Goal: Use online tool/utility: Utilize a website feature to perform a specific function

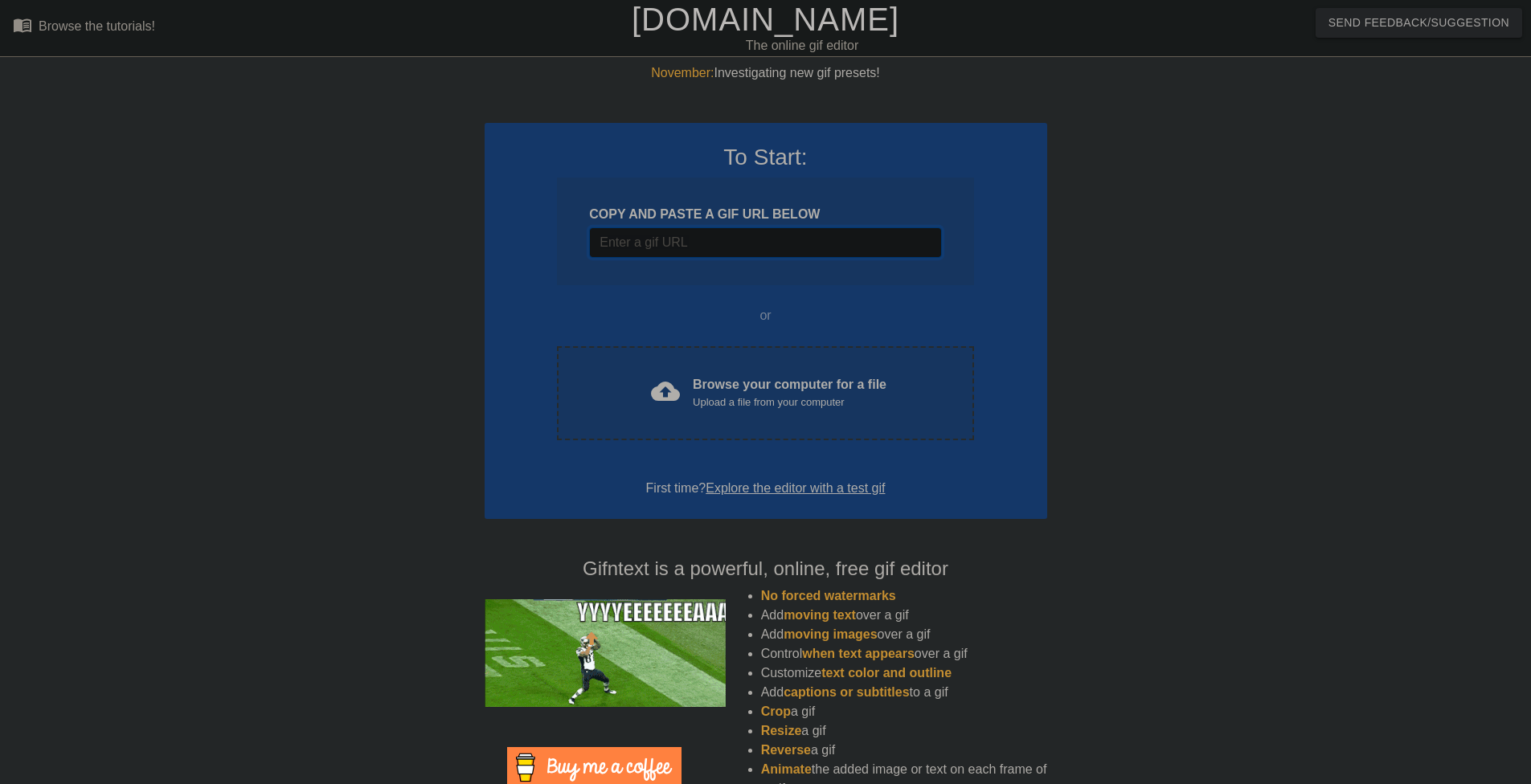
click at [732, 251] on input "Username" at bounding box center [765, 242] width 352 height 31
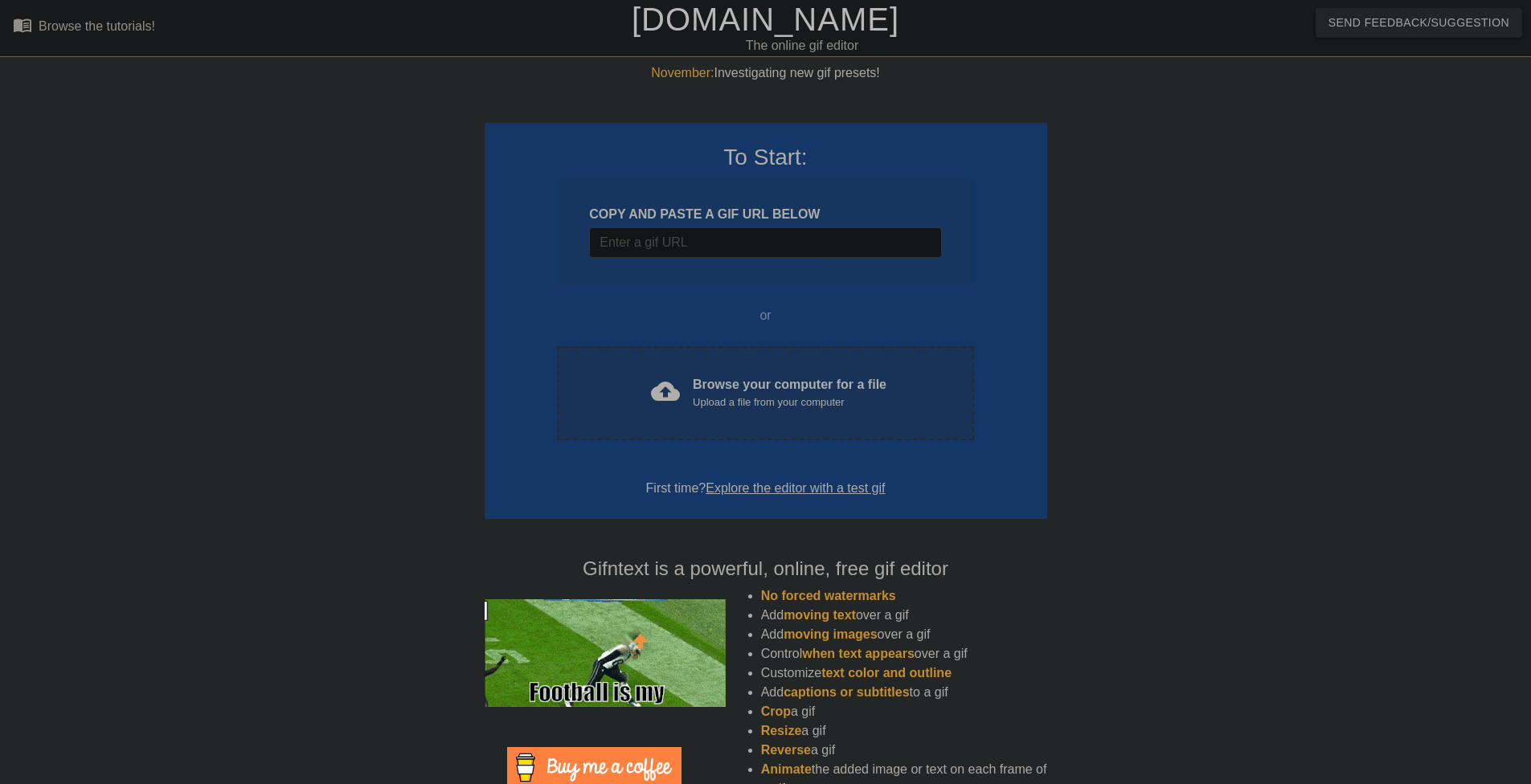
click at [725, 372] on div "cloud_upload Browse your computer for a file Upload a file from your computer C…" at bounding box center [764, 393] width 416 height 94
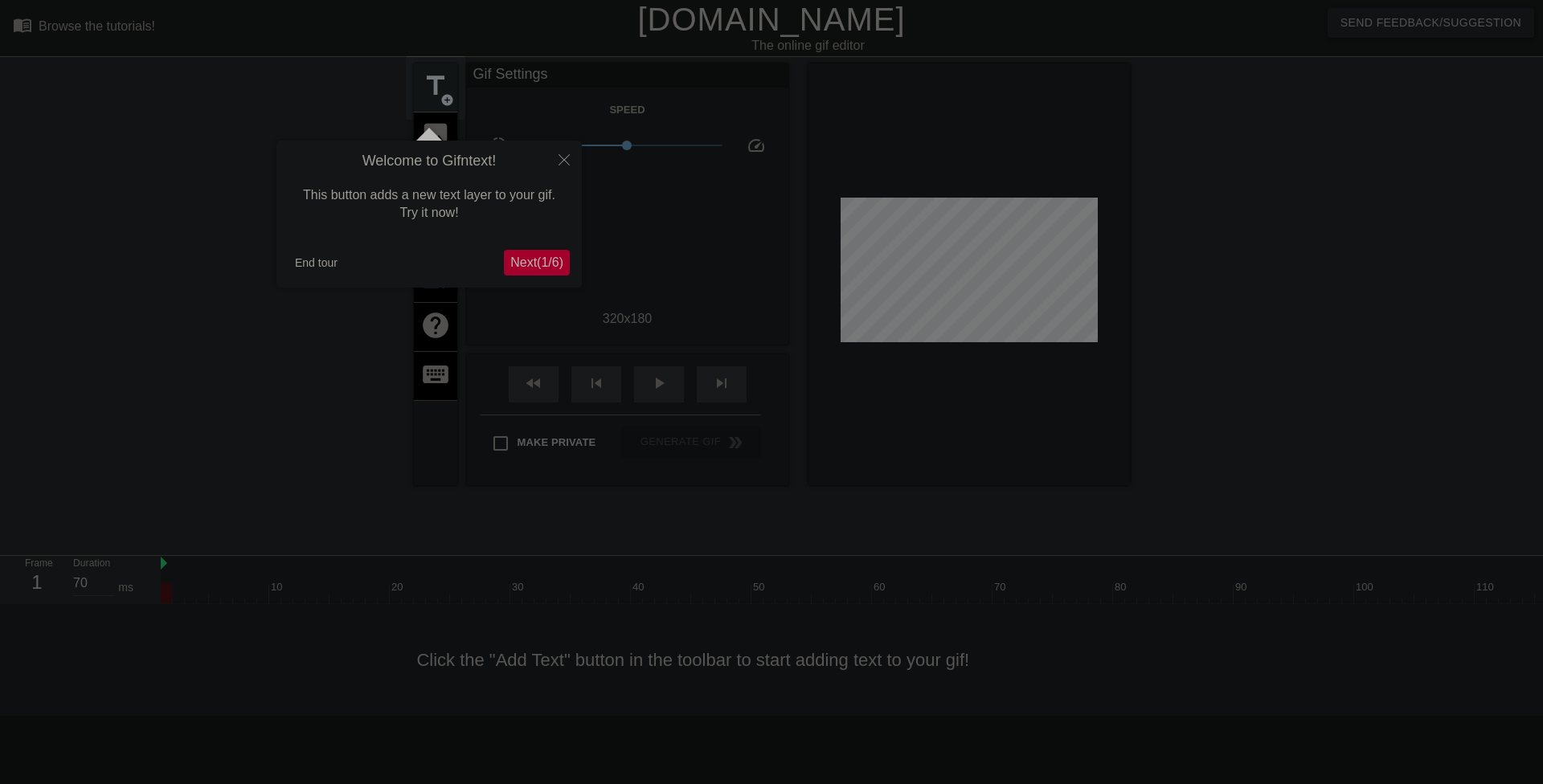
click at [545, 261] on span "Next ( 1 / 6 )" at bounding box center [537, 262] width 53 height 13
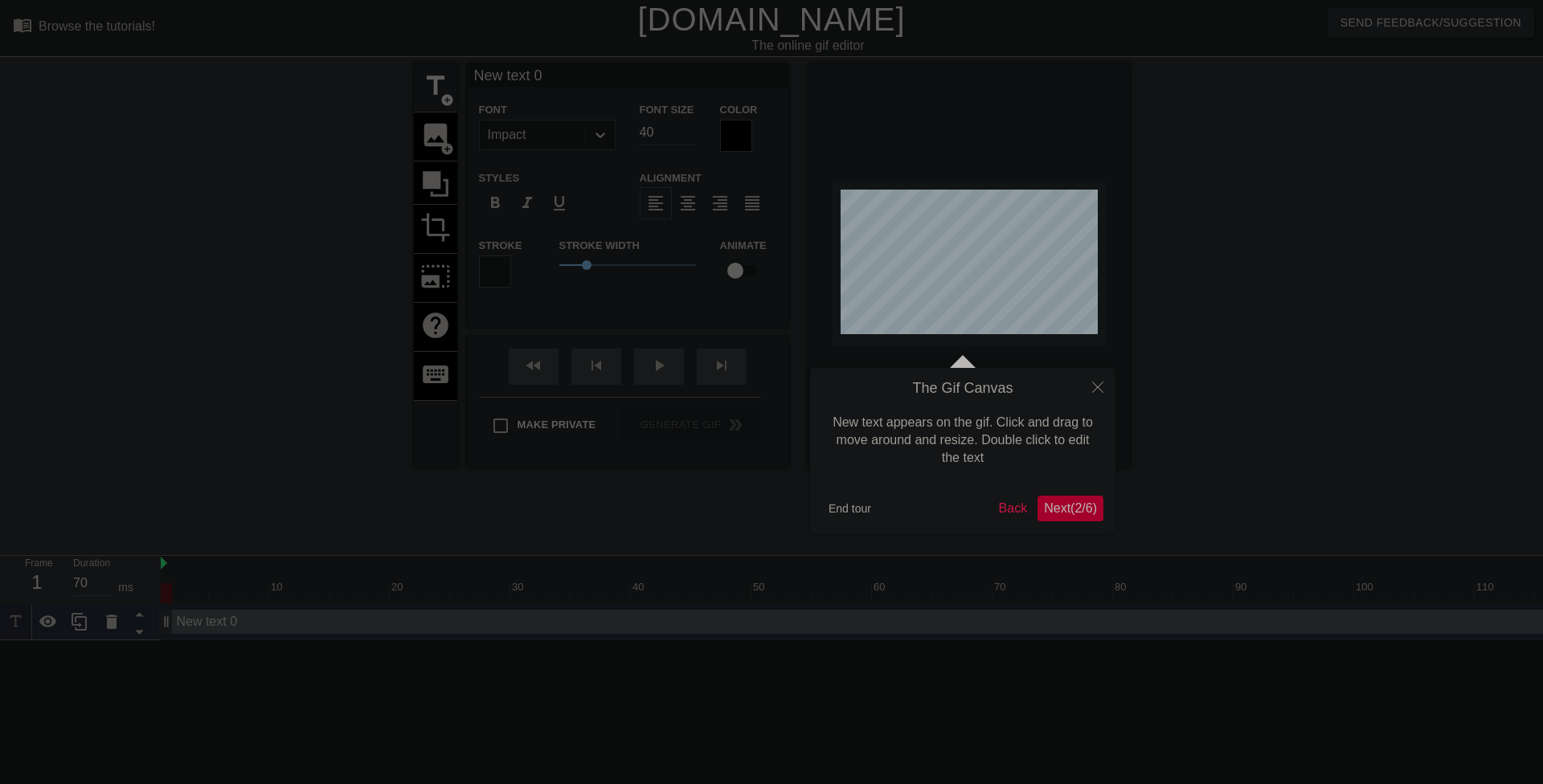
click at [1080, 511] on span "Next ( 2 / 6 )" at bounding box center [1071, 508] width 53 height 13
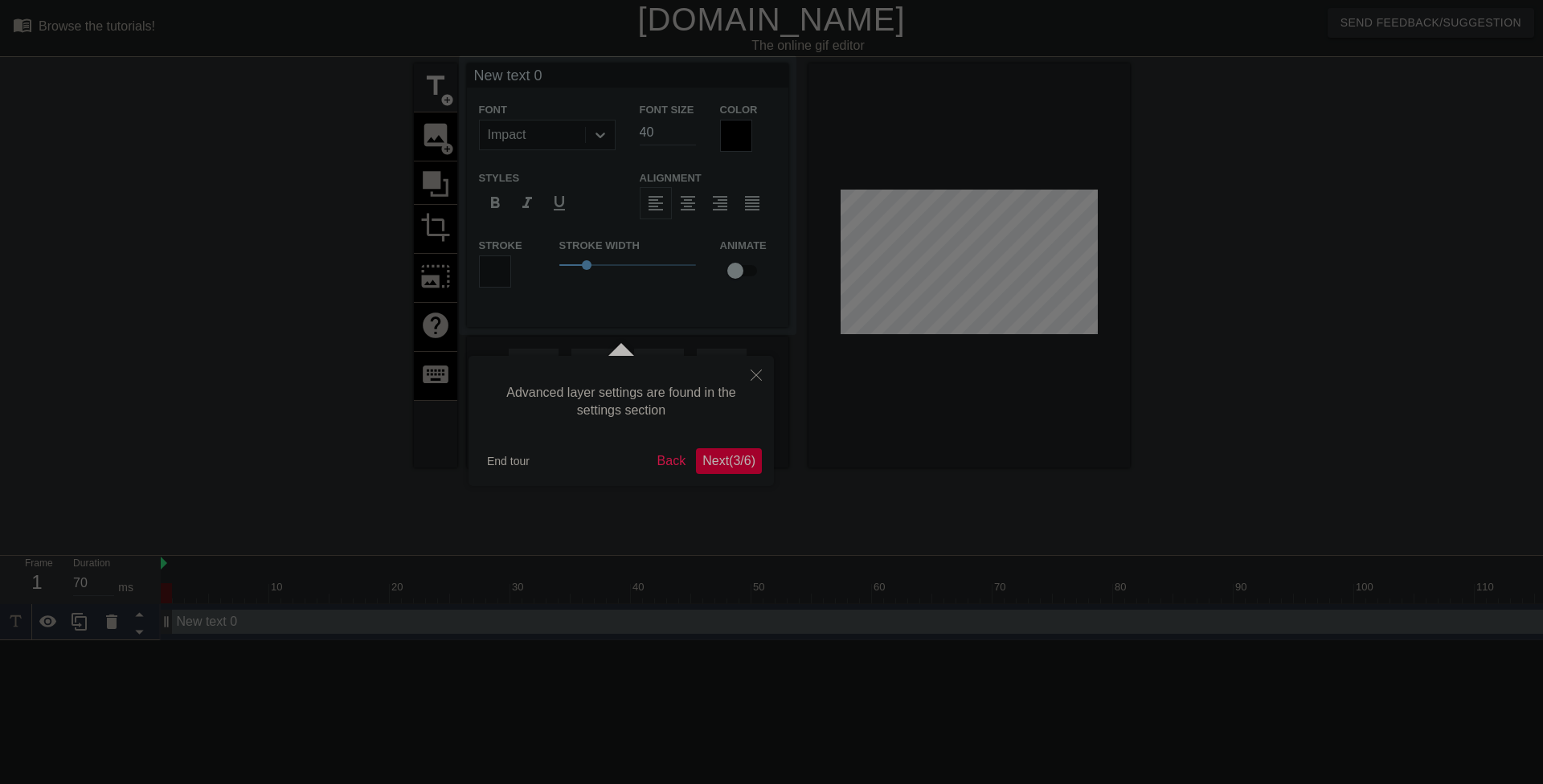
click at [748, 465] on span "Next ( 3 / 6 )" at bounding box center [729, 461] width 53 height 13
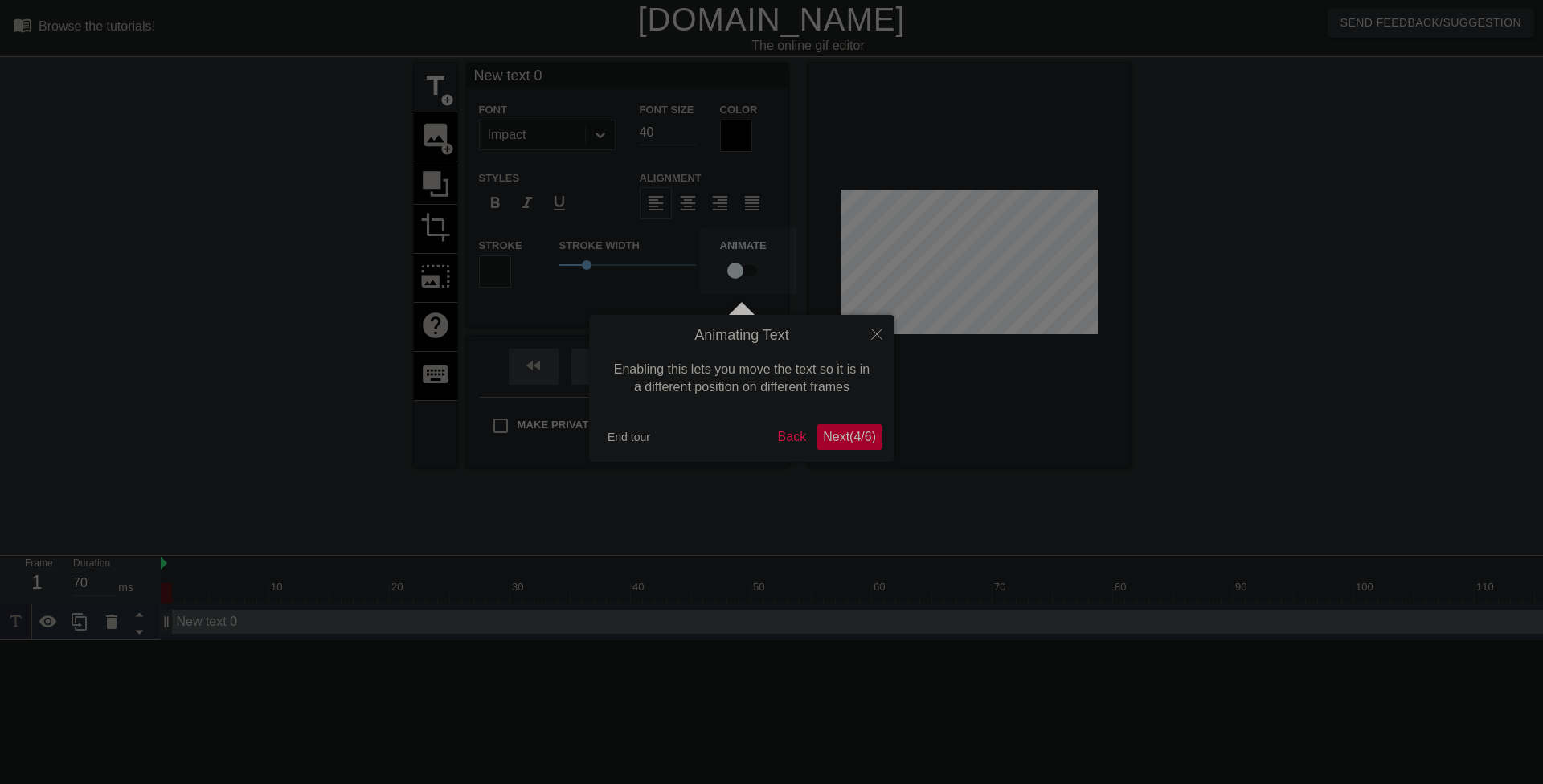
click at [842, 442] on span "Next ( 4 / 6 )" at bounding box center [849, 437] width 53 height 13
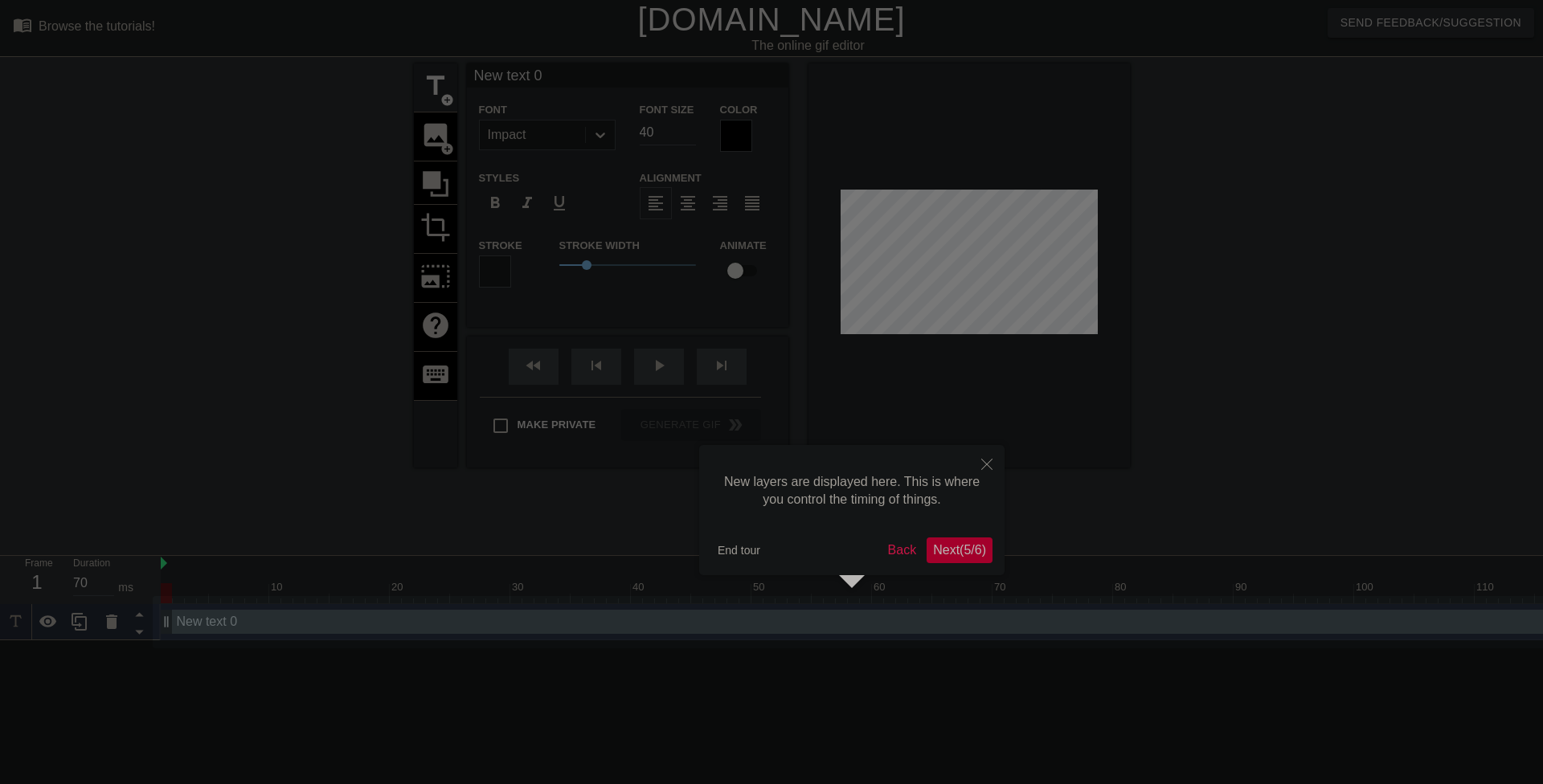
click at [939, 543] on span "Next ( 5 / 6 )" at bounding box center [959, 550] width 53 height 13
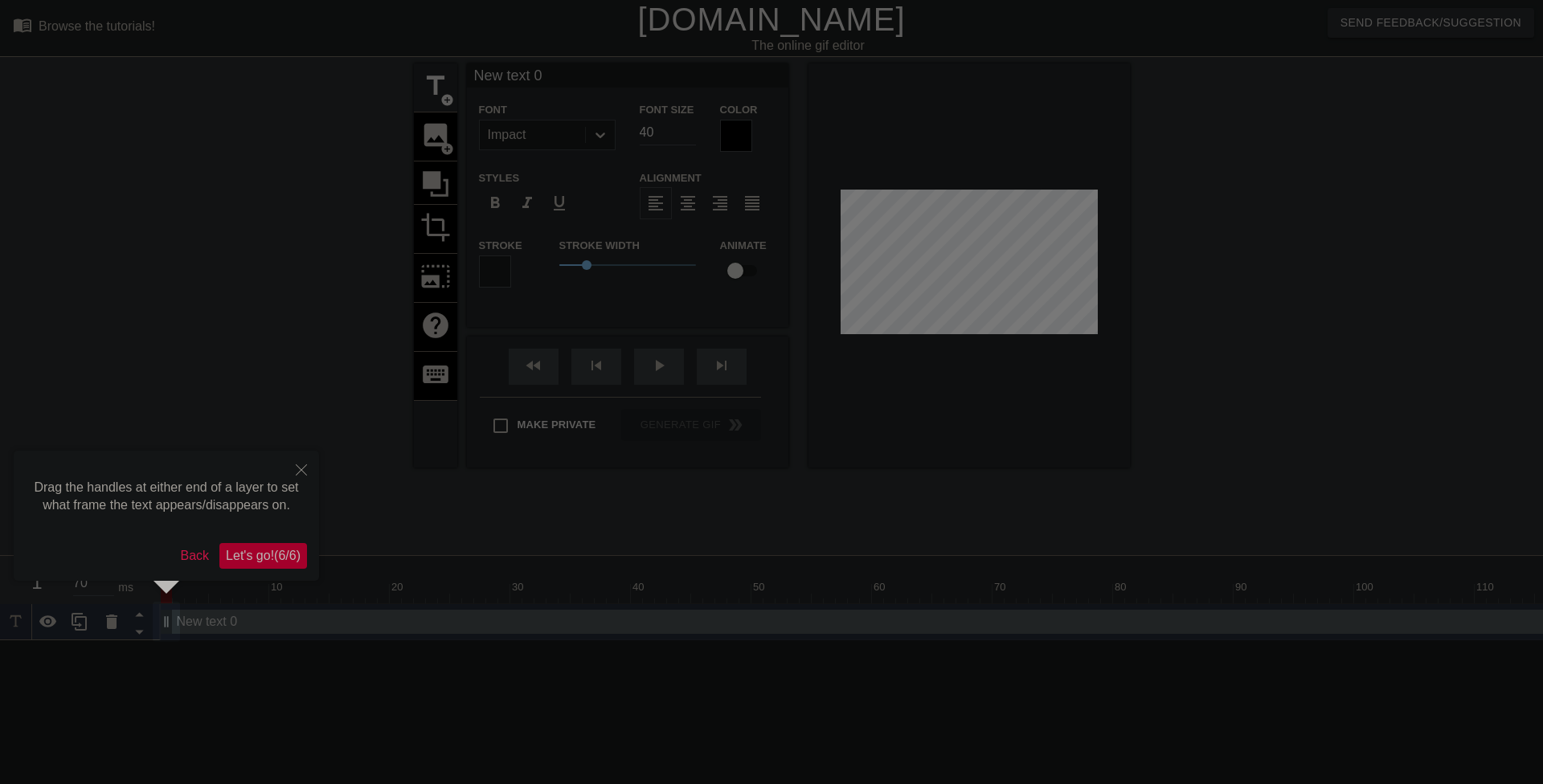
click at [259, 551] on span "Let's go! ( 6 / 6 )" at bounding box center [263, 556] width 75 height 13
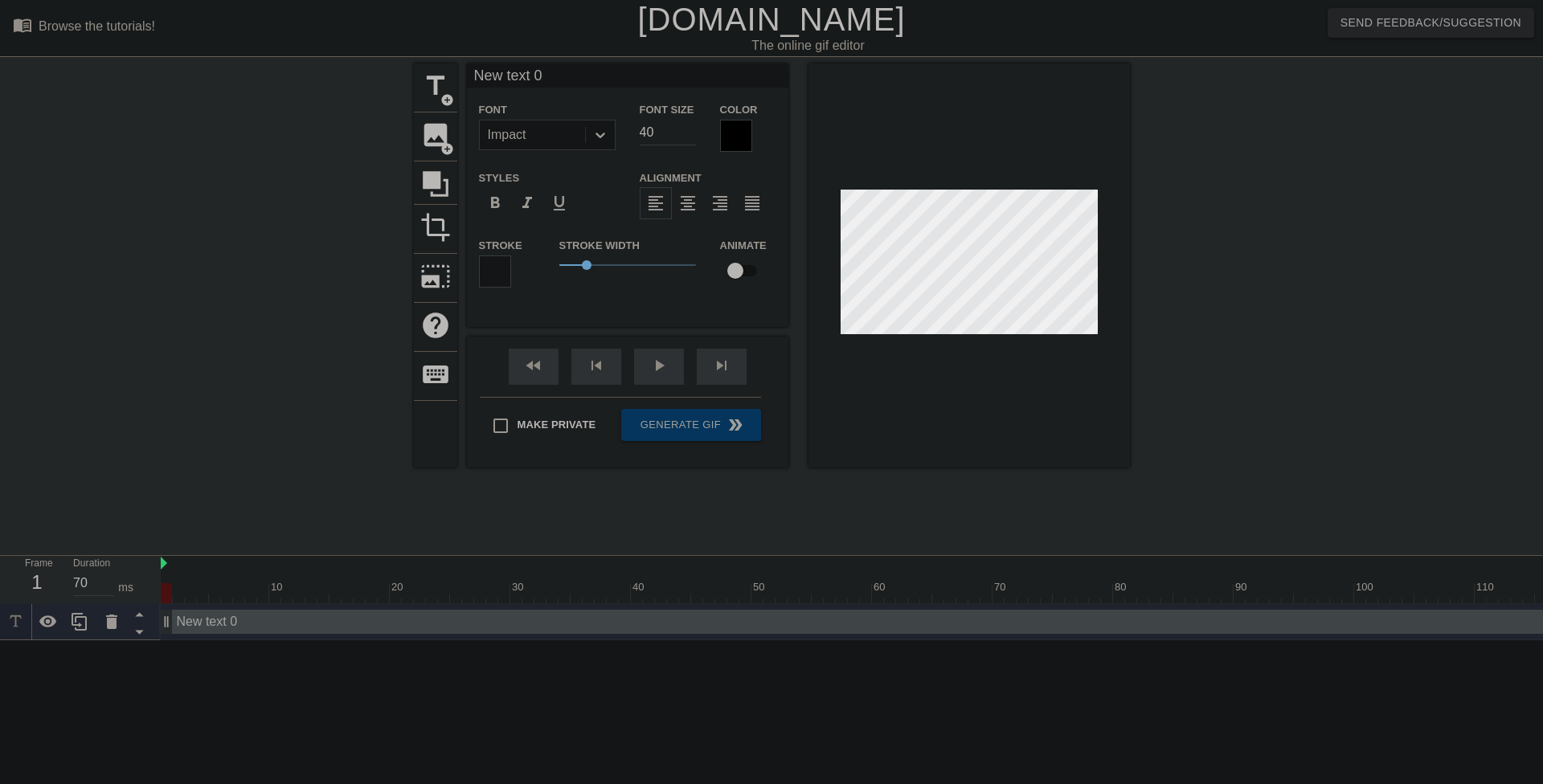
scroll to position [2, 4]
type input "New text"
type textarea "New text"
type input "New text"
type textarea "New text"
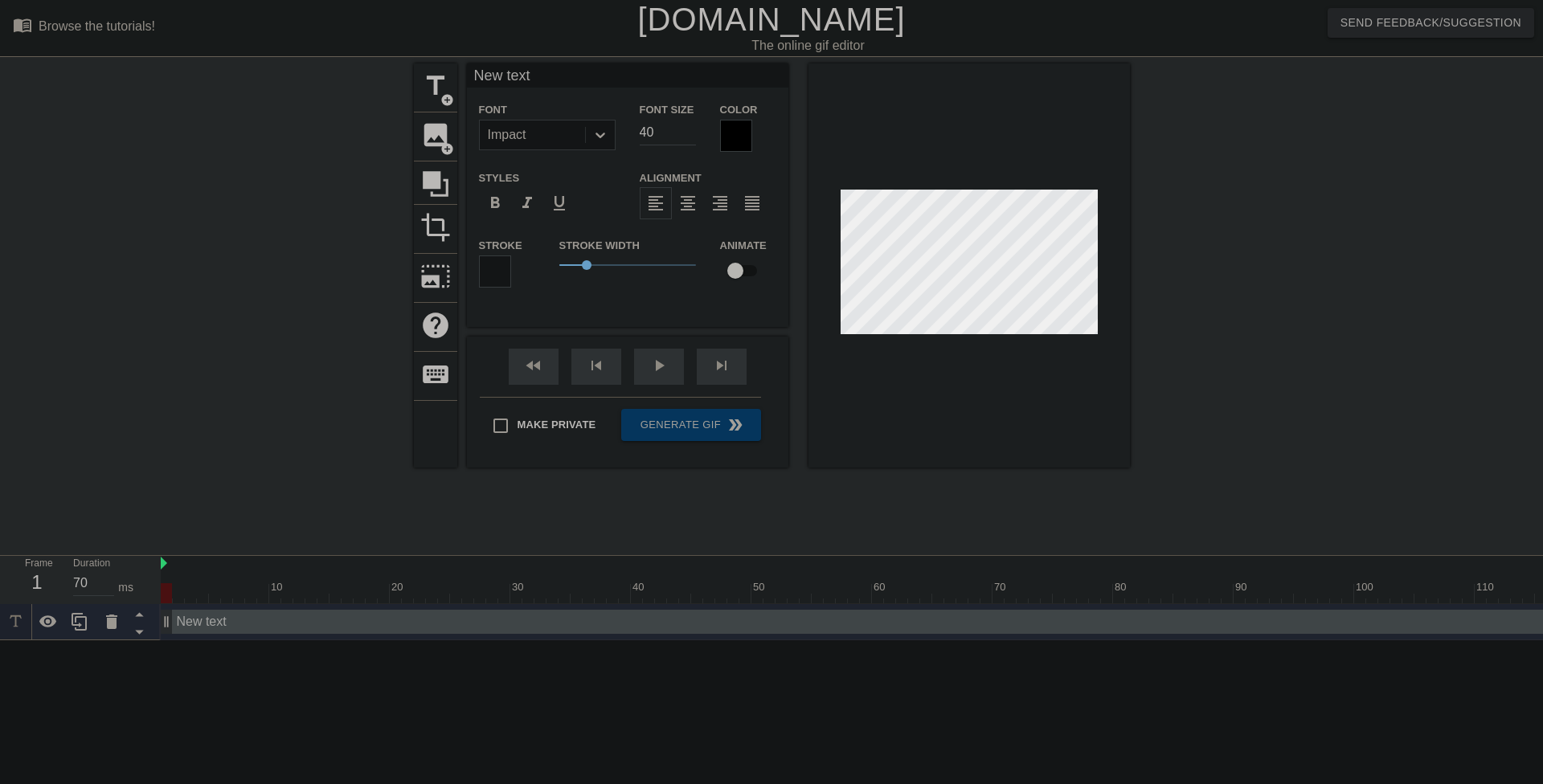
type input "New tex"
type textarea "New tex"
type input "New te"
type textarea "New te"
type input "New t"
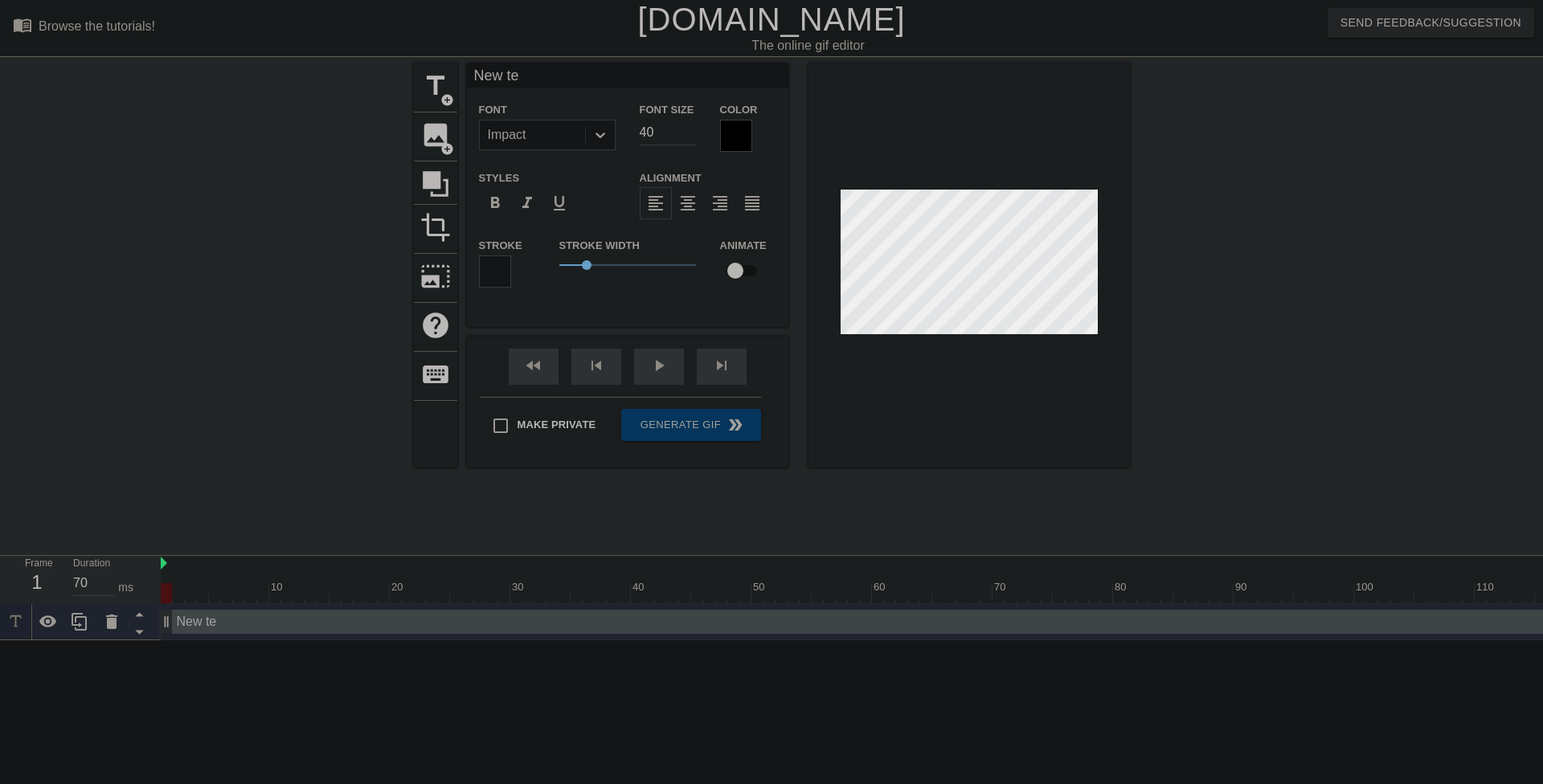
type textarea "New t"
type input "New"
type textarea "New"
type input "New"
type textarea "New"
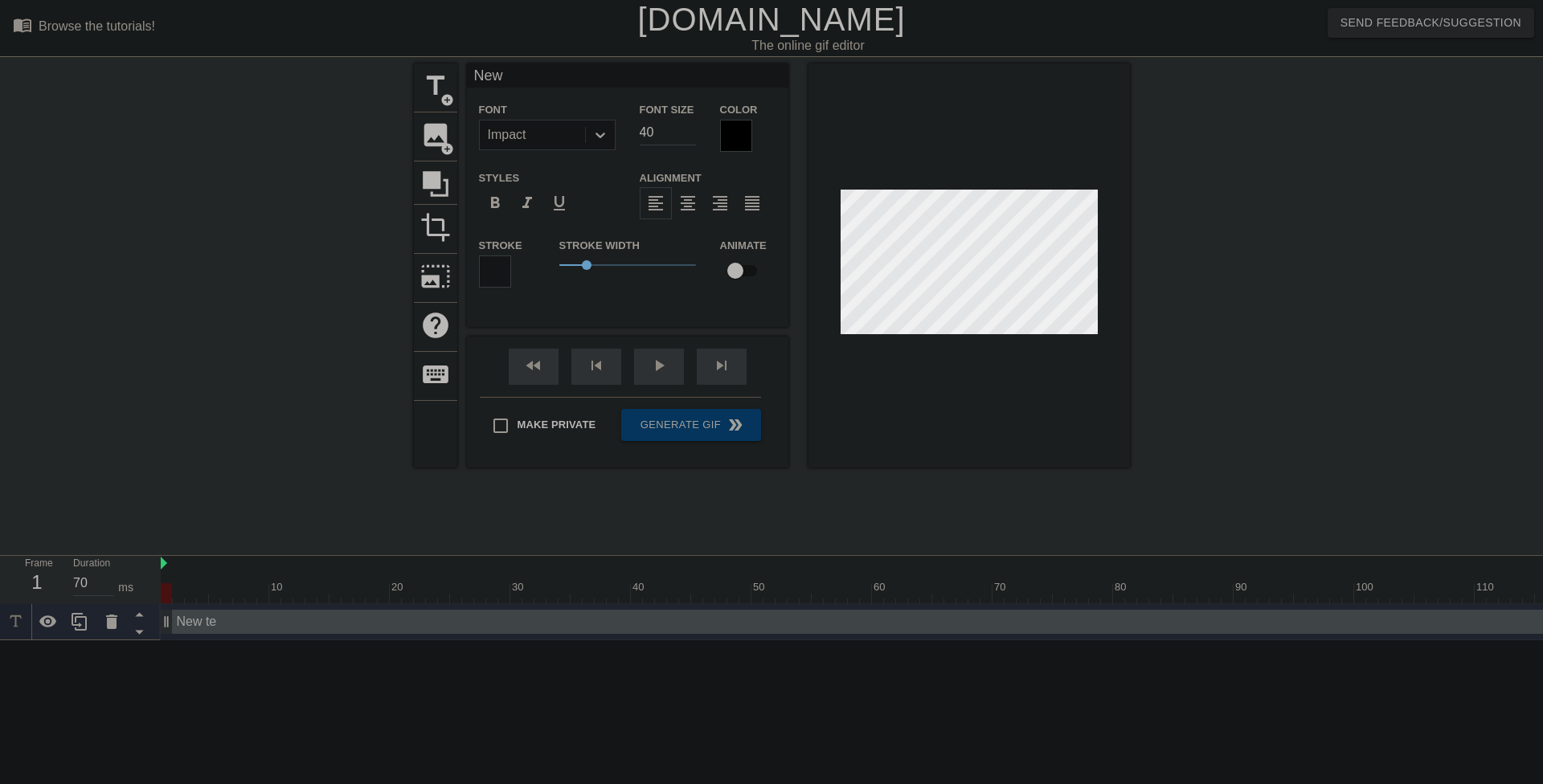
type input "Ne"
type textarea "Ne"
type input "N"
type textarea "N"
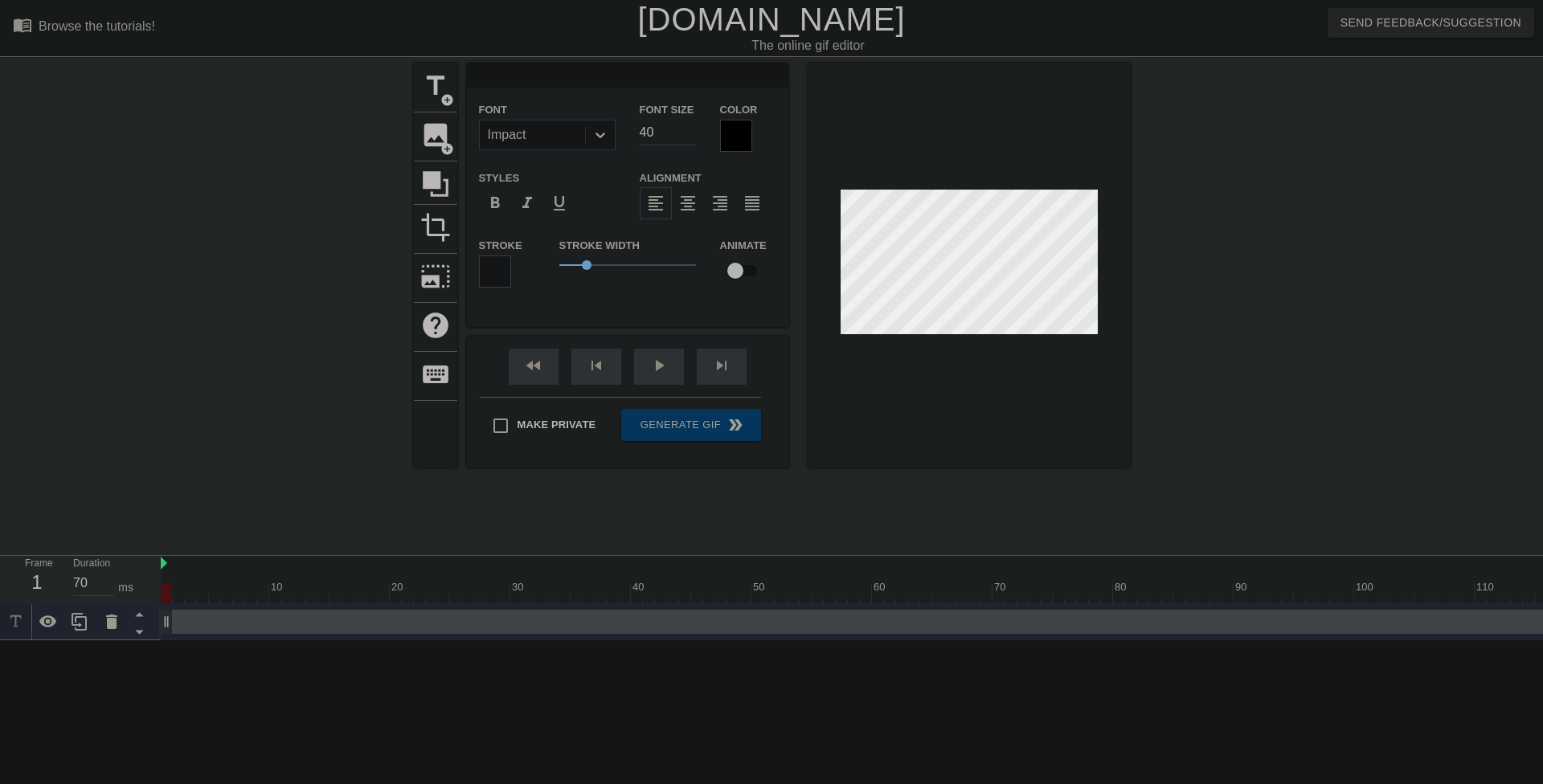
type input "J"
type textarea "J"
type input "[PERSON_NAME]"
type textarea "[PERSON_NAME]"
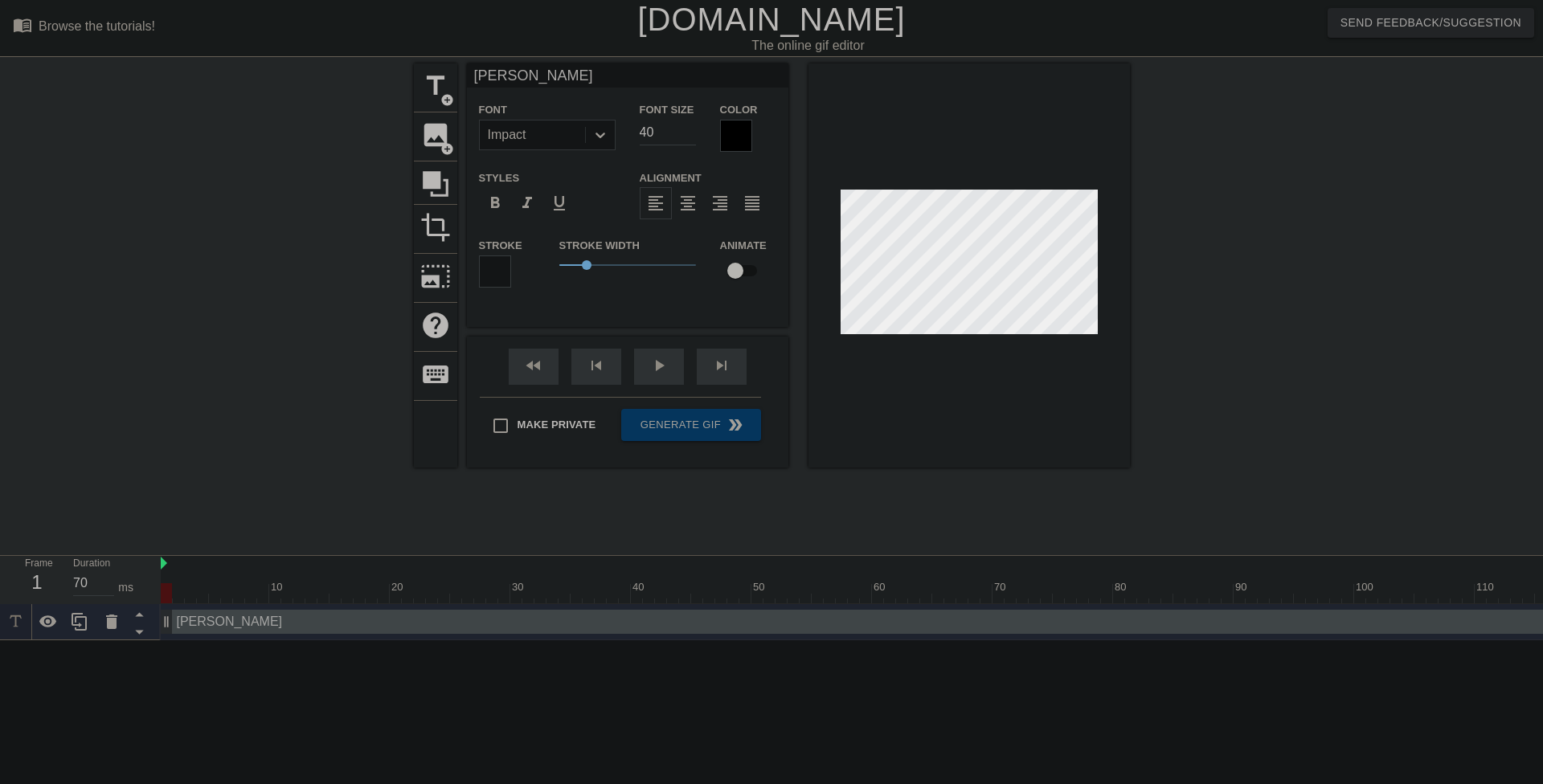
type input "Jak"
type textarea "Jak"
type input "[PERSON_NAME]"
type textarea "[PERSON_NAME]"
click at [741, 131] on div at bounding box center [736, 136] width 33 height 32
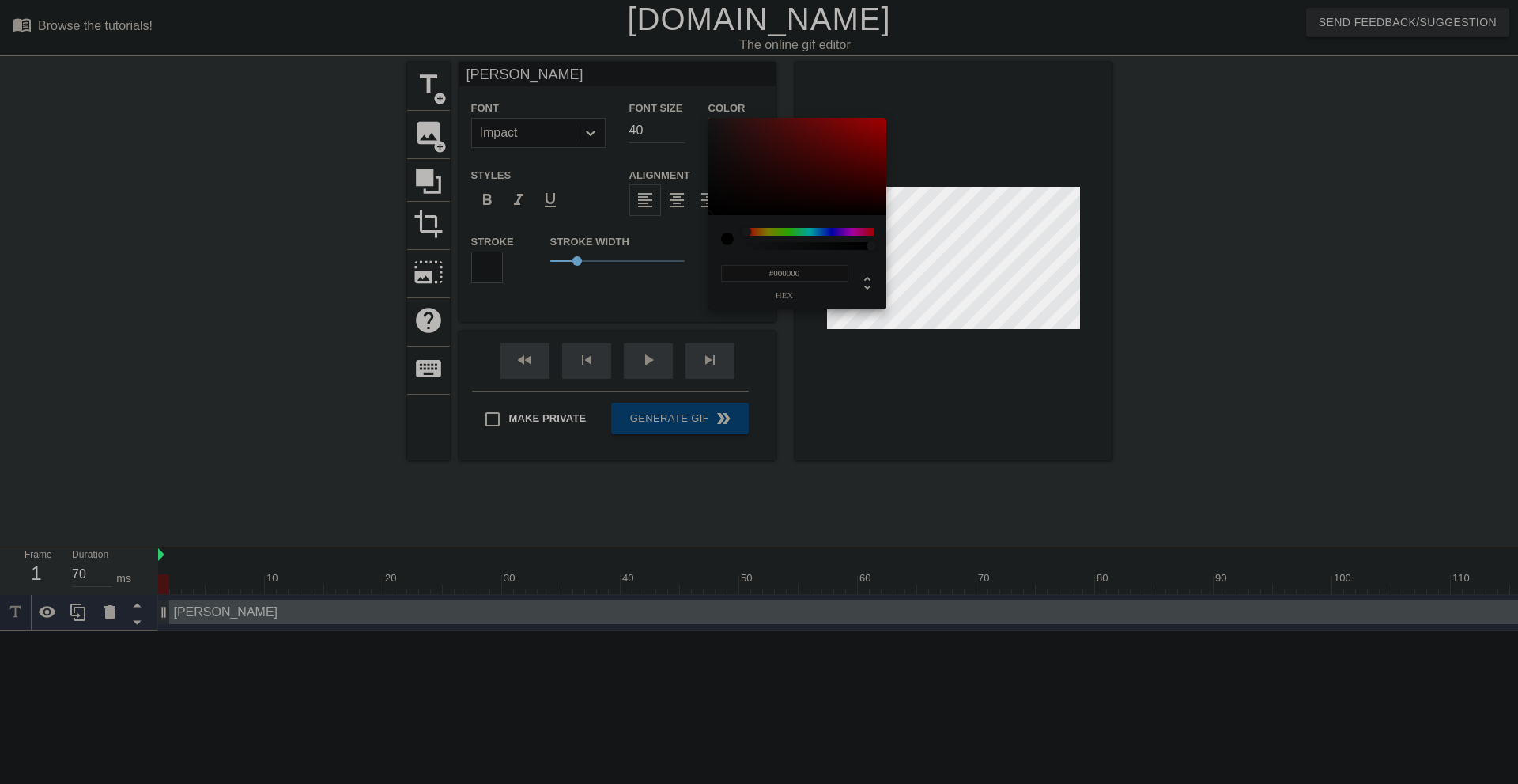
click at [803, 231] on div at bounding box center [809, 232] width 127 height 8
click at [809, 231] on div at bounding box center [808, 233] width 10 height 10
click at [811, 231] on div at bounding box center [810, 232] width 10 height 10
click at [804, 231] on div at bounding box center [804, 232] width 10 height 10
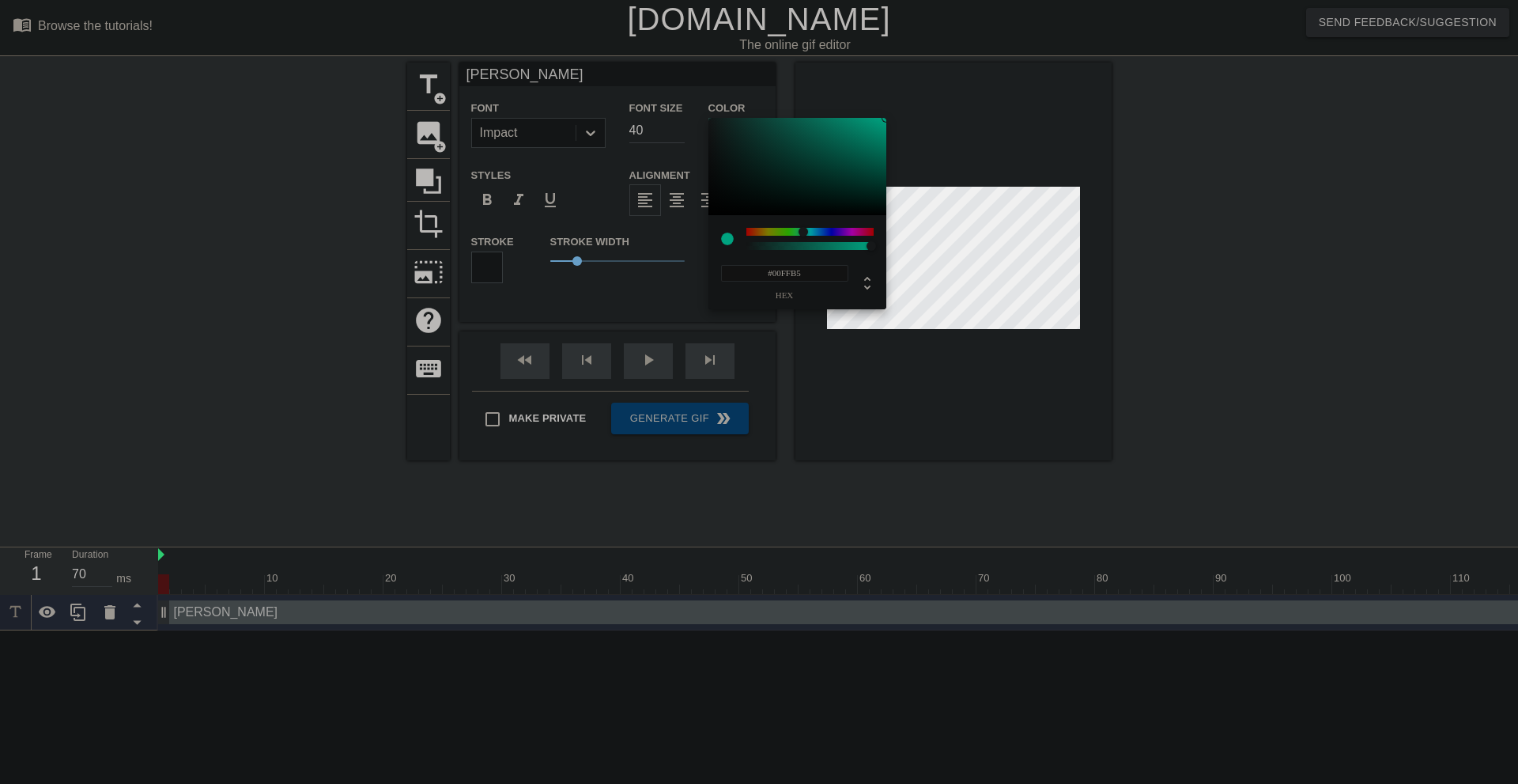
drag, startPoint x: 868, startPoint y: 140, endPoint x: 895, endPoint y: 88, distance: 58.6
click at [895, 88] on div "#00FFB5 hex" at bounding box center [759, 392] width 1518 height 784
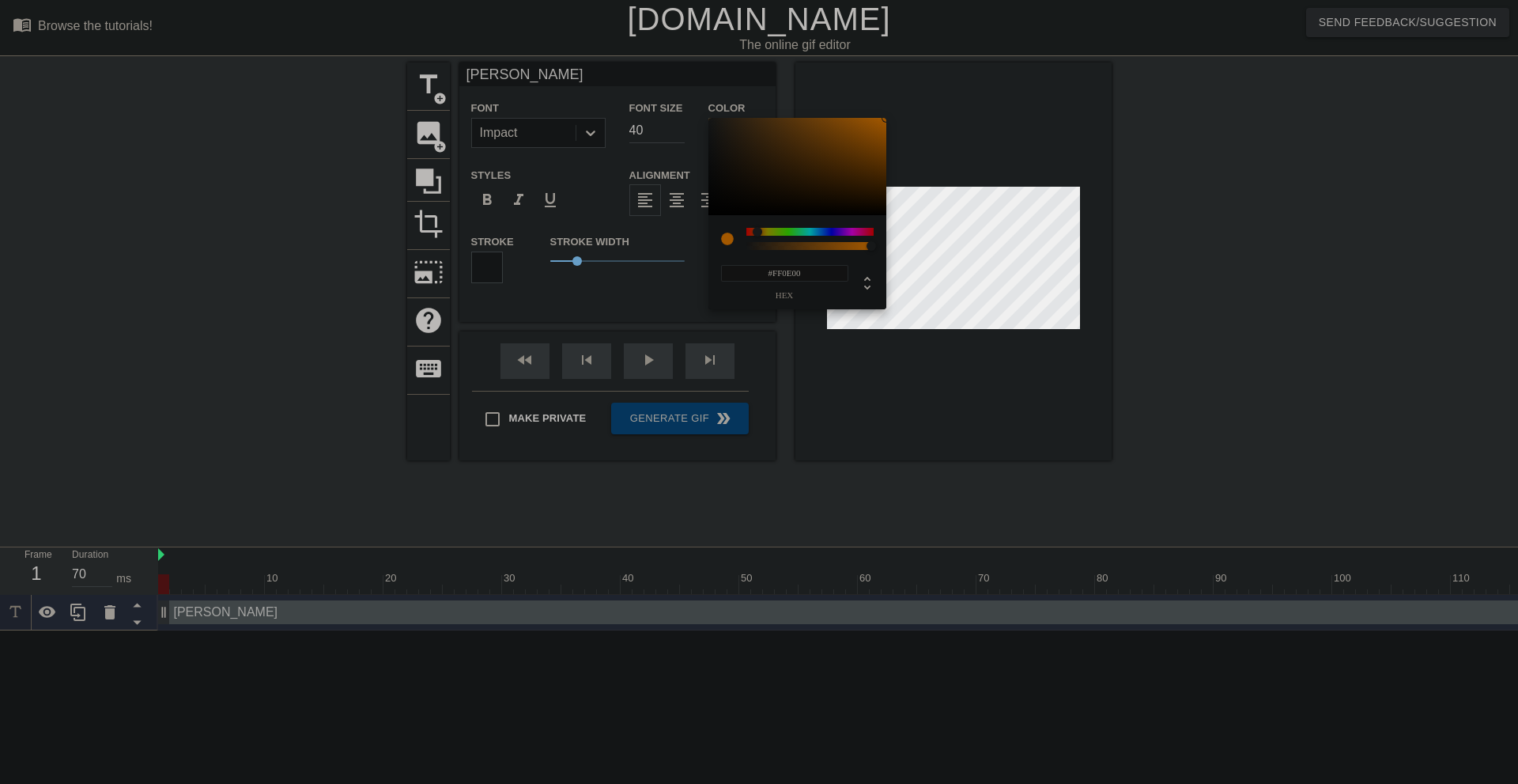
type input "#FF0000"
drag, startPoint x: 759, startPoint y: 232, endPoint x: 738, endPoint y: 232, distance: 21.0
click at [738, 232] on div at bounding box center [797, 239] width 153 height 22
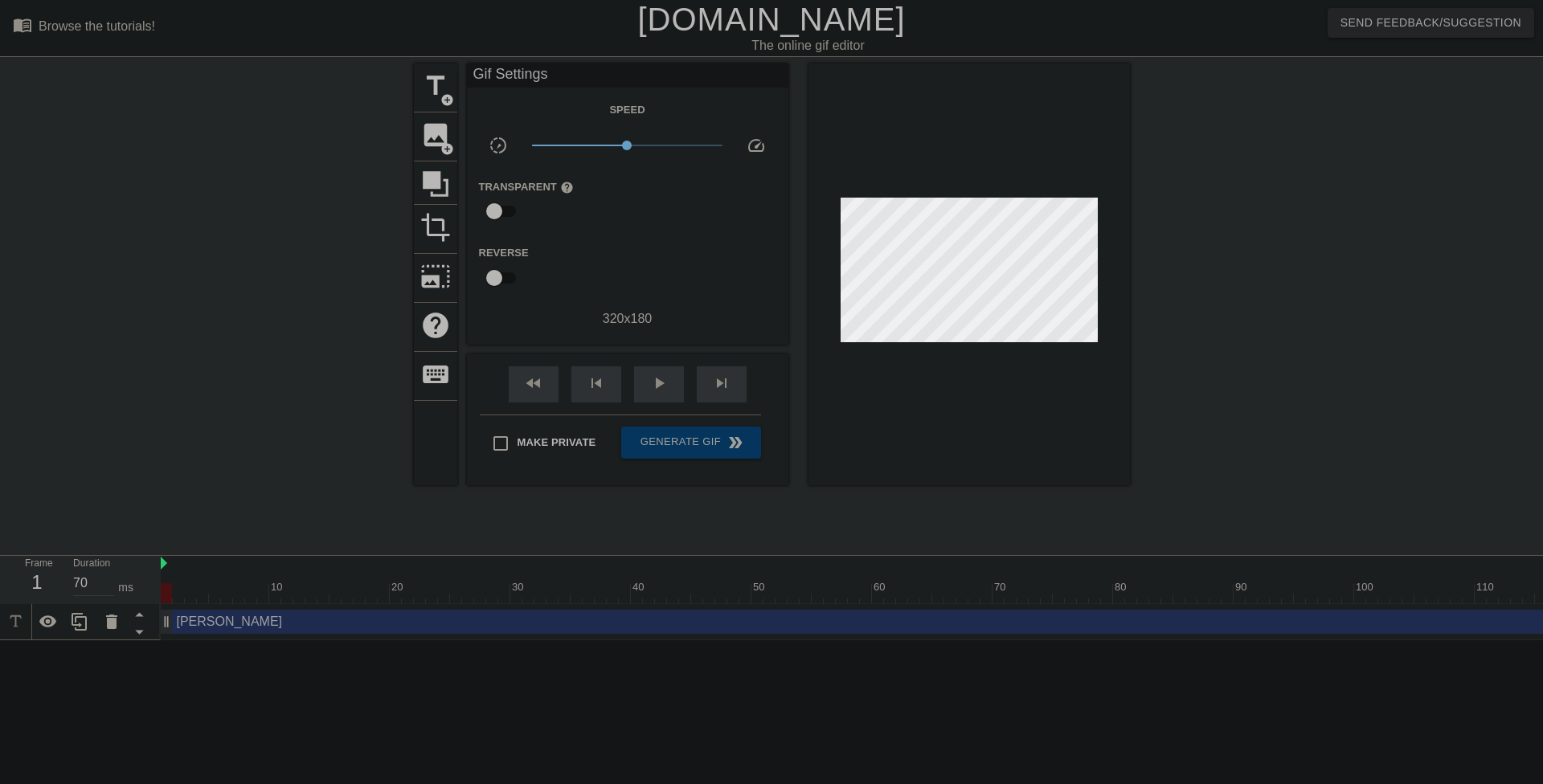
drag, startPoint x: 859, startPoint y: 118, endPoint x: 731, endPoint y: 127, distance: 128.3
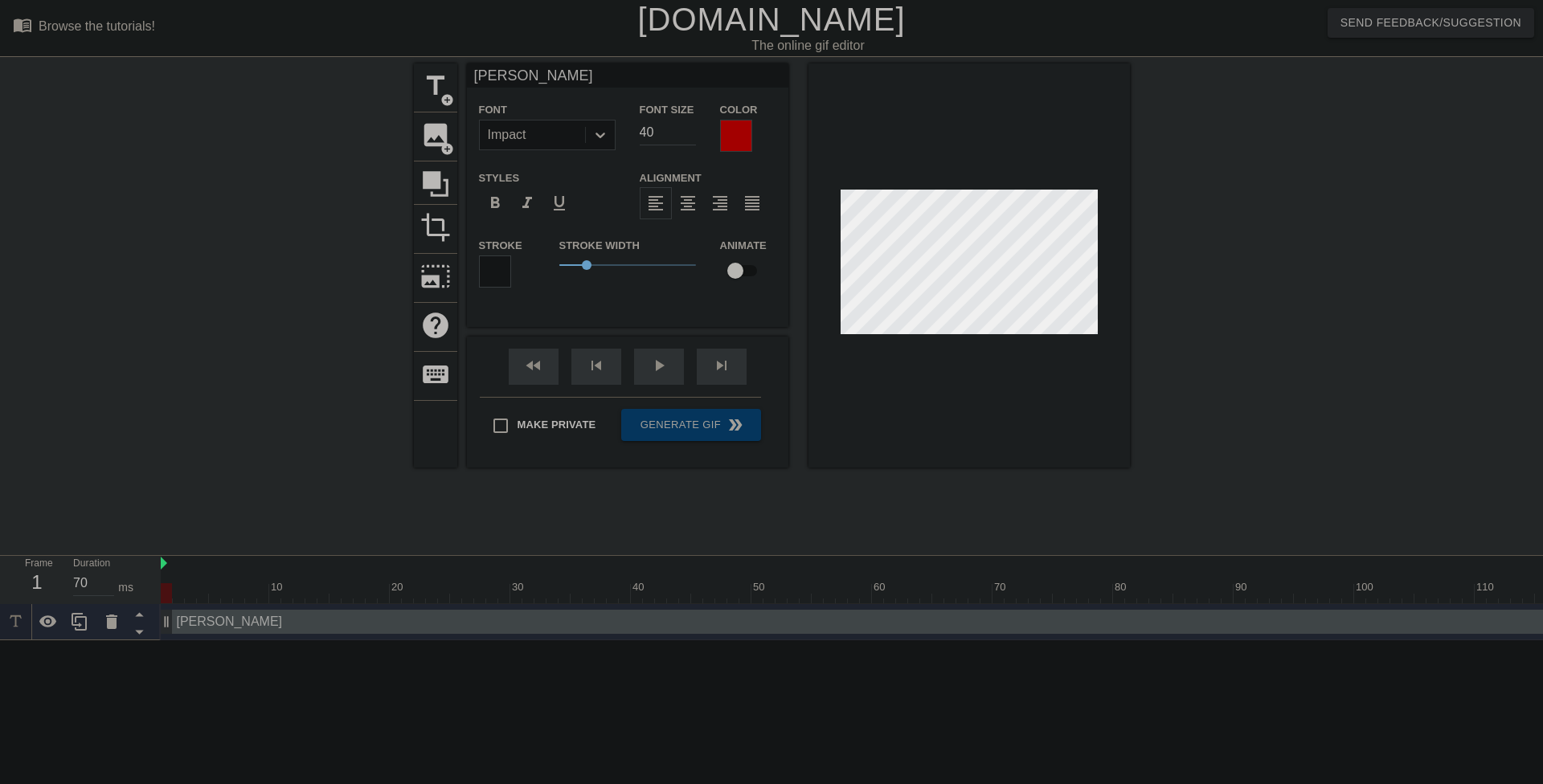
click at [733, 127] on div at bounding box center [736, 136] width 33 height 32
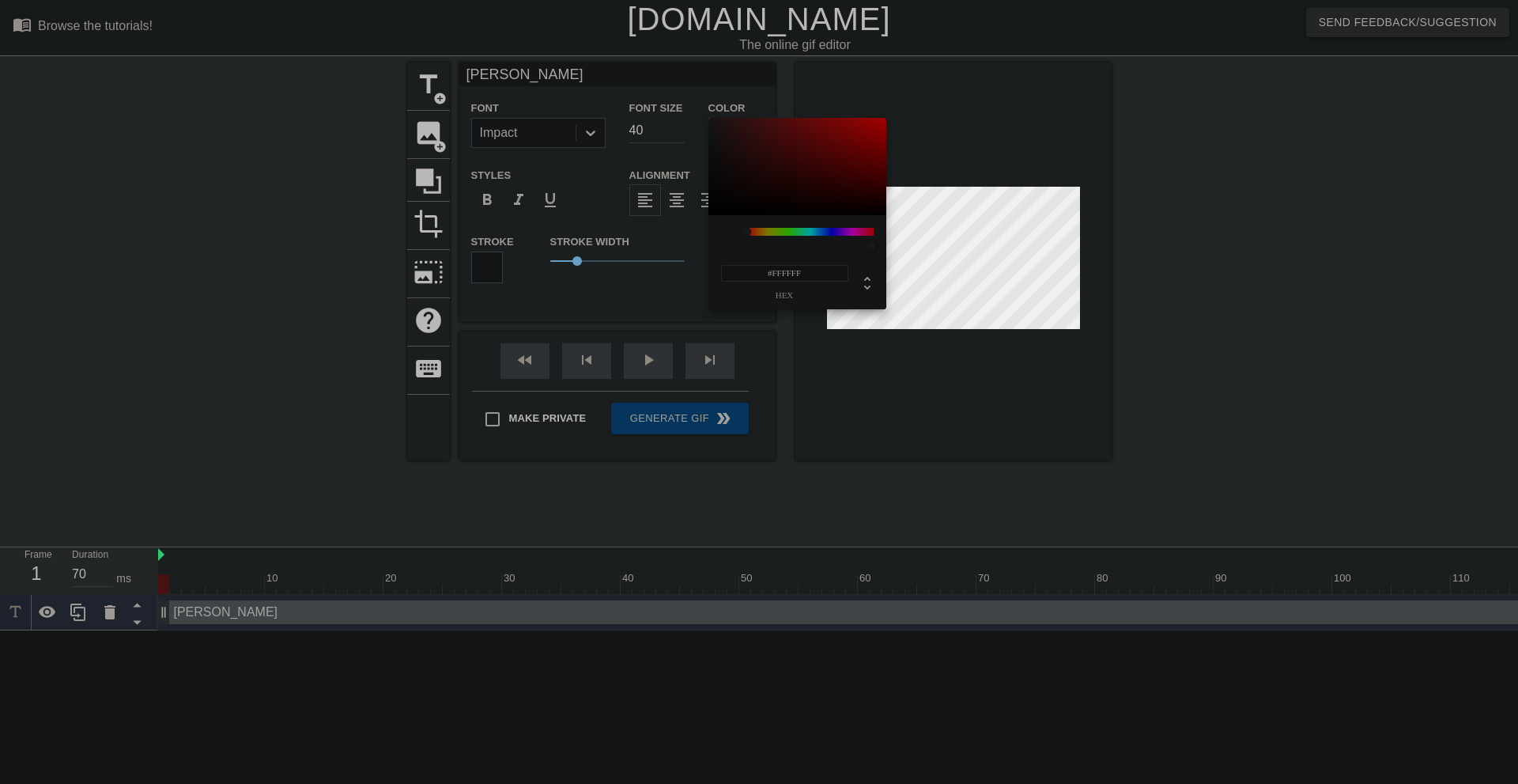
drag, startPoint x: 766, startPoint y: 154, endPoint x: 701, endPoint y: 110, distance: 78.5
click at [701, 110] on div "#FFFFFF hex" at bounding box center [759, 392] width 1518 height 784
click at [727, 134] on div at bounding box center [797, 167] width 178 height 98
drag, startPoint x: 718, startPoint y: 129, endPoint x: 699, endPoint y: 84, distance: 48.8
click at [699, 84] on div "#FFFFFF hex" at bounding box center [759, 392] width 1518 height 784
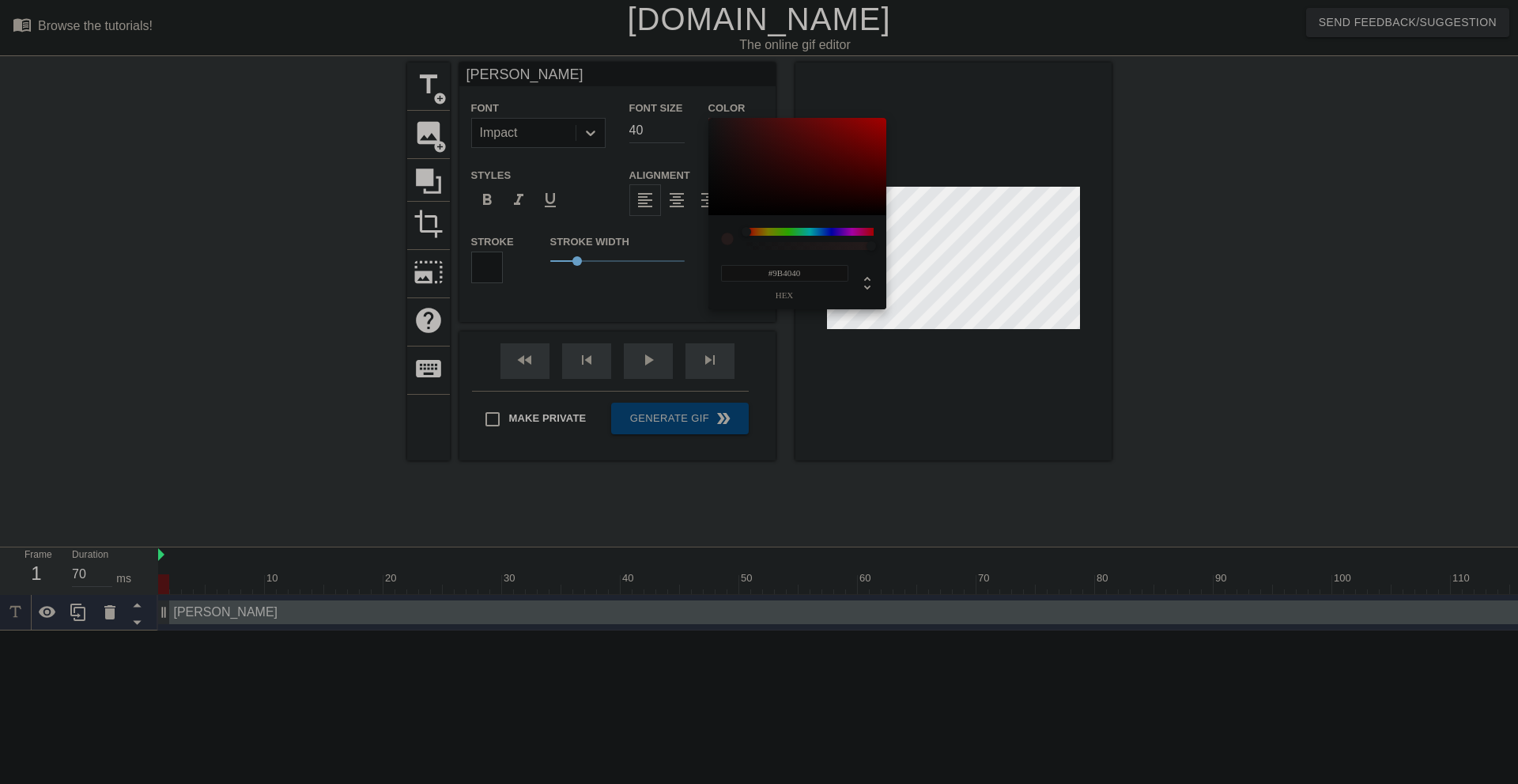
click at [813, 156] on div at bounding box center [797, 167] width 178 height 98
type input "#000000"
drag, startPoint x: 842, startPoint y: 153, endPoint x: 904, endPoint y: 238, distance: 105.2
click at [904, 238] on div "#000000 hex" at bounding box center [759, 392] width 1518 height 784
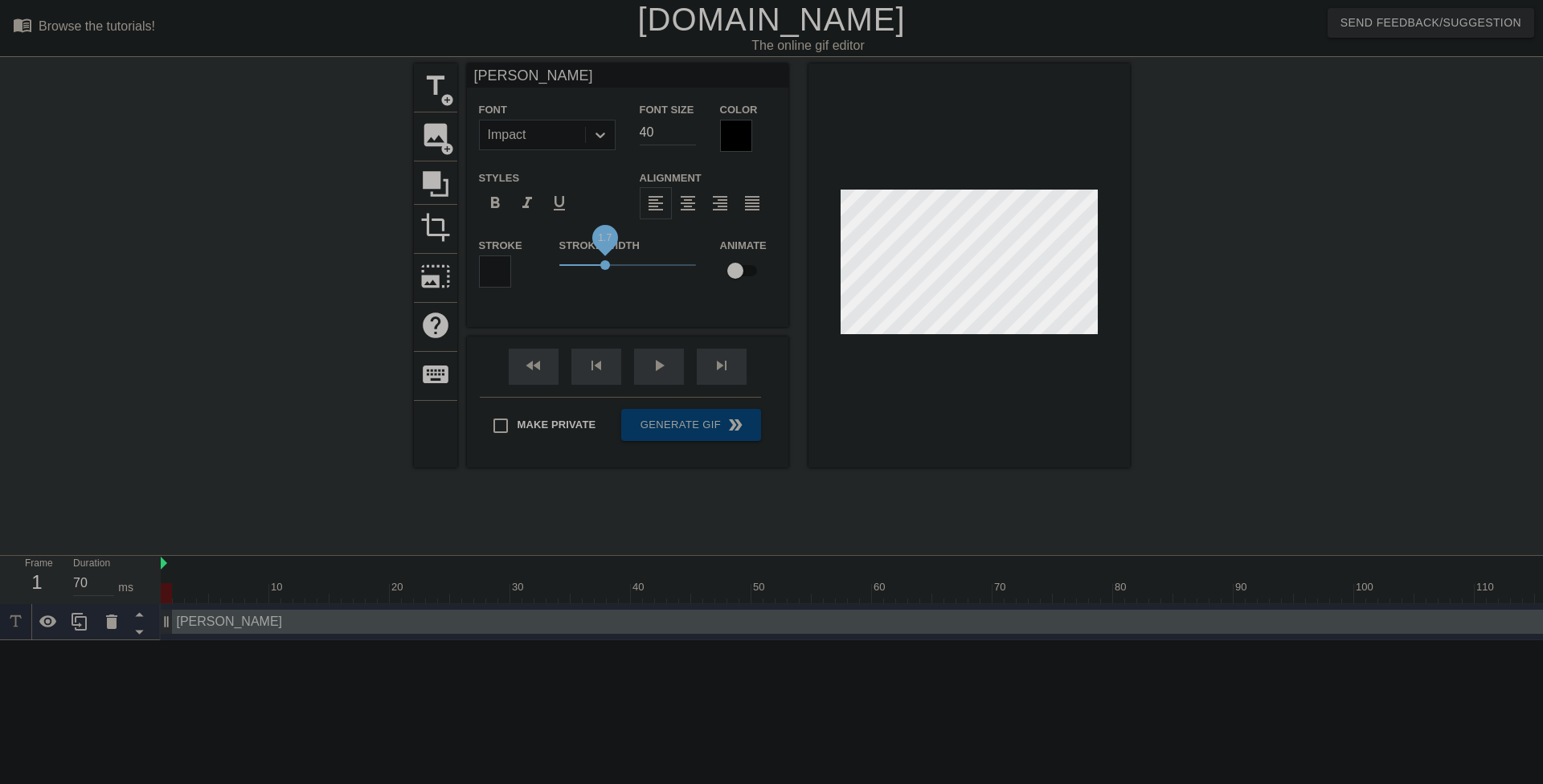
drag, startPoint x: 589, startPoint y: 267, endPoint x: 606, endPoint y: 267, distance: 17.0
click at [606, 267] on span "1.7" at bounding box center [605, 265] width 10 height 10
click at [502, 275] on div at bounding box center [495, 272] width 33 height 32
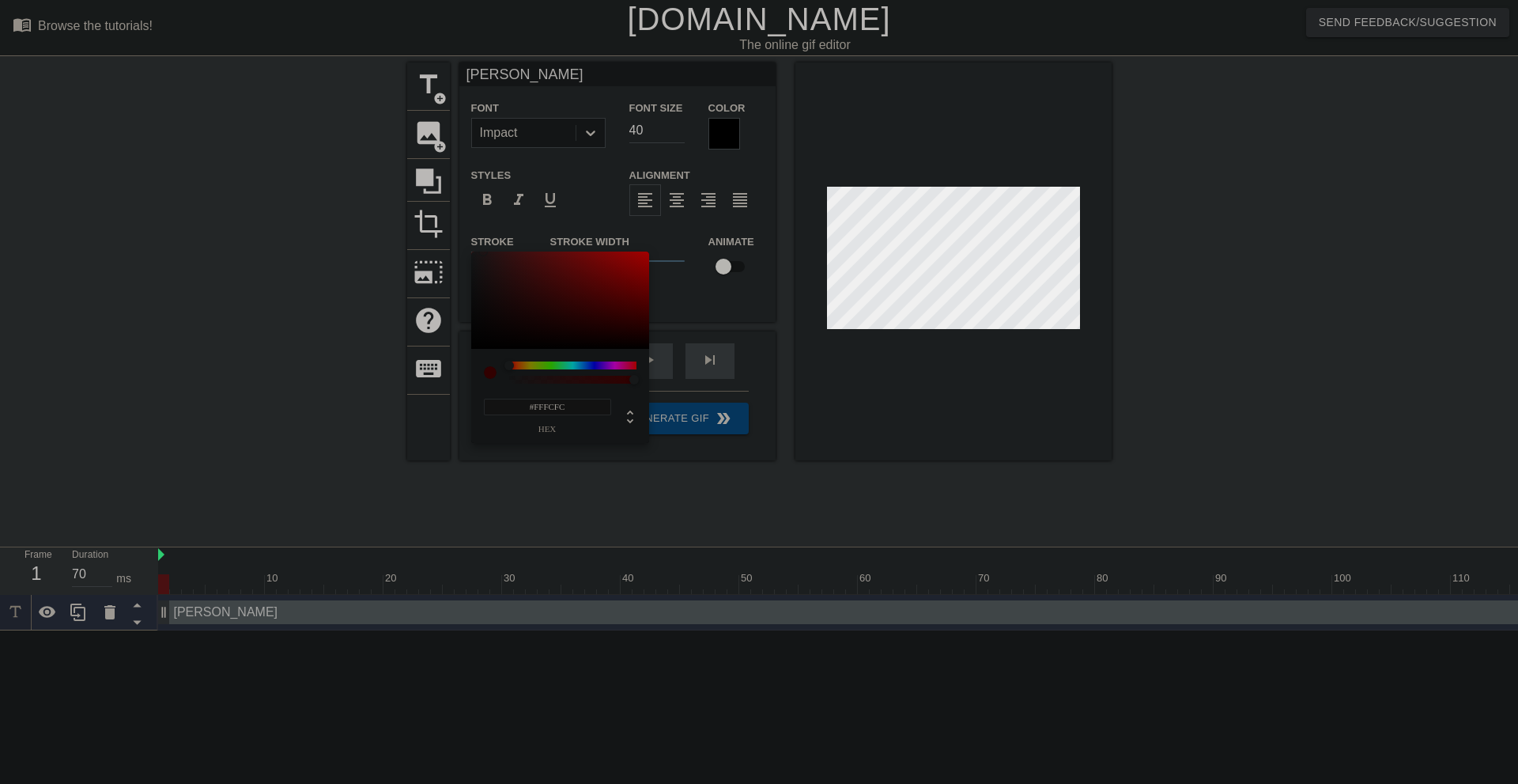
type input "#FFFFFF"
drag, startPoint x: 494, startPoint y: 271, endPoint x: 455, endPoint y: 231, distance: 55.9
click at [455, 231] on div "#FFFFFF hex" at bounding box center [759, 392] width 1518 height 784
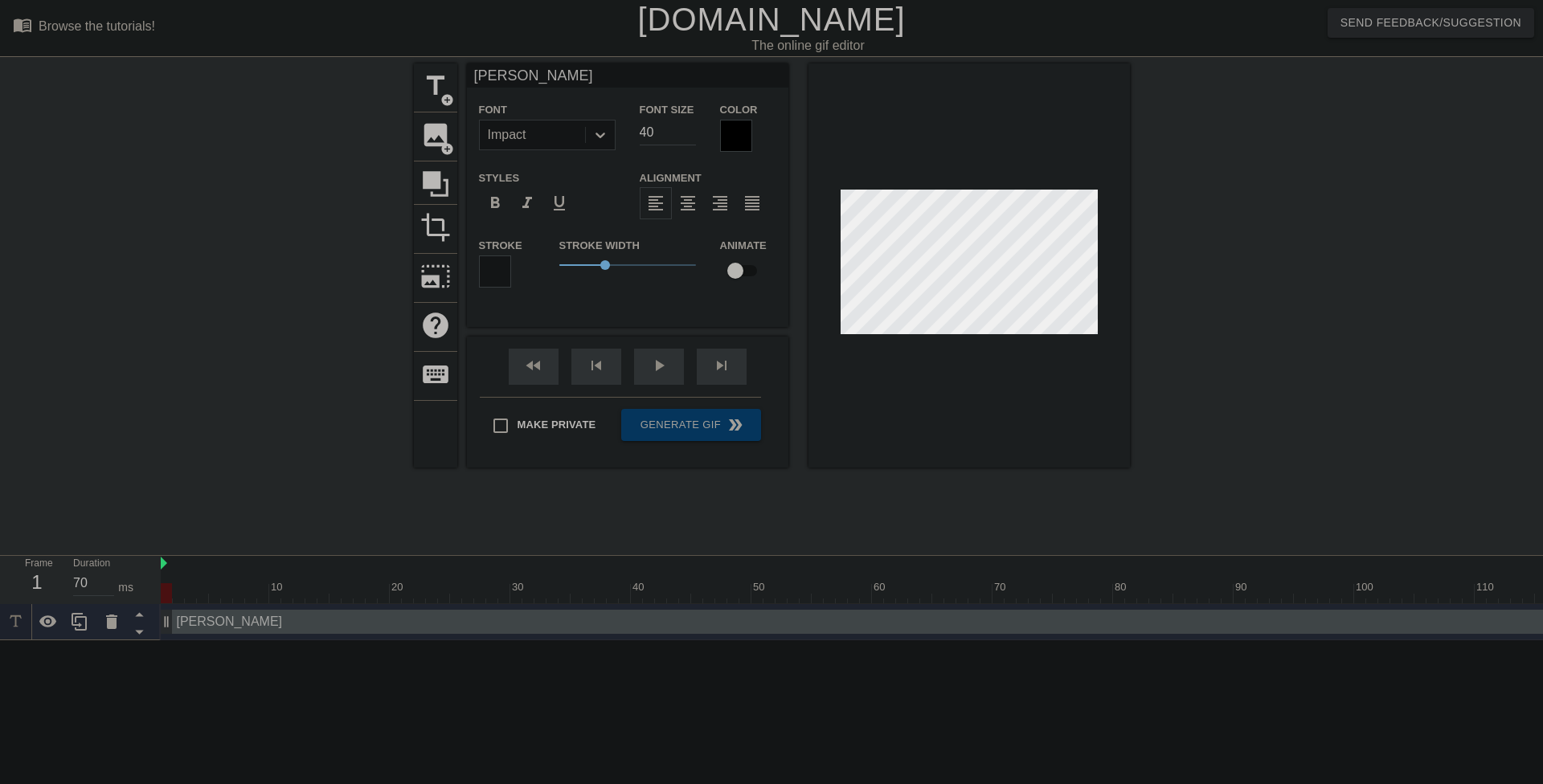
click at [955, 373] on div at bounding box center [969, 265] width 322 height 404
click at [955, 387] on div at bounding box center [969, 265] width 322 height 404
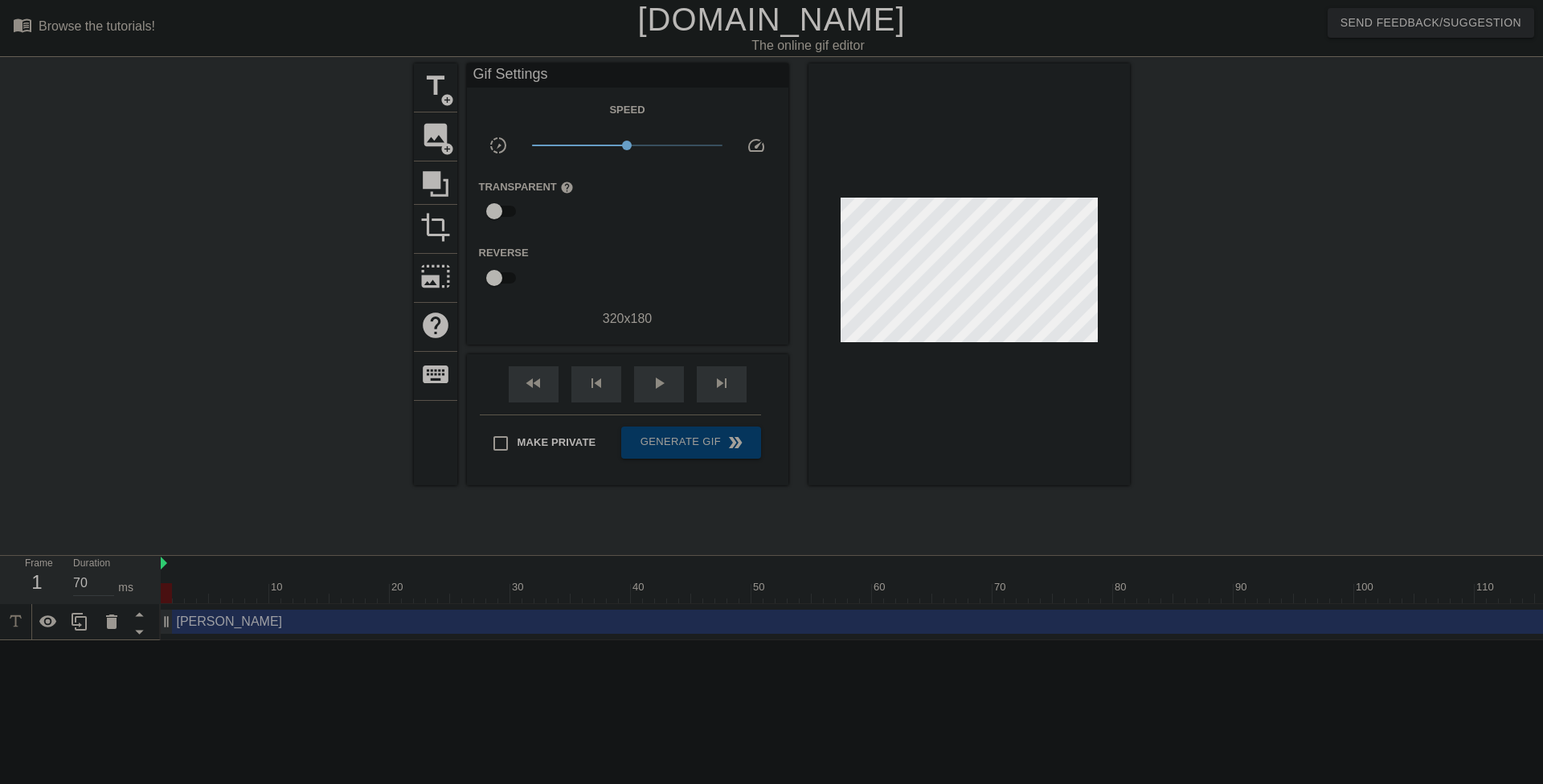
click at [945, 362] on div at bounding box center [969, 274] width 322 height 422
click at [165, 563] on img at bounding box center [164, 562] width 7 height 12
click at [716, 502] on div "title add_circle image add_circle crop photo_size_select_large help keyboard Gi…" at bounding box center [772, 304] width 716 height 482
click at [53, 627] on icon at bounding box center [48, 622] width 19 height 19
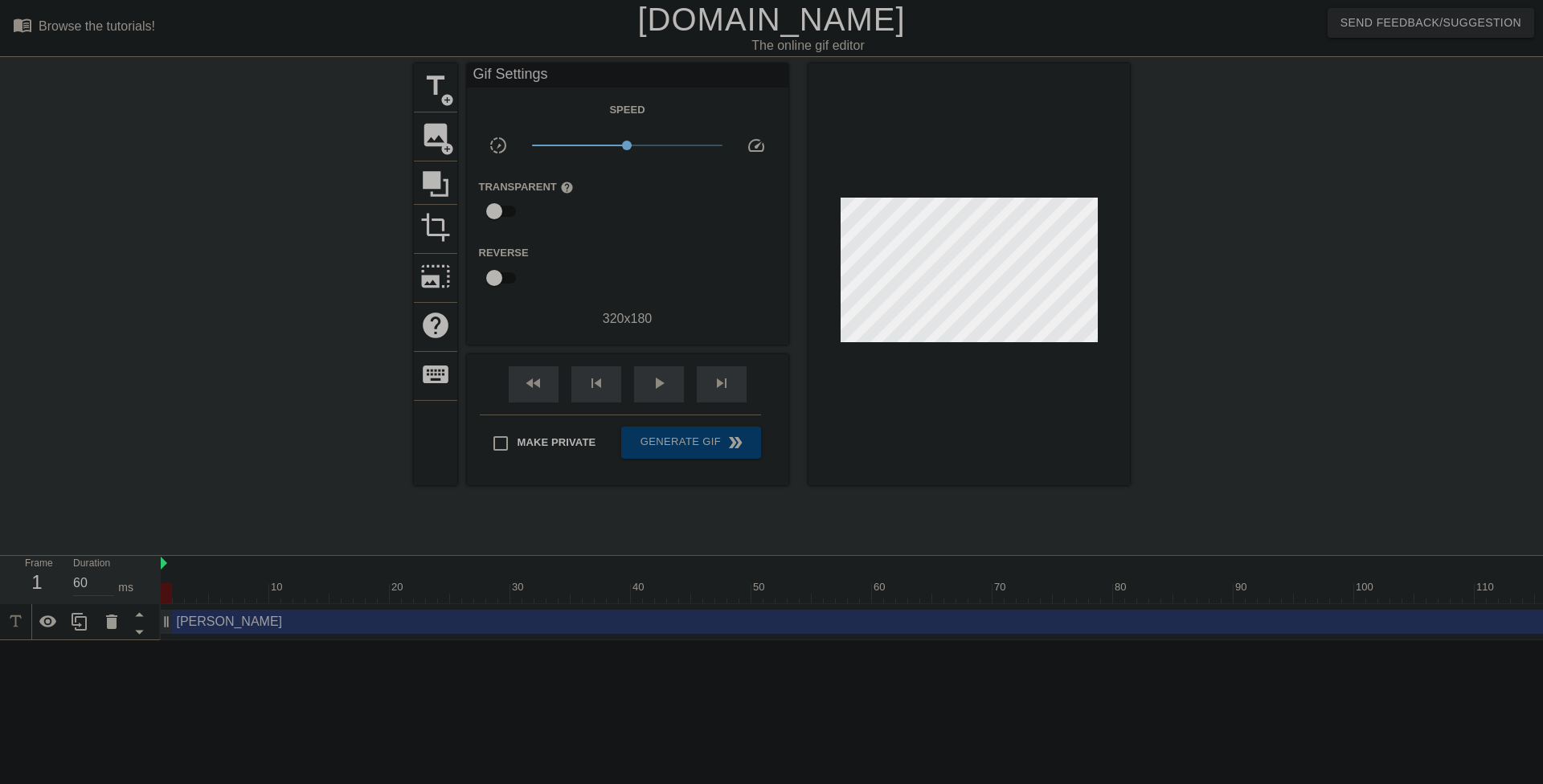
click at [284, 592] on div at bounding box center [878, 593] width 1435 height 20
click at [338, 595] on div at bounding box center [878, 593] width 1435 height 20
drag, startPoint x: 375, startPoint y: 595, endPoint x: 853, endPoint y: 568, distance: 478.8
click at [853, 568] on div "10 20 30 40 50 60 70 80 90 100 110" at bounding box center [878, 579] width 1435 height 47
type input "60"
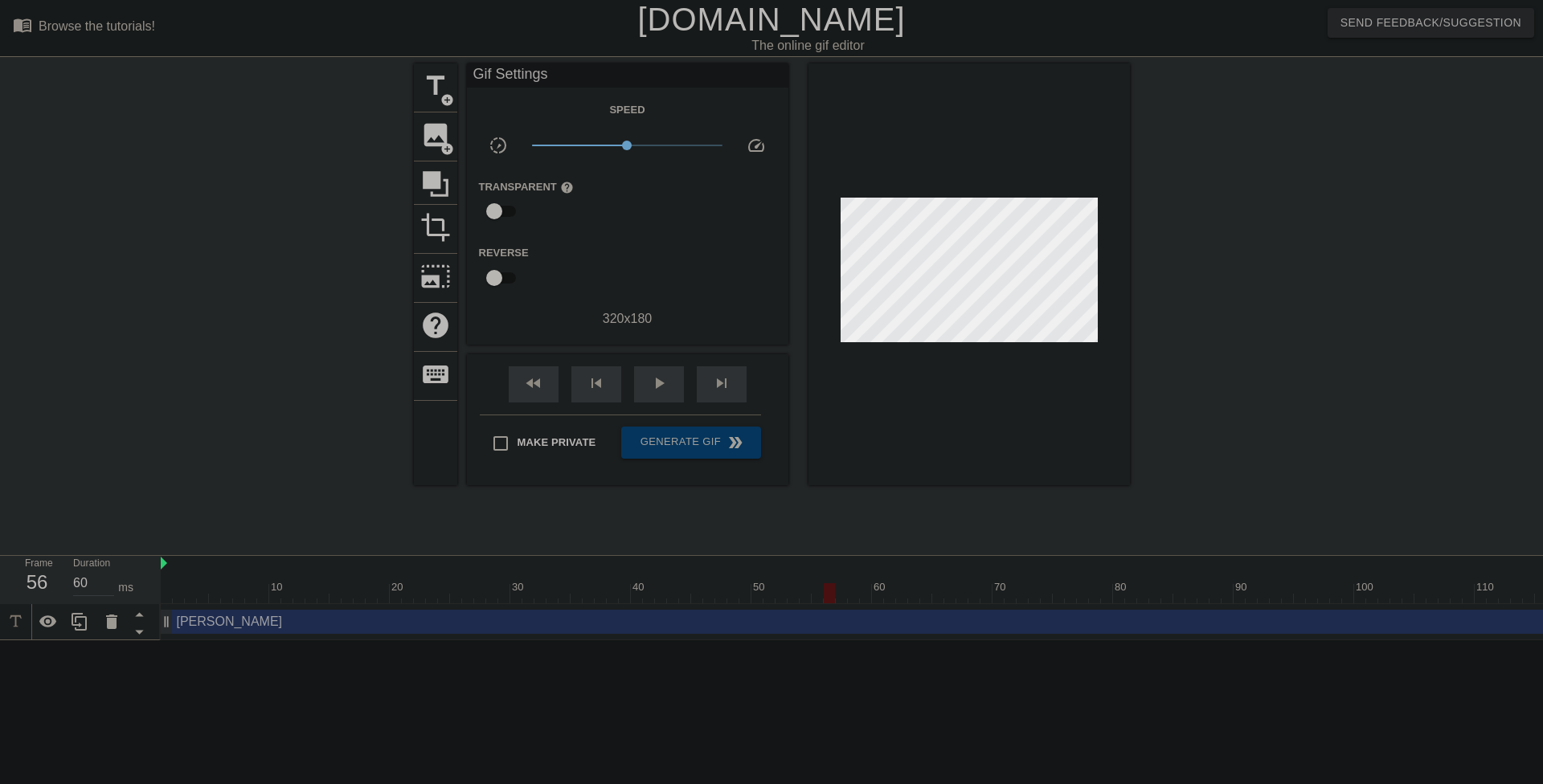
drag, startPoint x: 753, startPoint y: 598, endPoint x: 827, endPoint y: 595, distance: 74.1
click at [827, 595] on div at bounding box center [829, 593] width 11 height 20
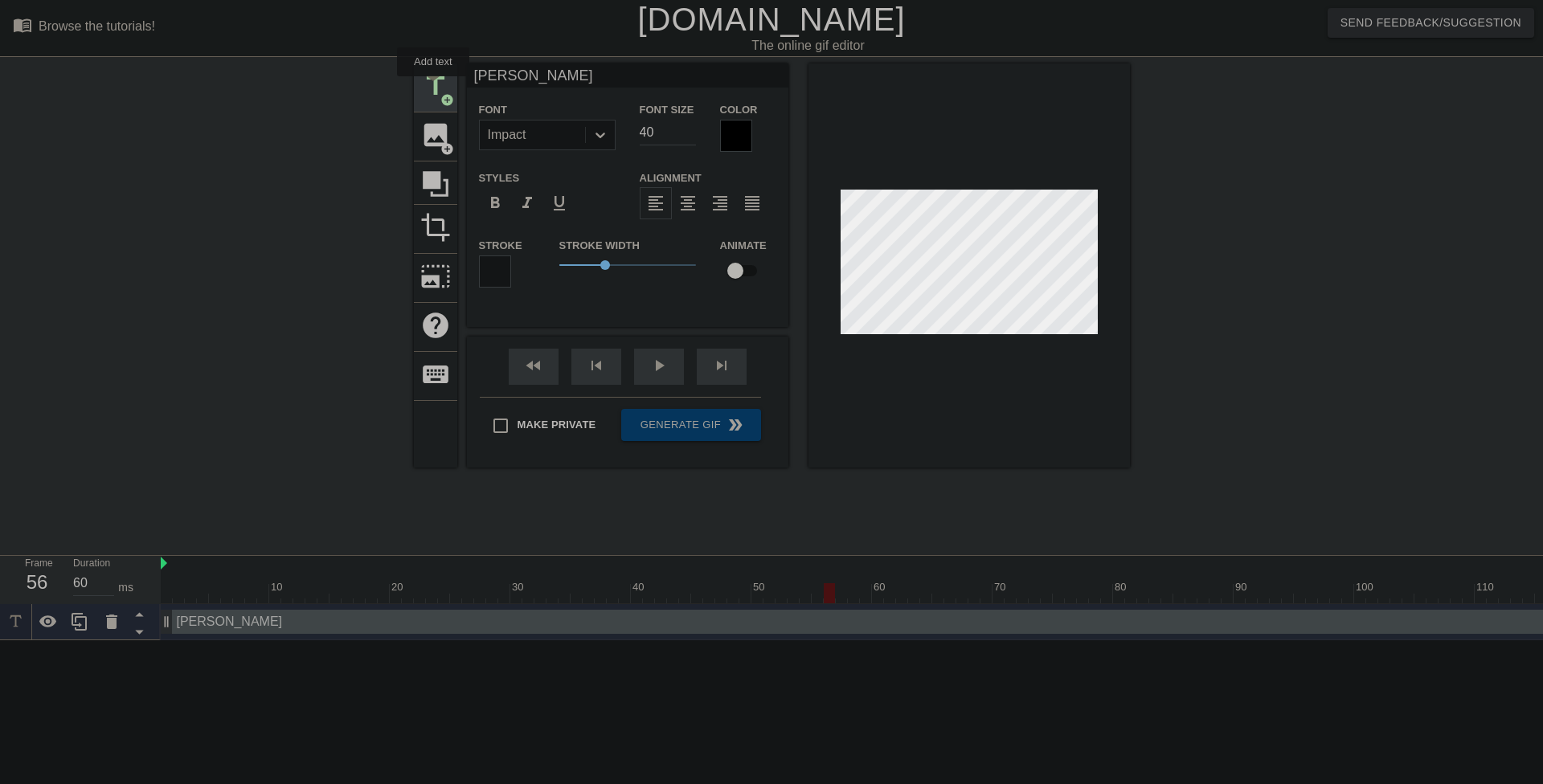
click at [433, 87] on span "title" at bounding box center [435, 86] width 31 height 31
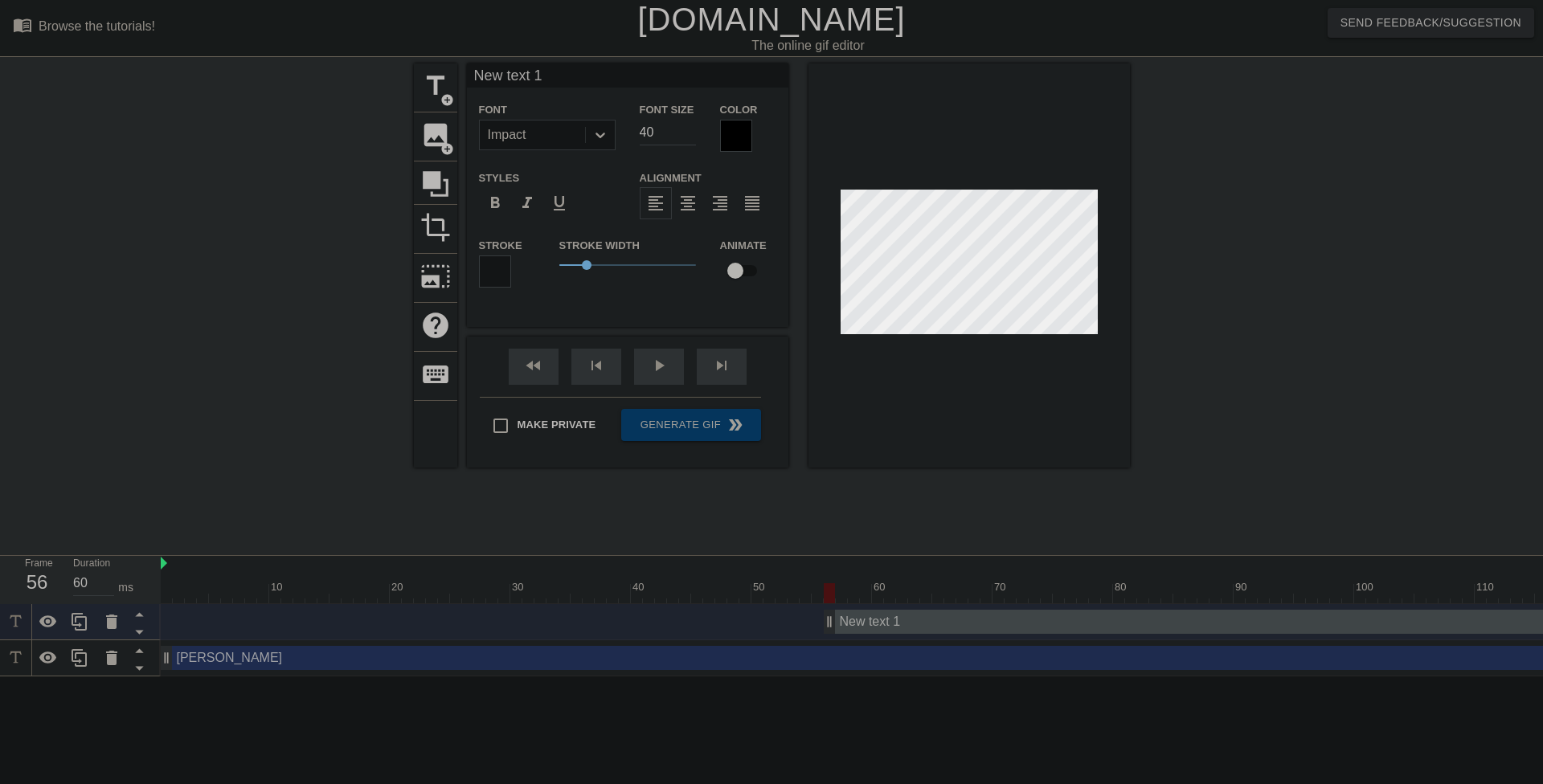
type input "[PERSON_NAME]"
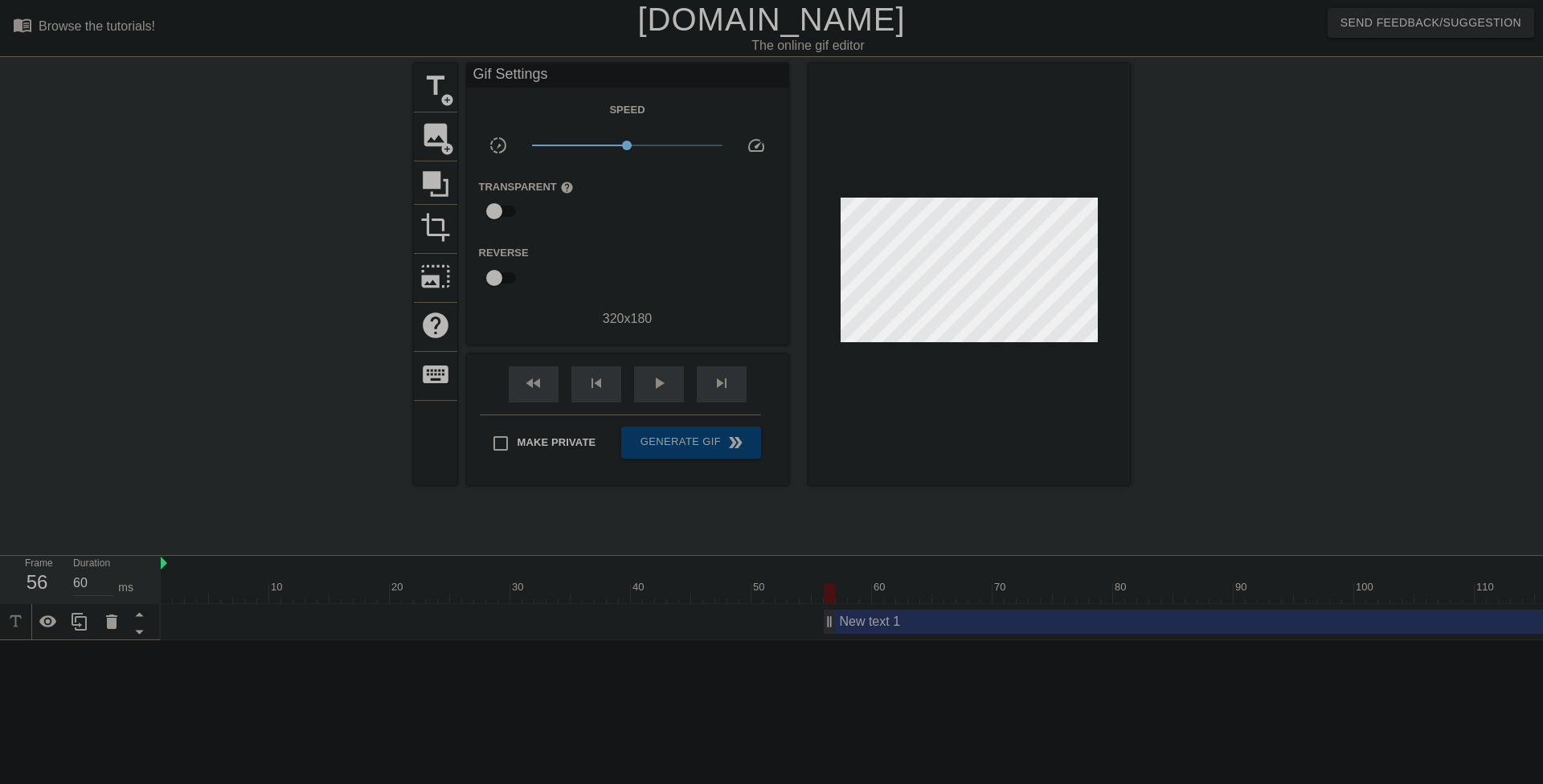
drag, startPoint x: 913, startPoint y: 342, endPoint x: 858, endPoint y: 477, distance: 145.8
click at [858, 477] on div at bounding box center [969, 274] width 322 height 422
click at [165, 622] on div "New text 1 drag_handle drag_handle" at bounding box center [878, 622] width 1435 height 24
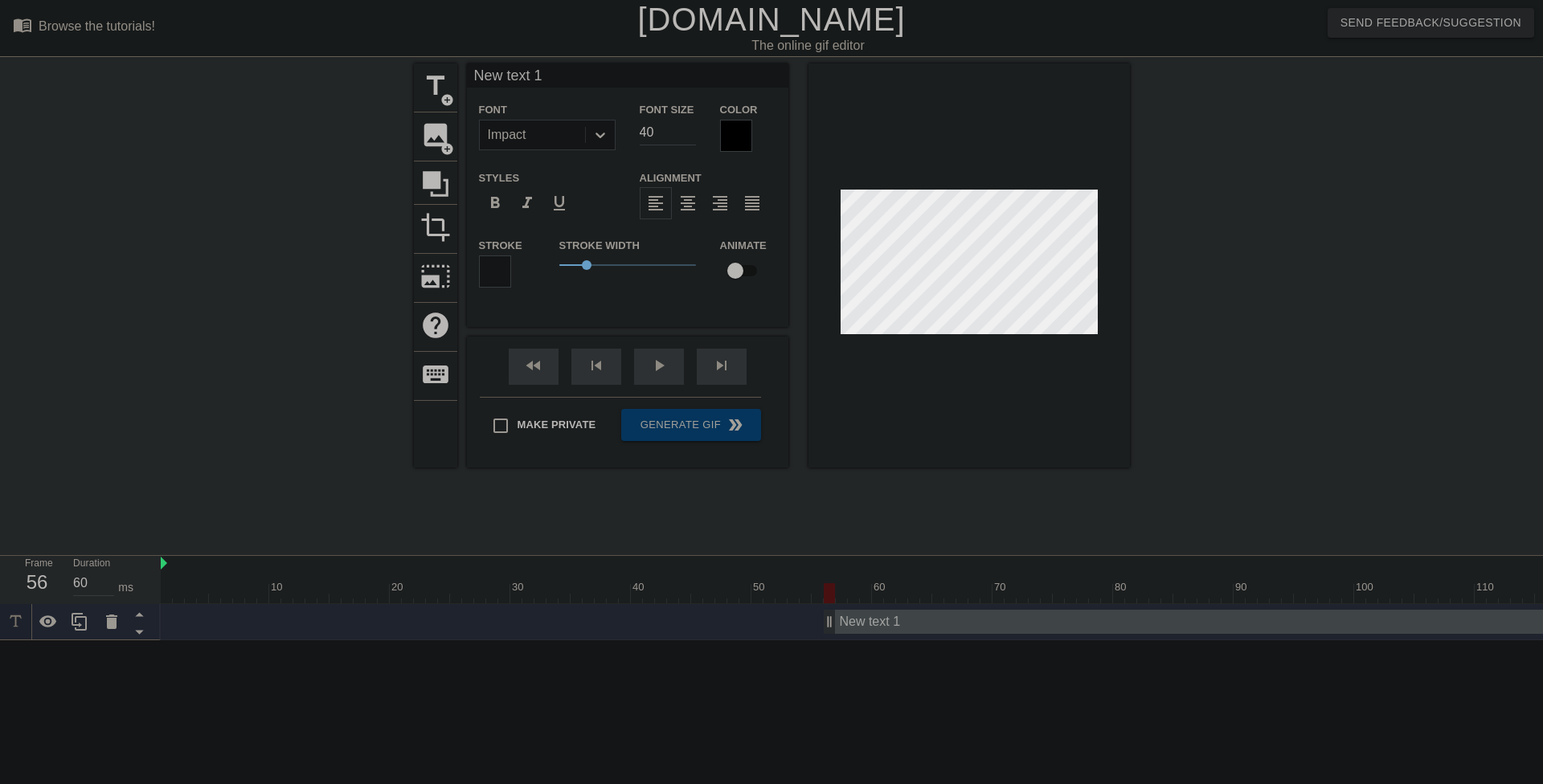
scroll to position [2, 4]
type input "M"
type textarea "M"
type input "Me"
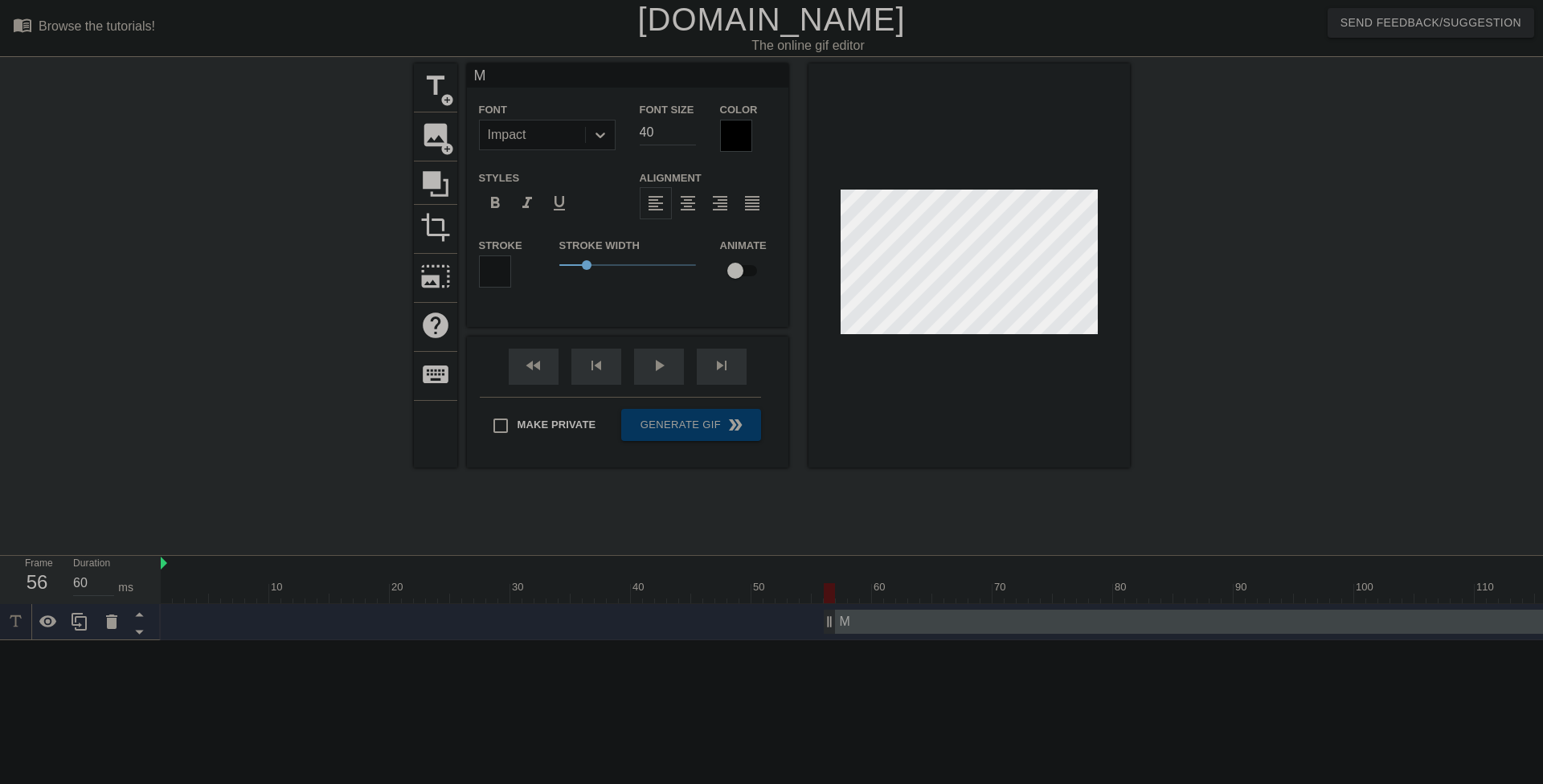
type textarea "Me"
type input "Me"
type textarea "Me"
type input "Me j"
type textarea "Me j"
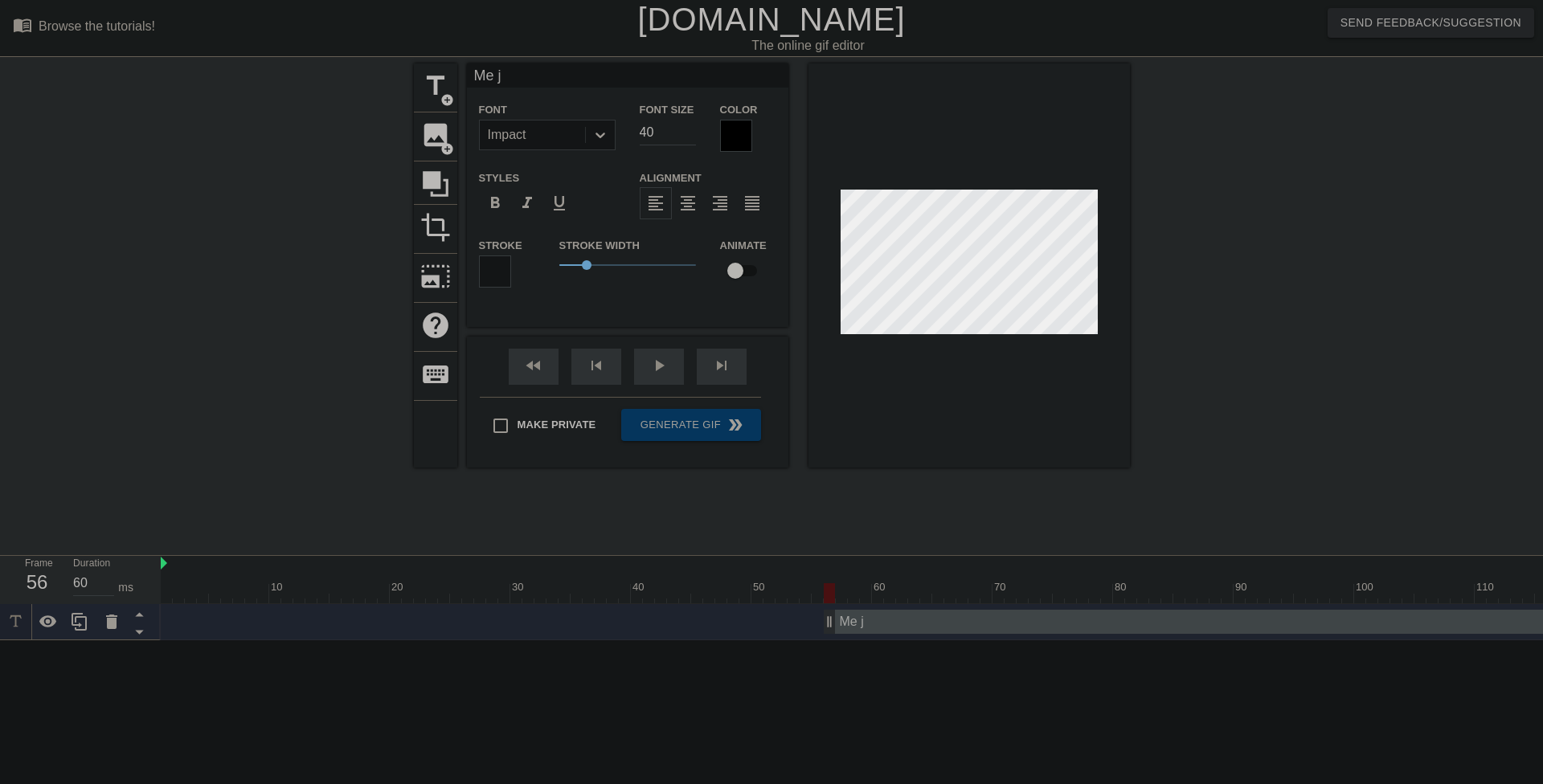
type input "Me ju"
type textarea "Me ju"
type input "Me jus"
type textarea "Me jus"
type input "Me just"
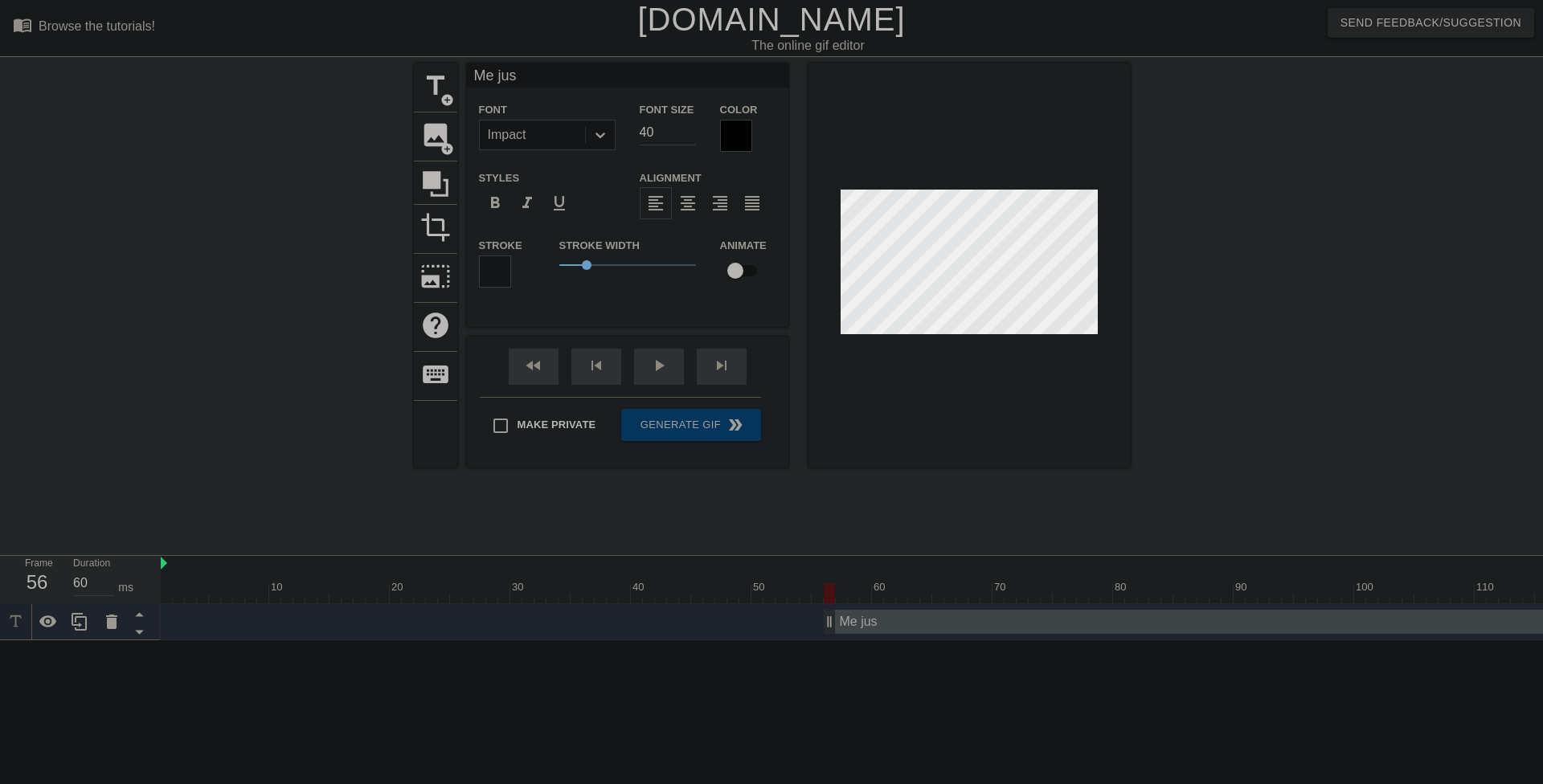
type textarea "Me just"
type input "Me just"
type textarea "Me just"
type input "Me just t"
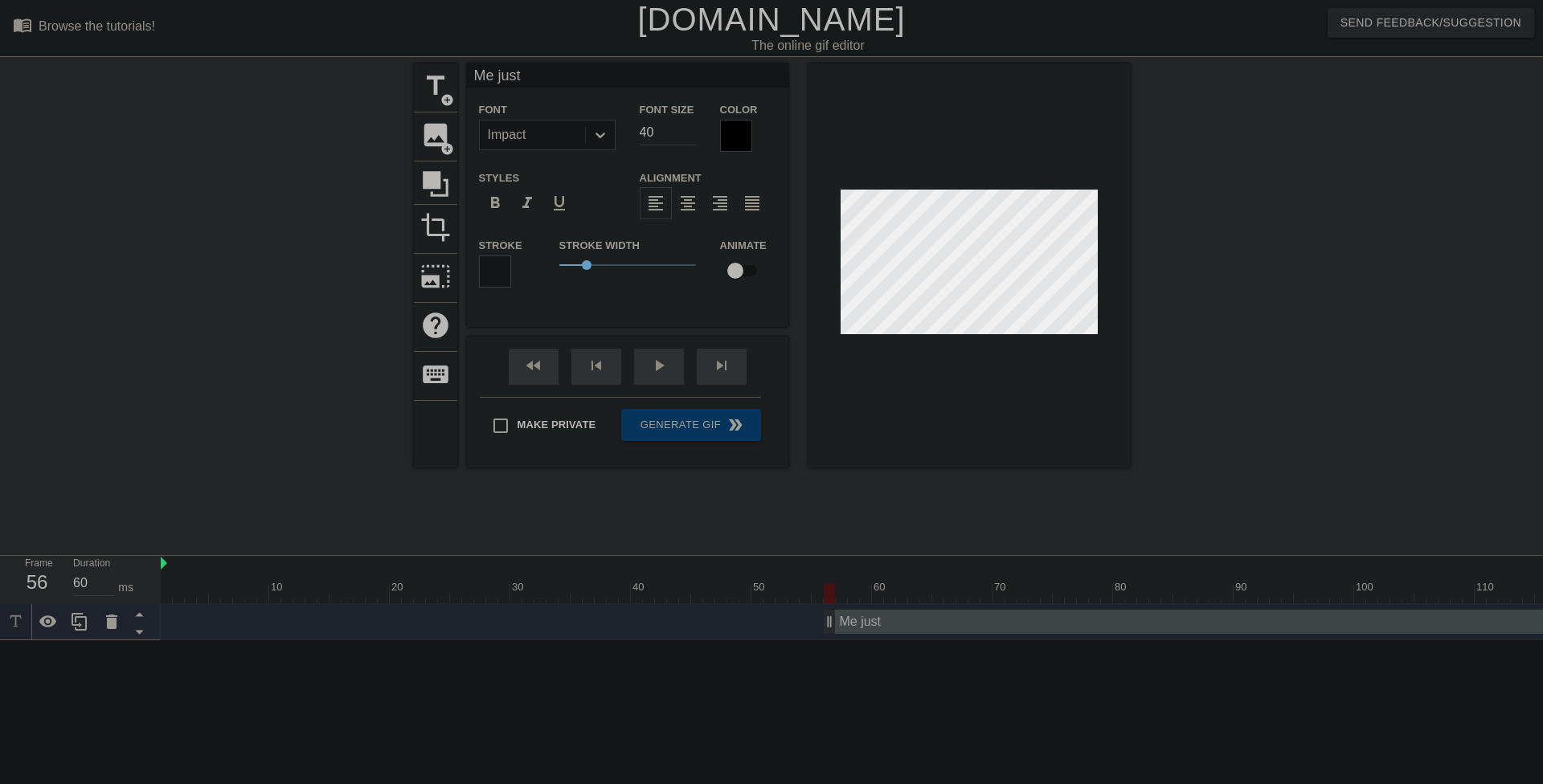
type textarea "Me just t"
type input "Me just tr"
type textarea "Me just tr"
type input "Me just try"
type textarea "Me just try"
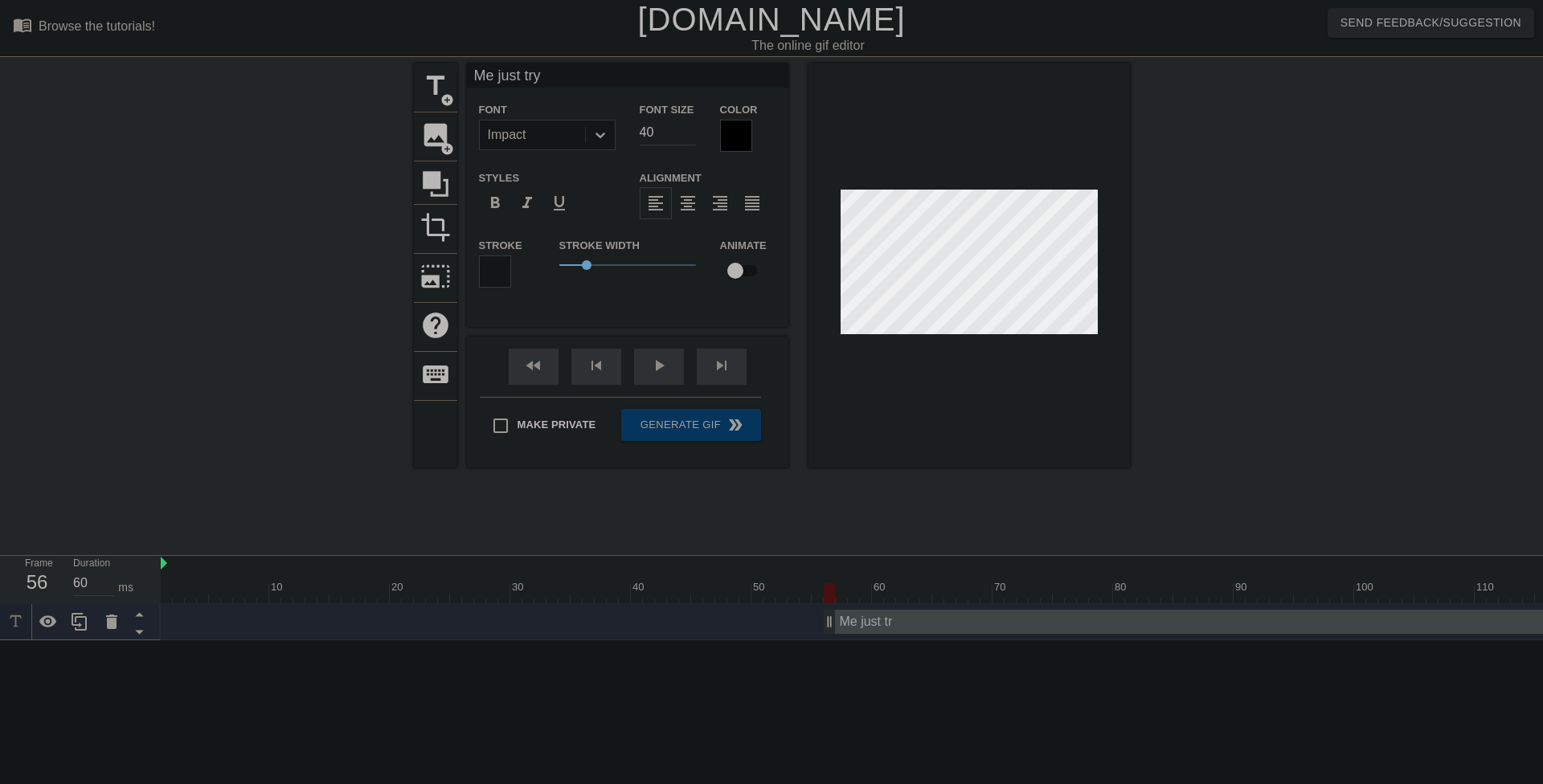
type input "Me just tryi"
type textarea "Me just tryi"
type input "Me just tryin"
type textarea "Me just tryin"
type input "Me just trying"
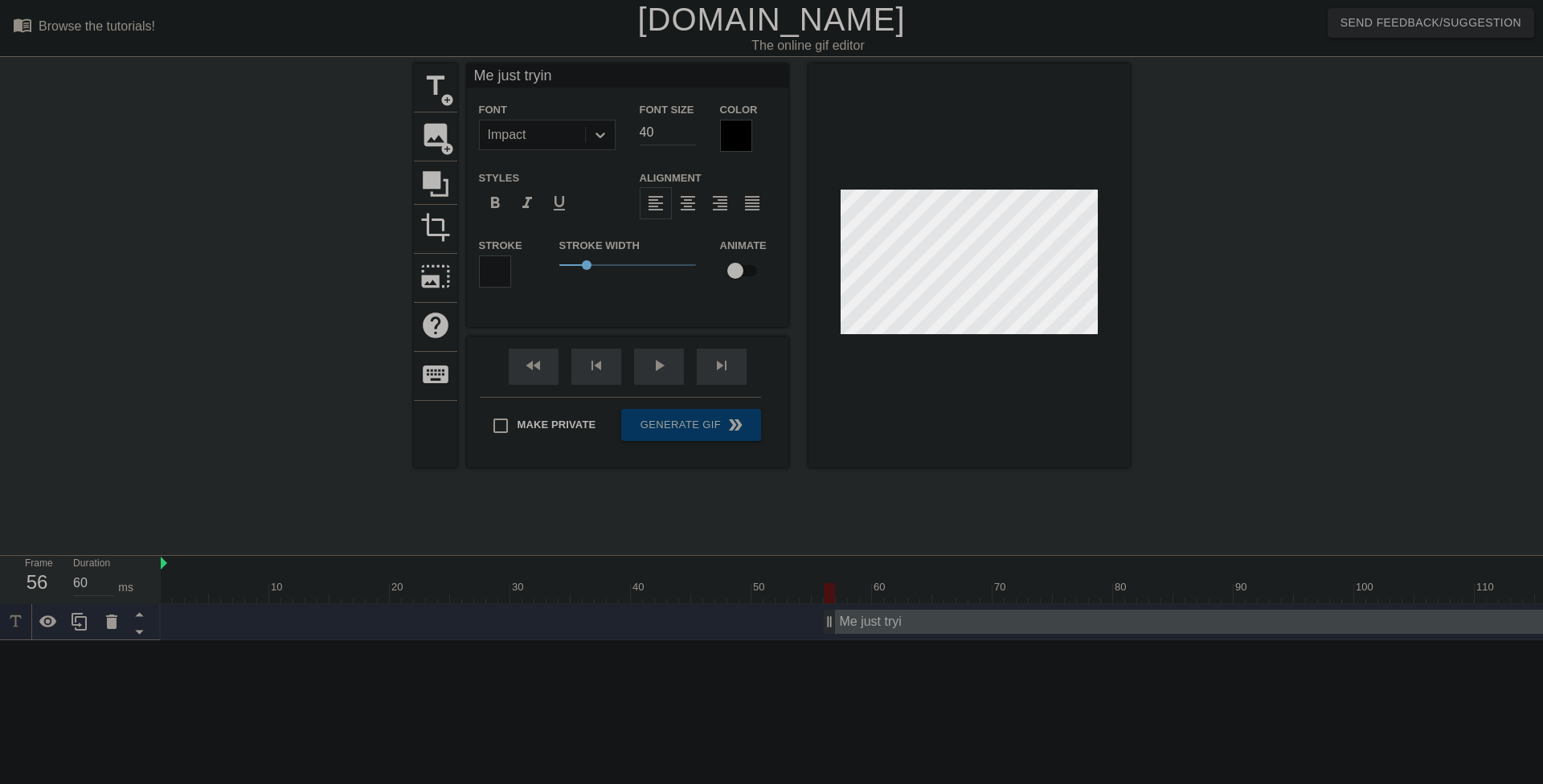
type textarea "Me just trying"
type input "Me just trying"
type textarea "Me just trying"
type input "Me just trying t"
type textarea "Me just trying t"
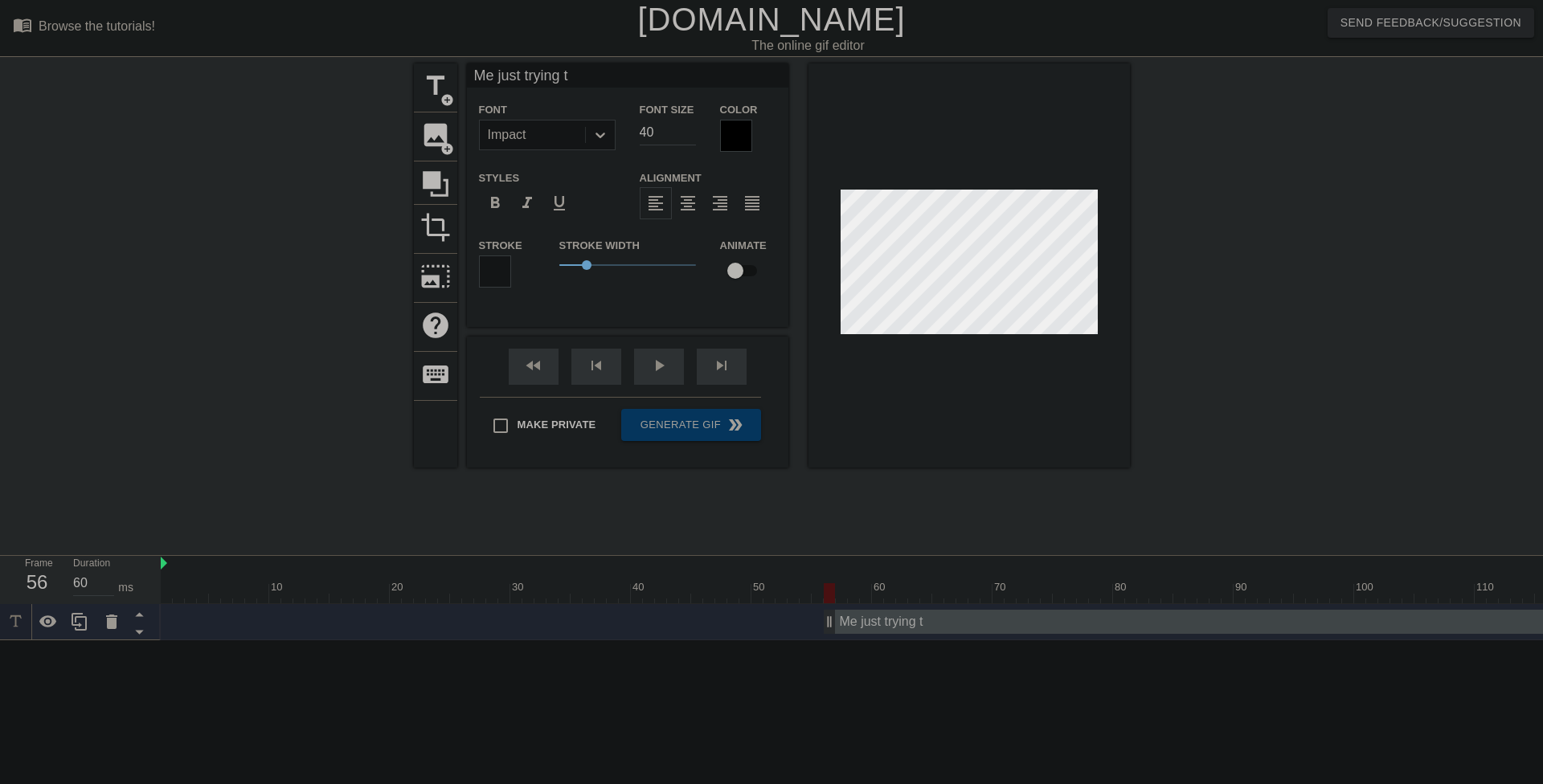
type input "Me just trying to"
type textarea "Me just trying to"
type input "Me just trying to"
type textarea "Me just trying to"
type input "Me just trying to e"
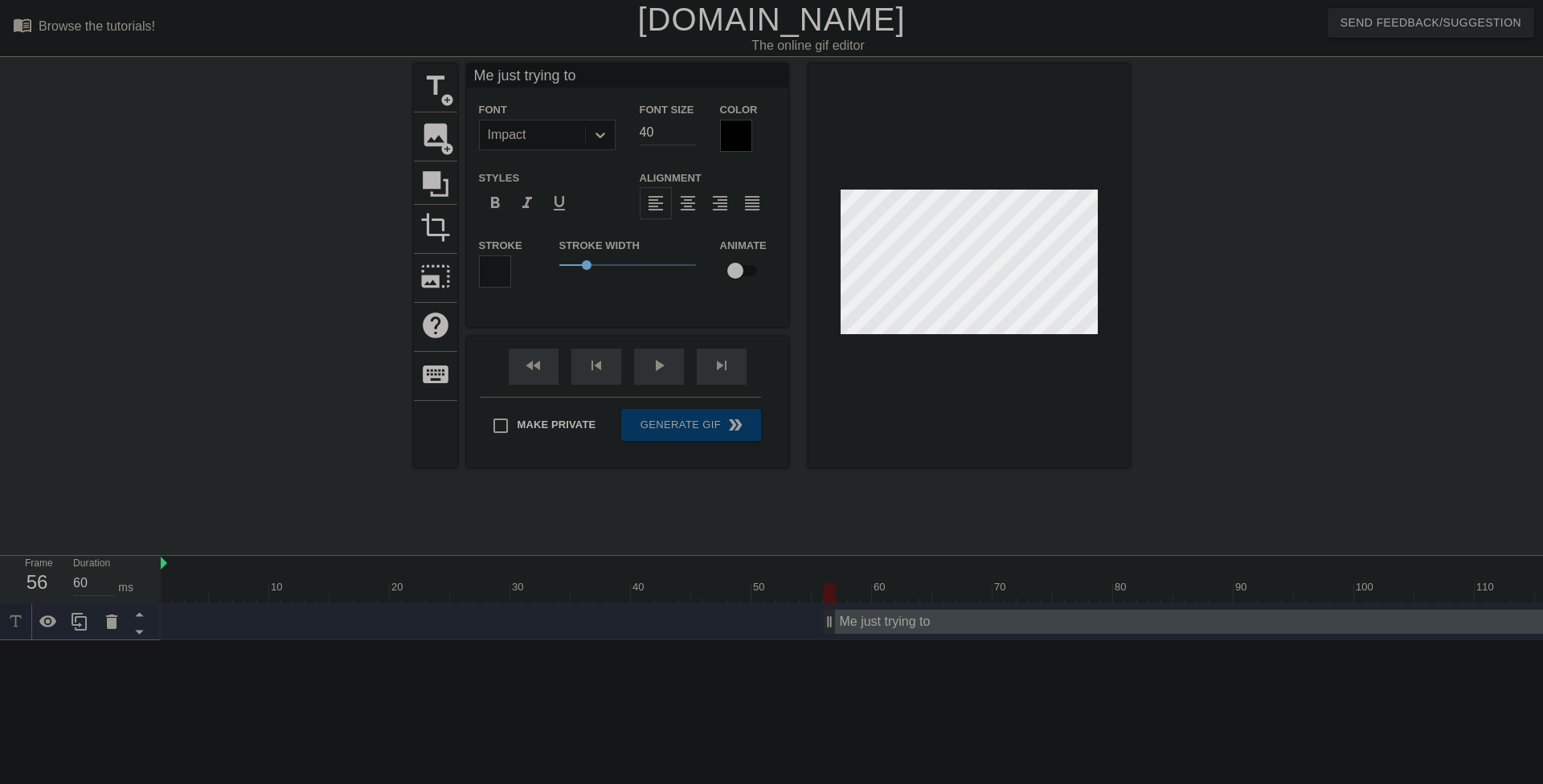
type textarea "Me just trying to e"
type input "Me just trying to en"
type textarea "Me just trying to en"
type input "Me just trying to enj"
type textarea "Me just trying to enj"
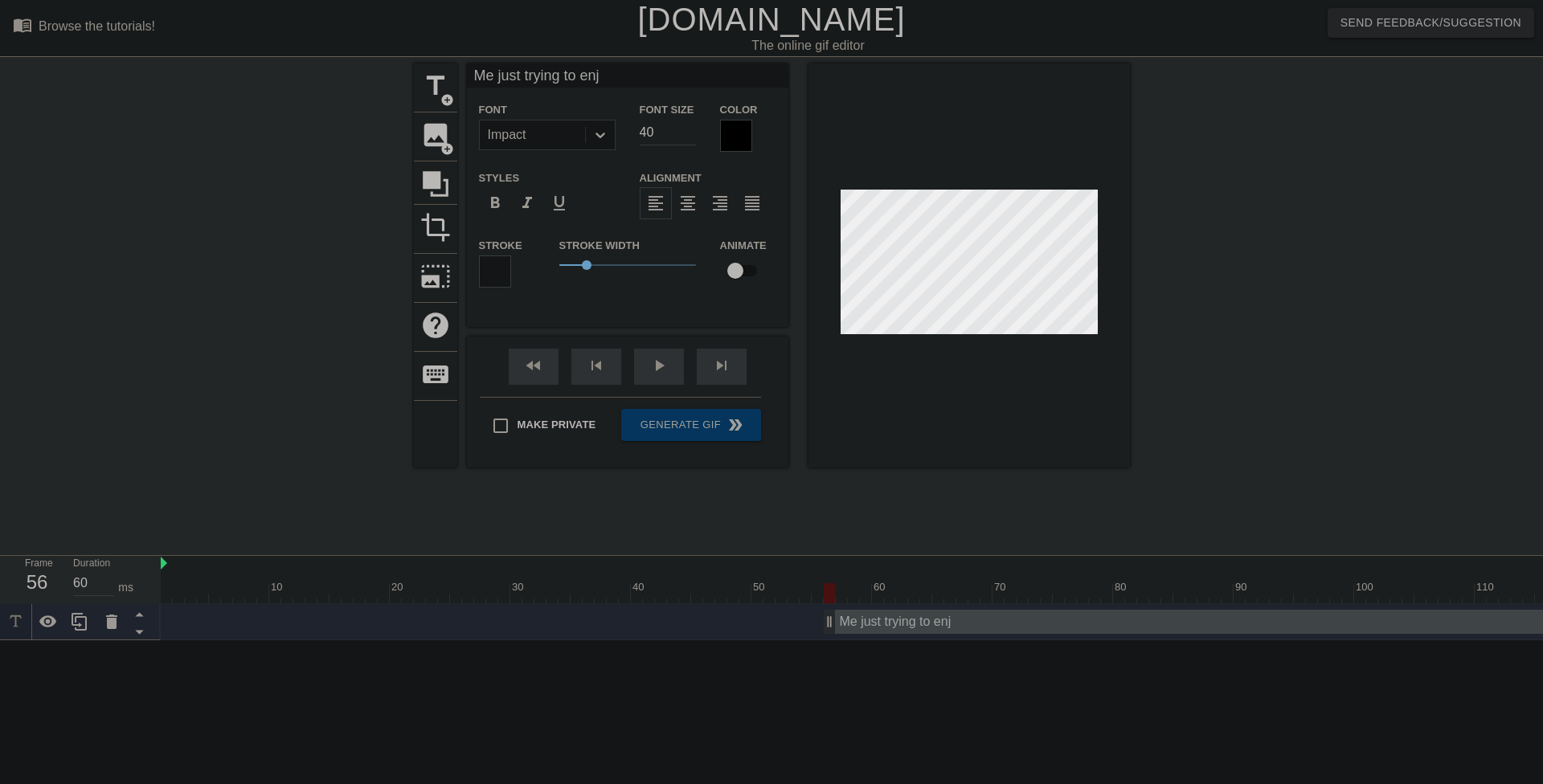
type input "Me just trying to enjo"
type textarea "Me just trying to enjo"
type input "Me just trying to enjoy"
type textarea "Me just trying to enjoy"
type input "Me just trying to enjoy"
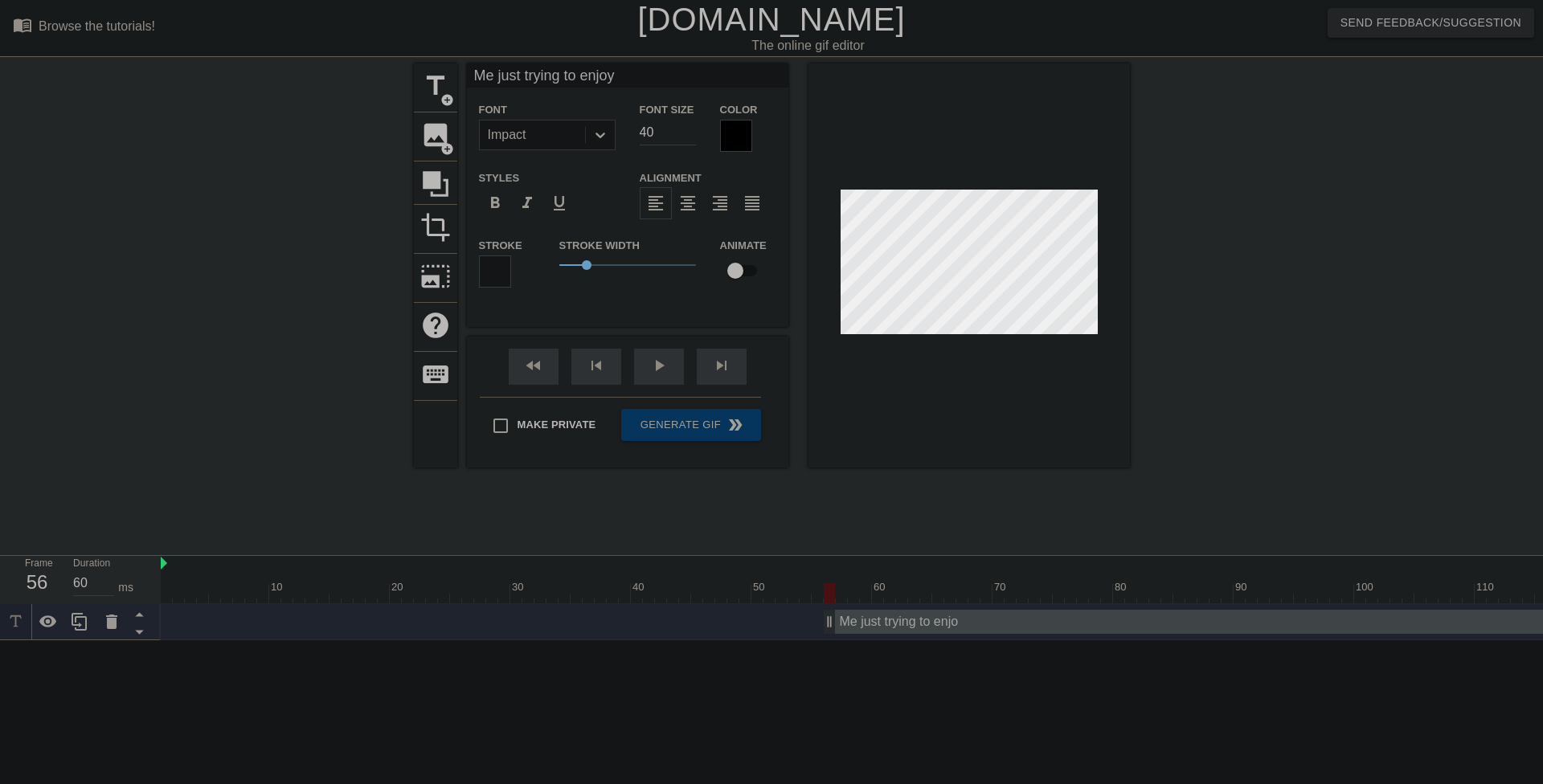
type textarea "Me just trying to enjoy"
type input "Me just trying to enjoy m"
type textarea "Me just trying to enjoy m"
type input "Me just trying to enjoy my"
type textarea "Me just trying to enjoy my"
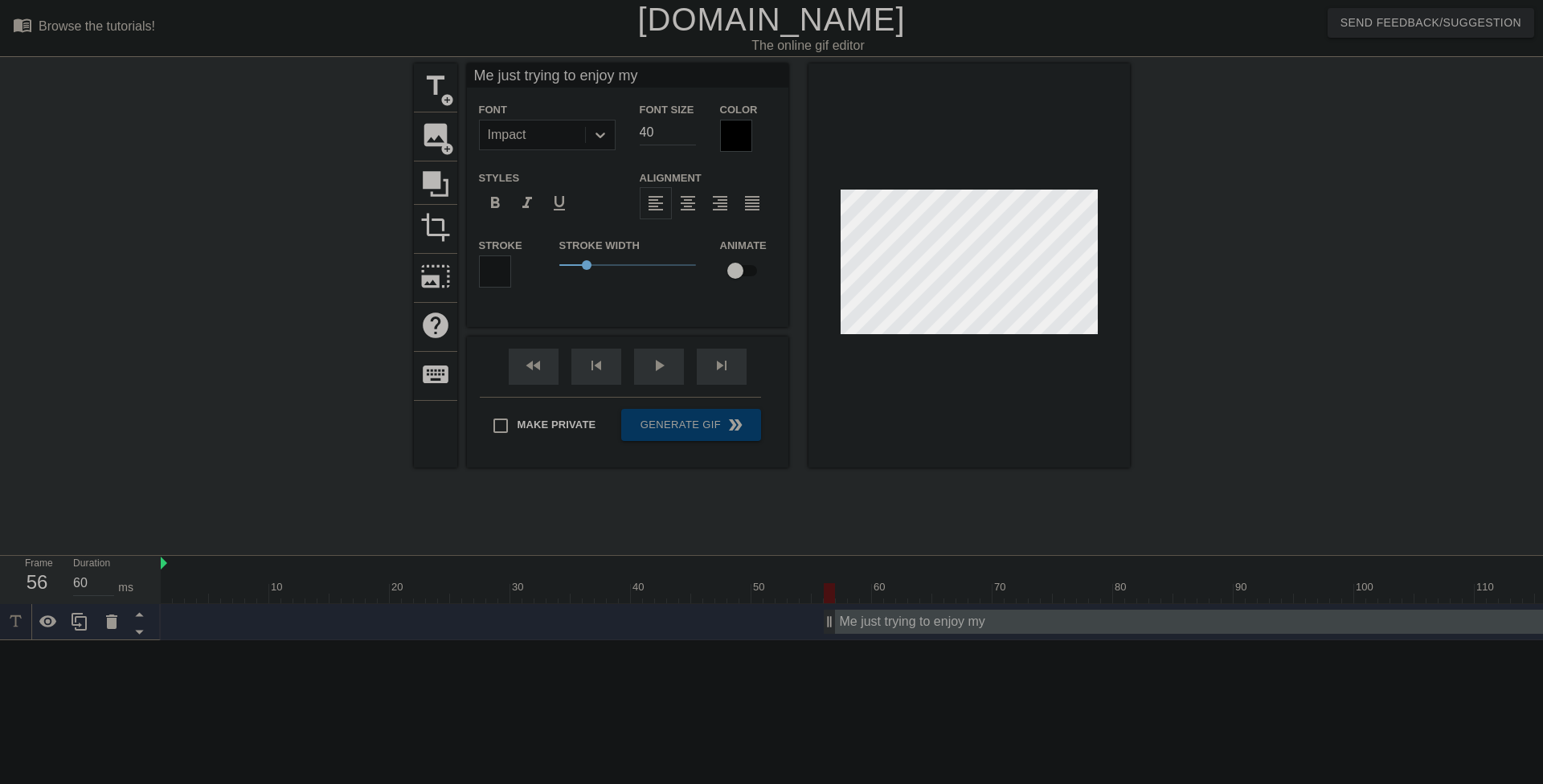
type input "Me just trying to enjoy my"
type textarea "Me just trying to enjoy my"
type input "Me just trying to enjoy my b"
type textarea "Me just trying to enjoy my b"
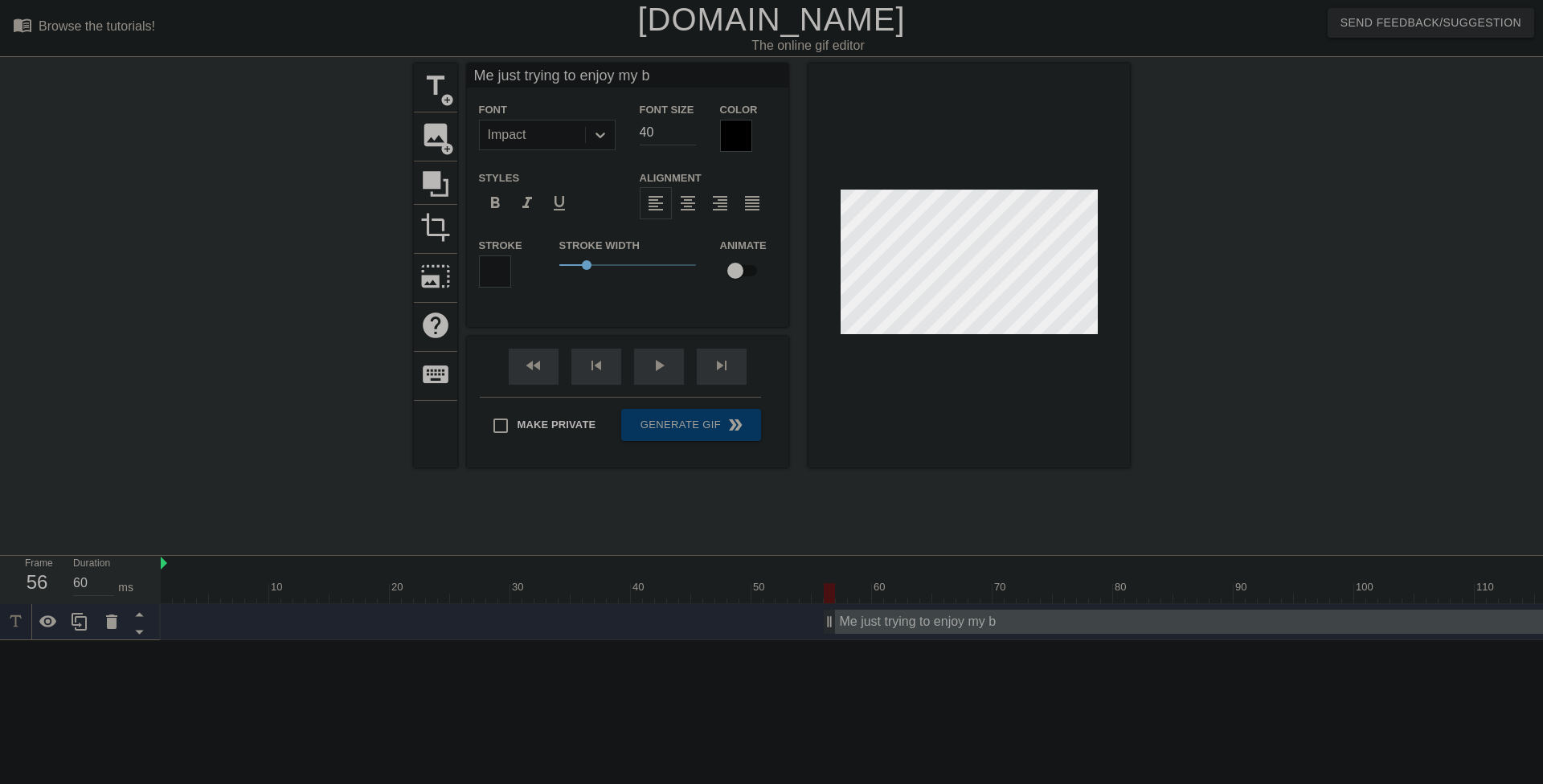
type input "Me just trying to enjoy my"
type textarea "Me just trying to enjoy my"
type input "Me just trying to enjoy my b"
type textarea "Me just trying to enjoy my b"
type input "Me just trying to enjoy my bi"
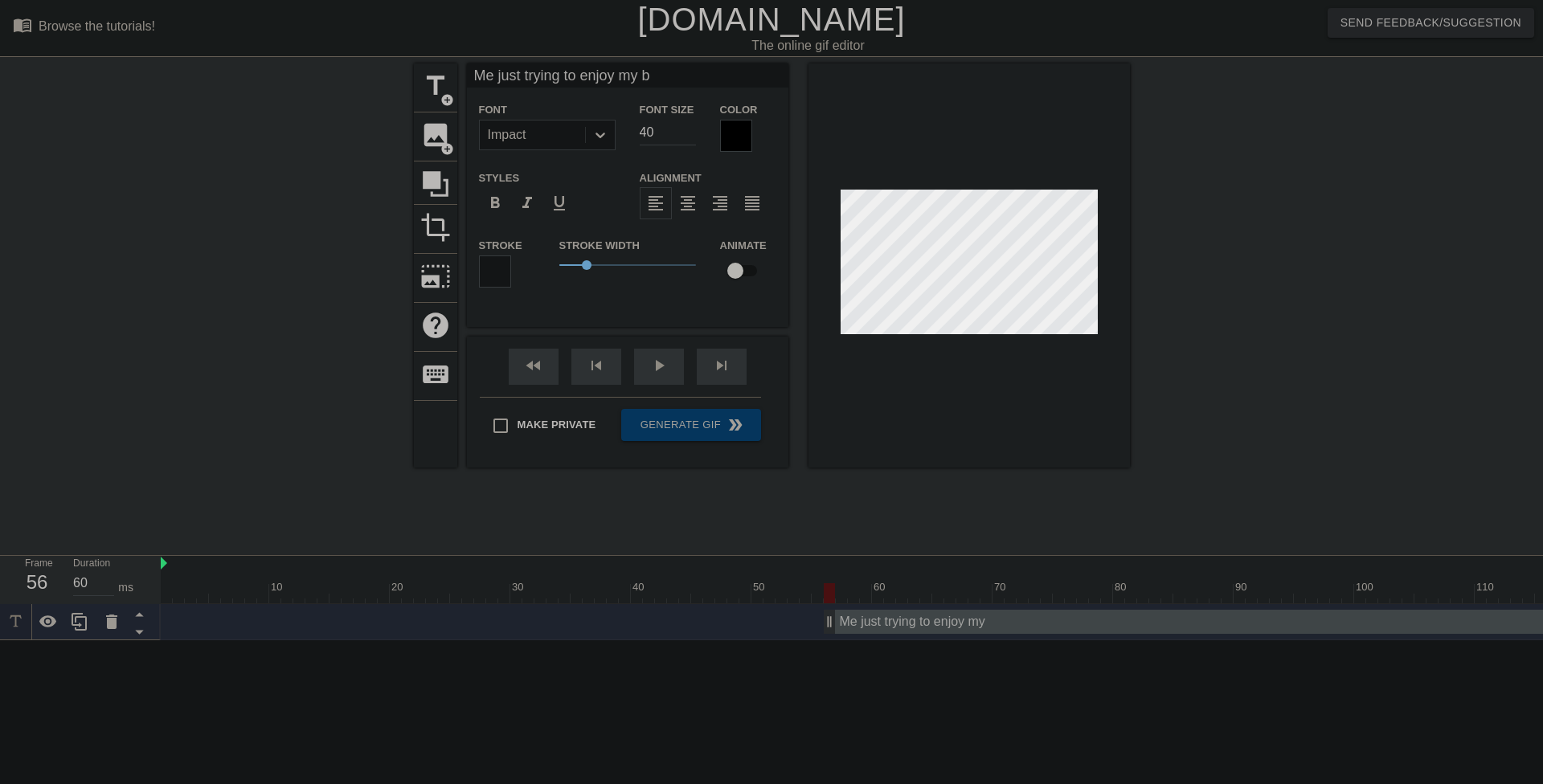
type textarea "Me just trying to enjoy my bi"
type input "Me just trying to enjoy my bir"
type textarea "Me just trying to enjoy my bir"
type input "Me just trying to enjoy my birt"
type textarea "Me just trying to enjoy my birt"
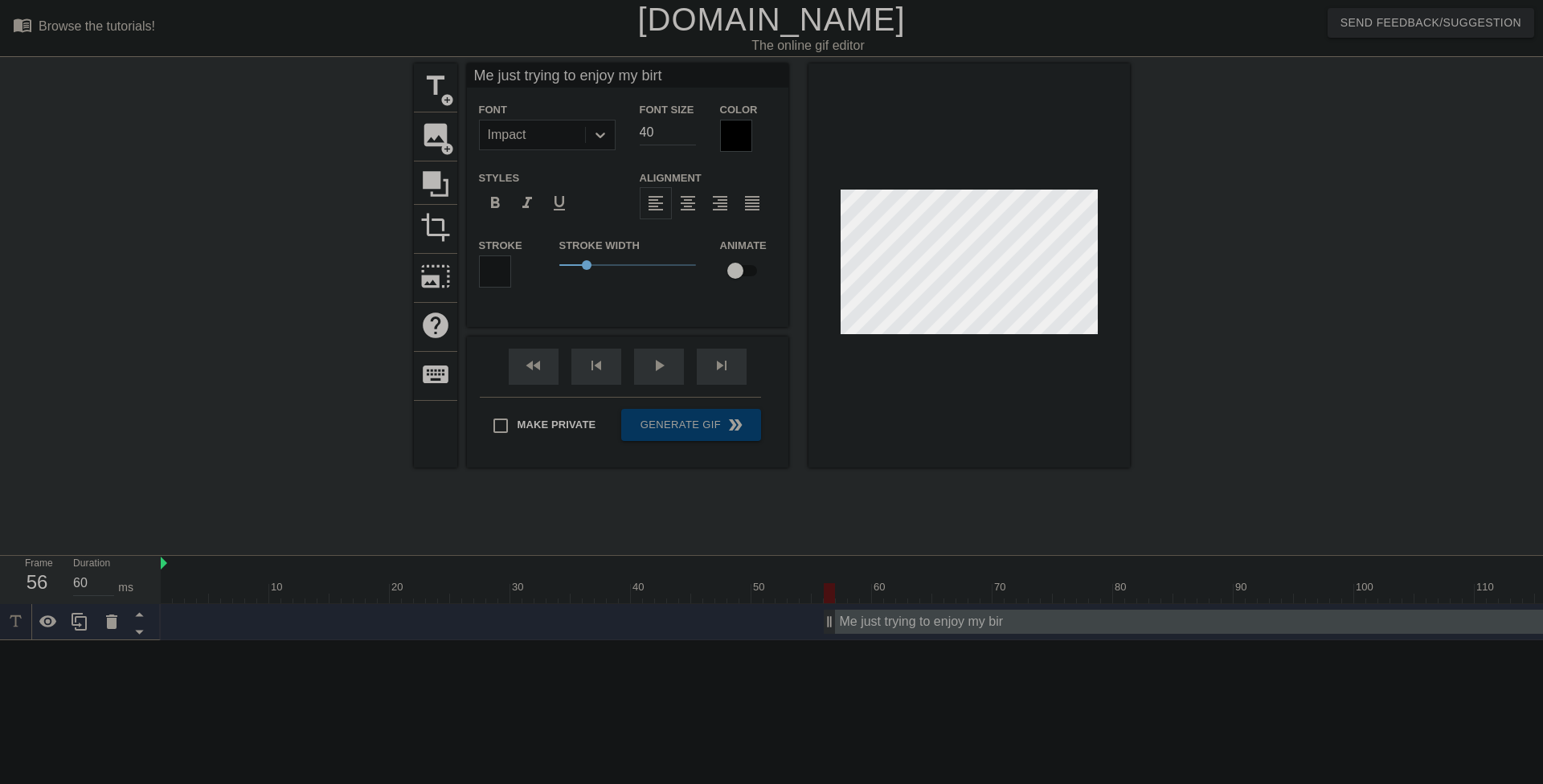
type input "Me just trying to enjoy my birth"
type textarea "Me just trying to enjoy my birth"
type input "Me just trying to enjoy my birthd"
type textarea "Me just trying to enjoy my birthd"
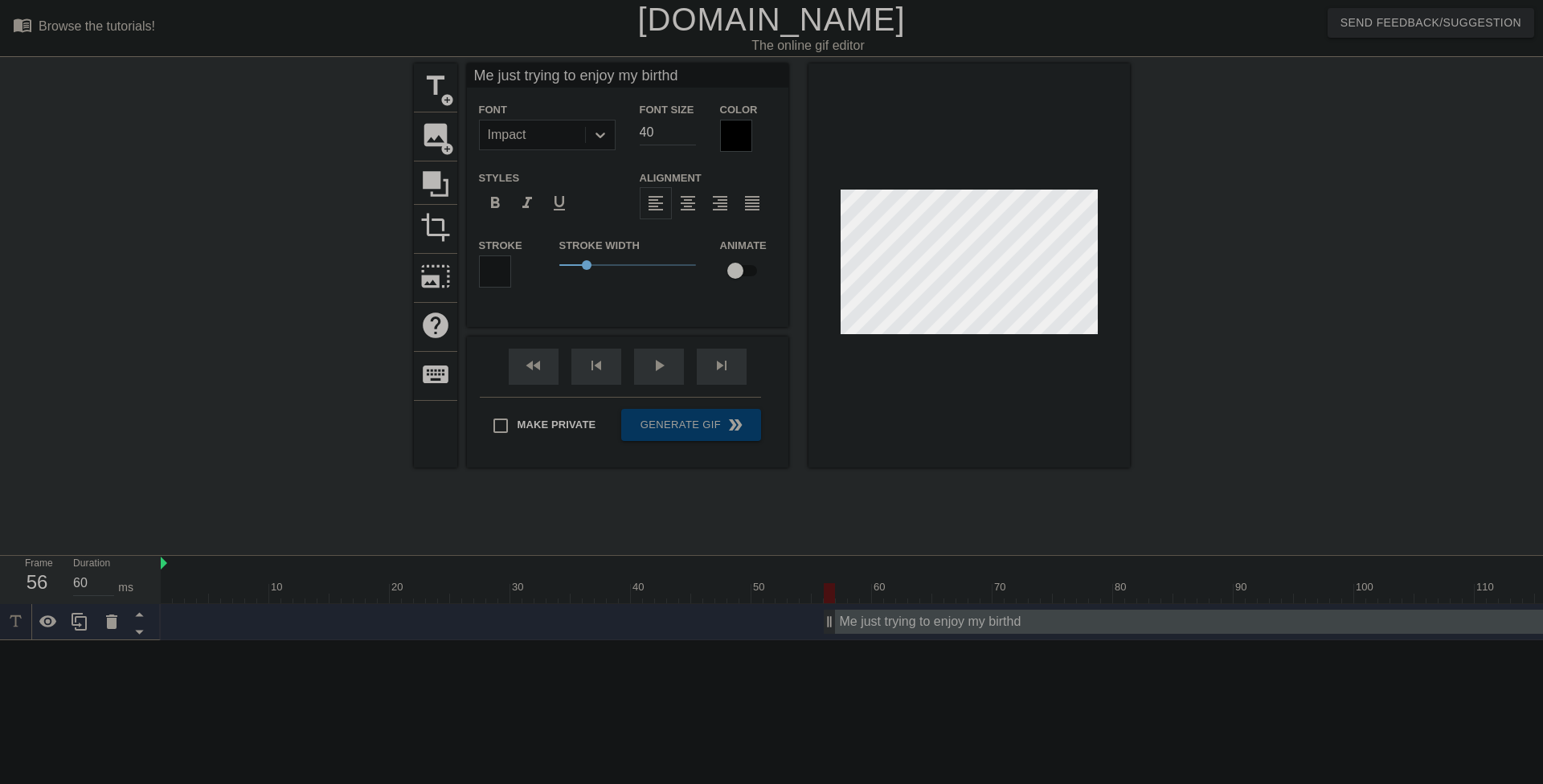
type input "Me just trying to enjoy my birthda"
type textarea "Me just trying to enjoy my birthda"
type input "Me just trying to enjoy my birthday"
type textarea "Me just trying to enjoy my birthday"
click at [691, 137] on input "39" at bounding box center [668, 132] width 56 height 26
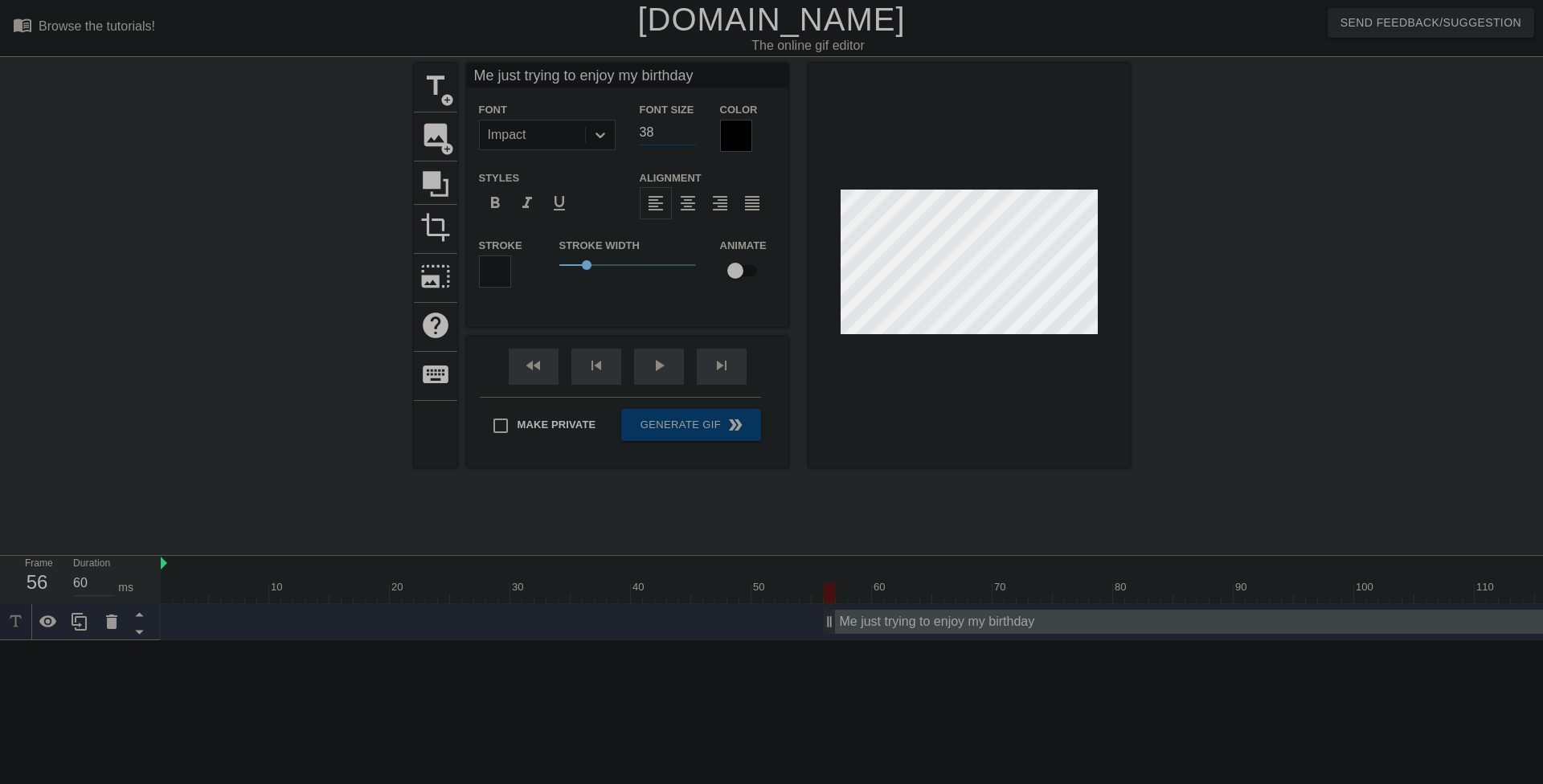
click at [691, 137] on input "38" at bounding box center [668, 132] width 56 height 26
click at [691, 137] on input "37" at bounding box center [668, 132] width 56 height 26
click at [691, 137] on input "36" at bounding box center [668, 132] width 56 height 26
click at [691, 137] on input "35" at bounding box center [668, 132] width 56 height 26
click at [691, 137] on input "34" at bounding box center [668, 132] width 56 height 26
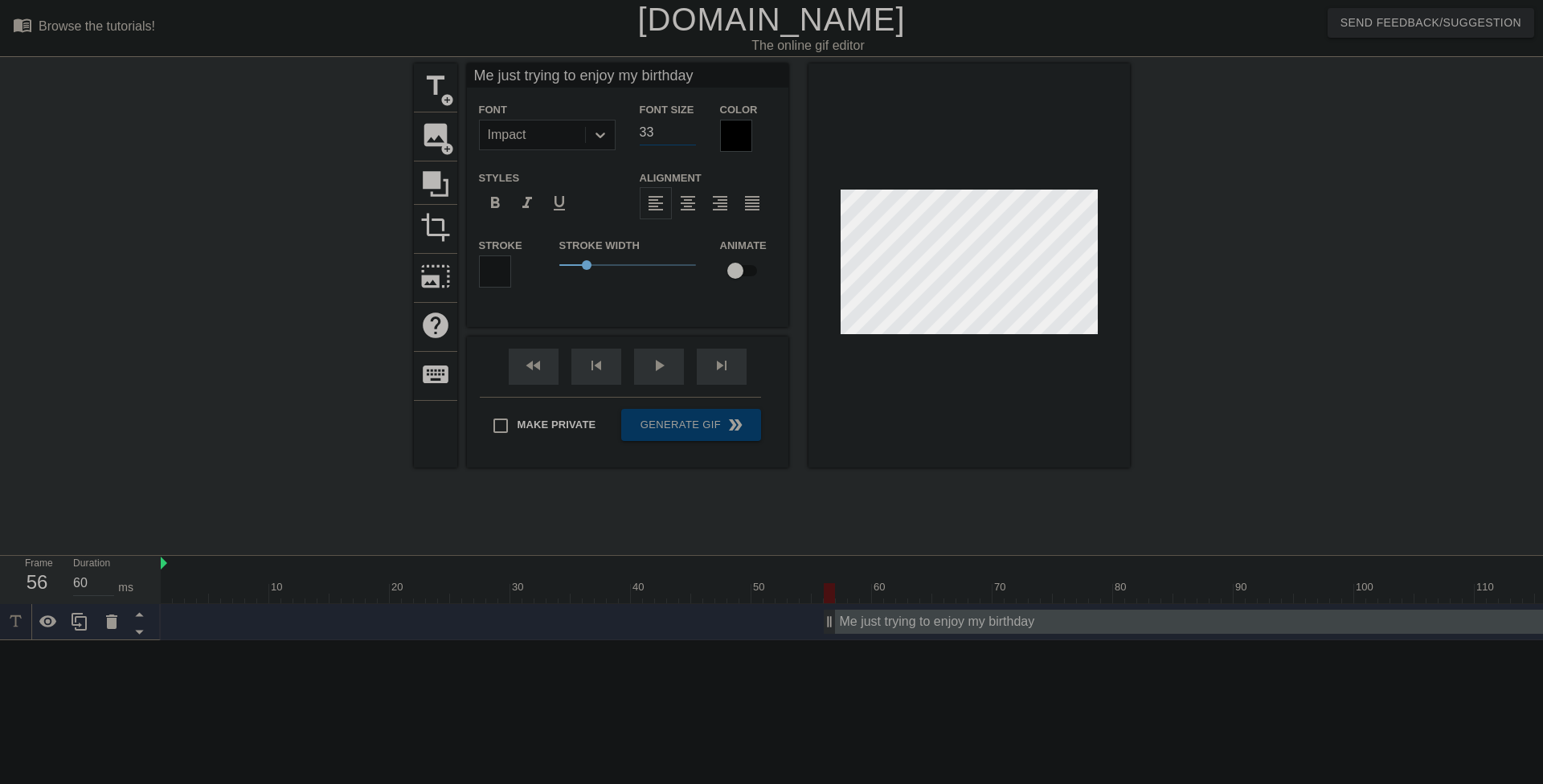
click at [691, 137] on input "33" at bounding box center [668, 132] width 56 height 26
click at [691, 137] on input "32" at bounding box center [668, 132] width 56 height 26
click at [691, 137] on input "31" at bounding box center [668, 132] width 56 height 26
click at [691, 137] on input "30" at bounding box center [668, 132] width 56 height 26
click at [691, 137] on input "29" at bounding box center [668, 132] width 56 height 26
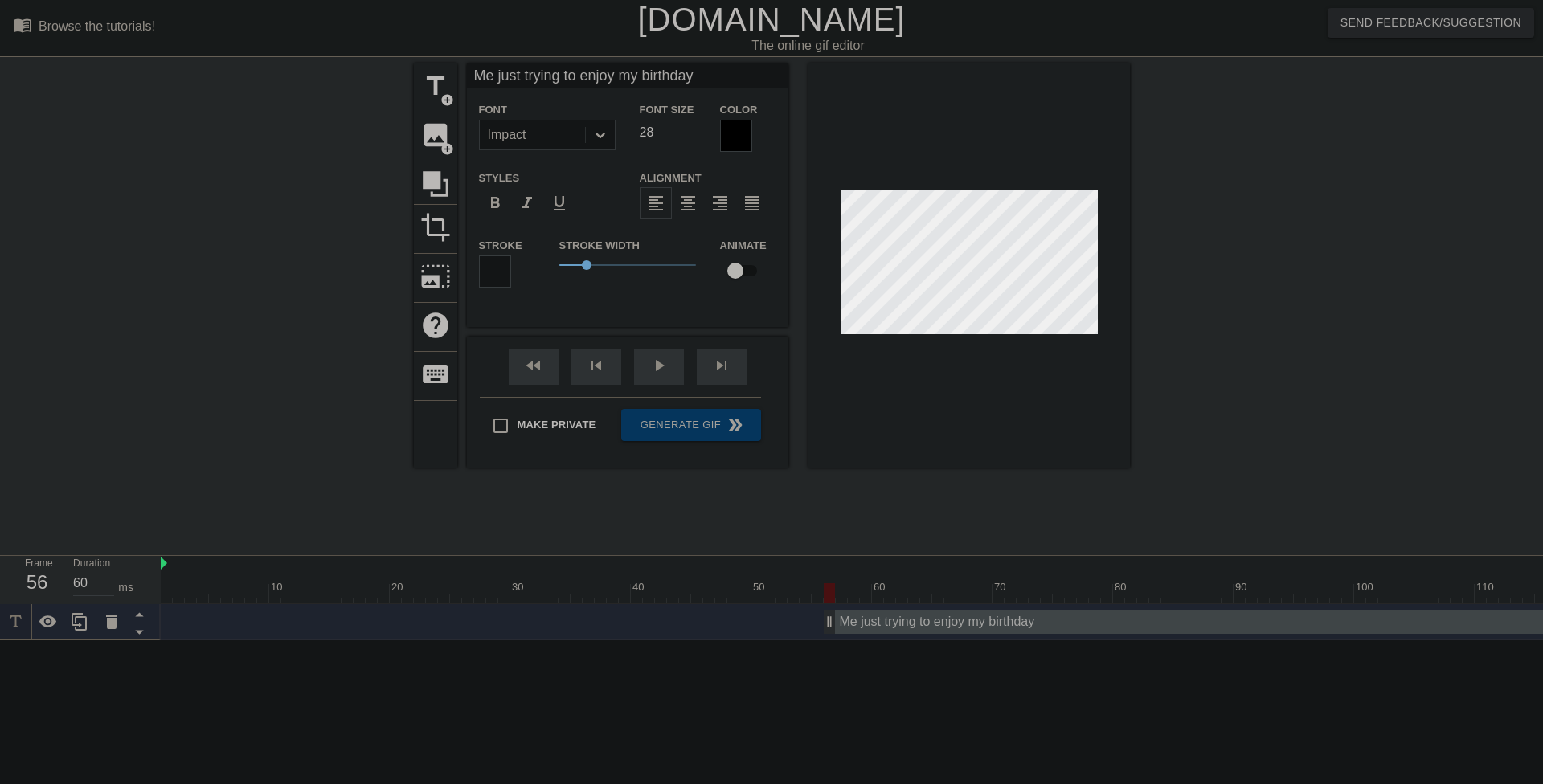
click at [691, 137] on input "28" at bounding box center [668, 132] width 56 height 26
click at [691, 137] on input "27" at bounding box center [668, 132] width 56 height 26
click at [691, 137] on input "26" at bounding box center [668, 132] width 56 height 26
click at [691, 137] on input "25" at bounding box center [668, 132] width 56 height 26
click at [691, 137] on input "24" at bounding box center [668, 132] width 56 height 26
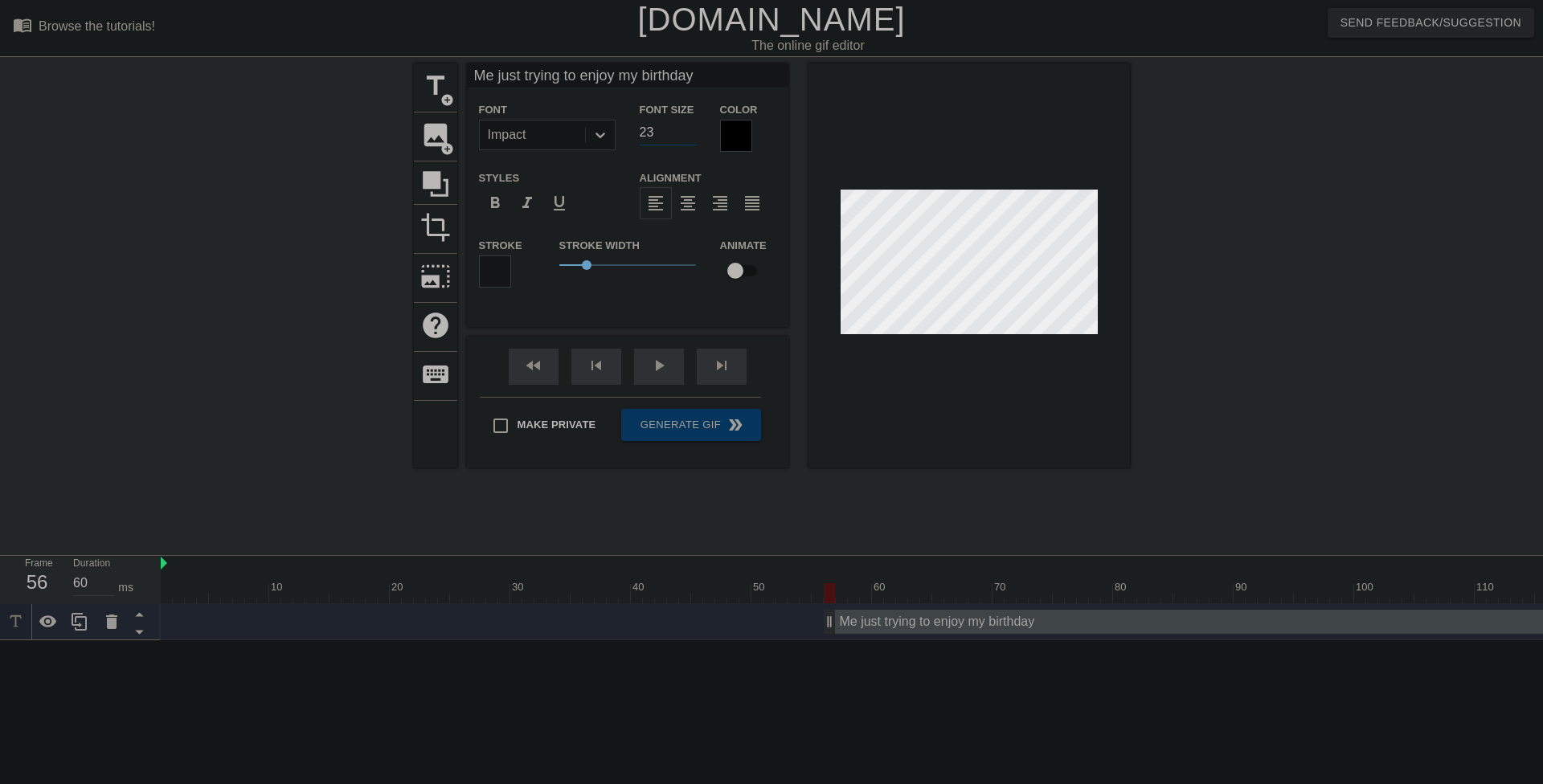
click at [691, 137] on input "23" at bounding box center [668, 132] width 56 height 26
click at [691, 137] on input "22" at bounding box center [668, 132] width 56 height 26
click at [691, 137] on input "21" at bounding box center [668, 132] width 56 height 26
click at [691, 137] on input "20" at bounding box center [668, 132] width 56 height 26
click at [691, 137] on input "19" at bounding box center [668, 132] width 56 height 26
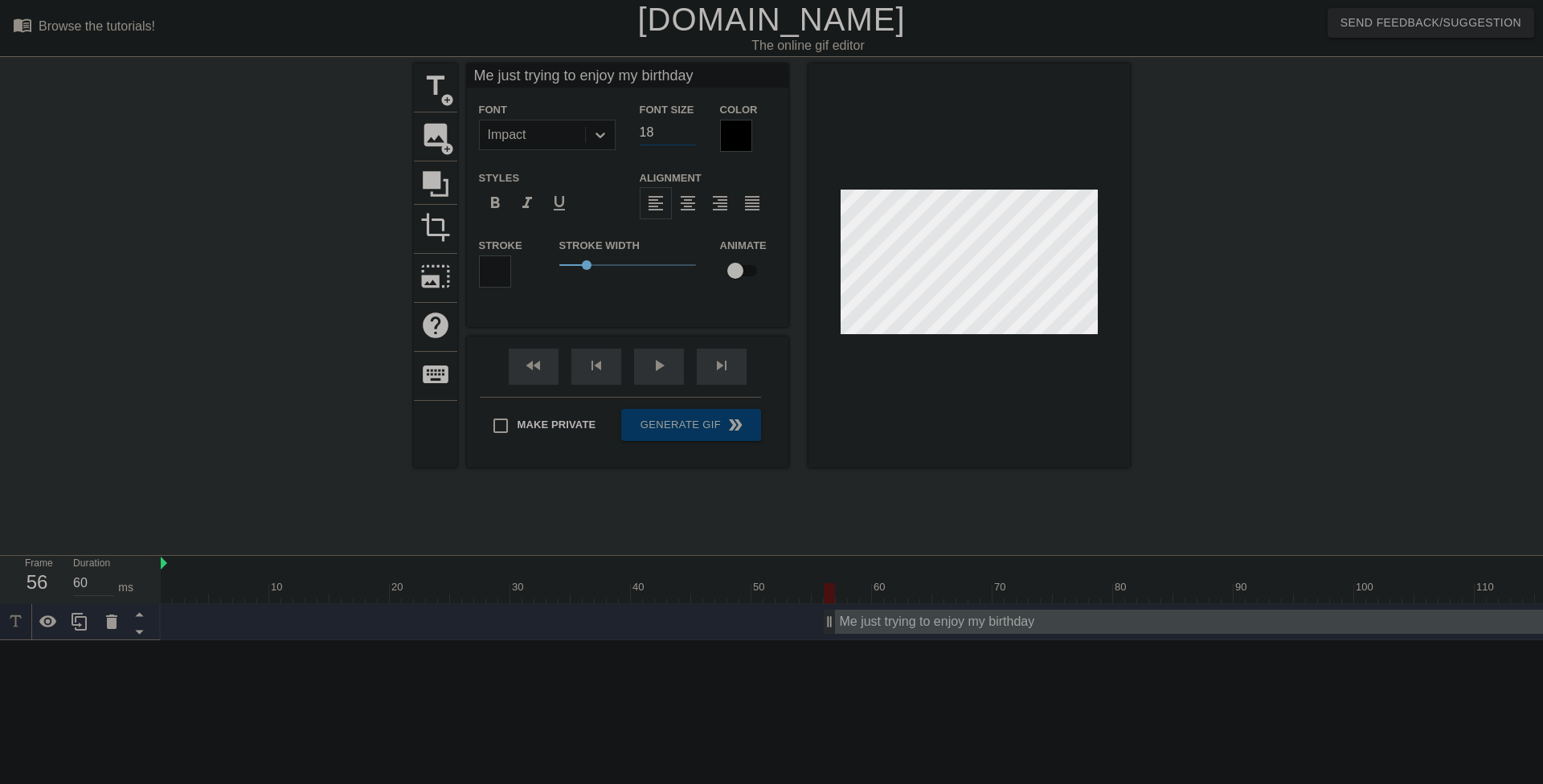
click at [691, 137] on input "18" at bounding box center [668, 132] width 56 height 26
click at [691, 137] on input "17" at bounding box center [668, 132] width 56 height 26
type input "16"
click at [691, 137] on input "16" at bounding box center [668, 132] width 56 height 26
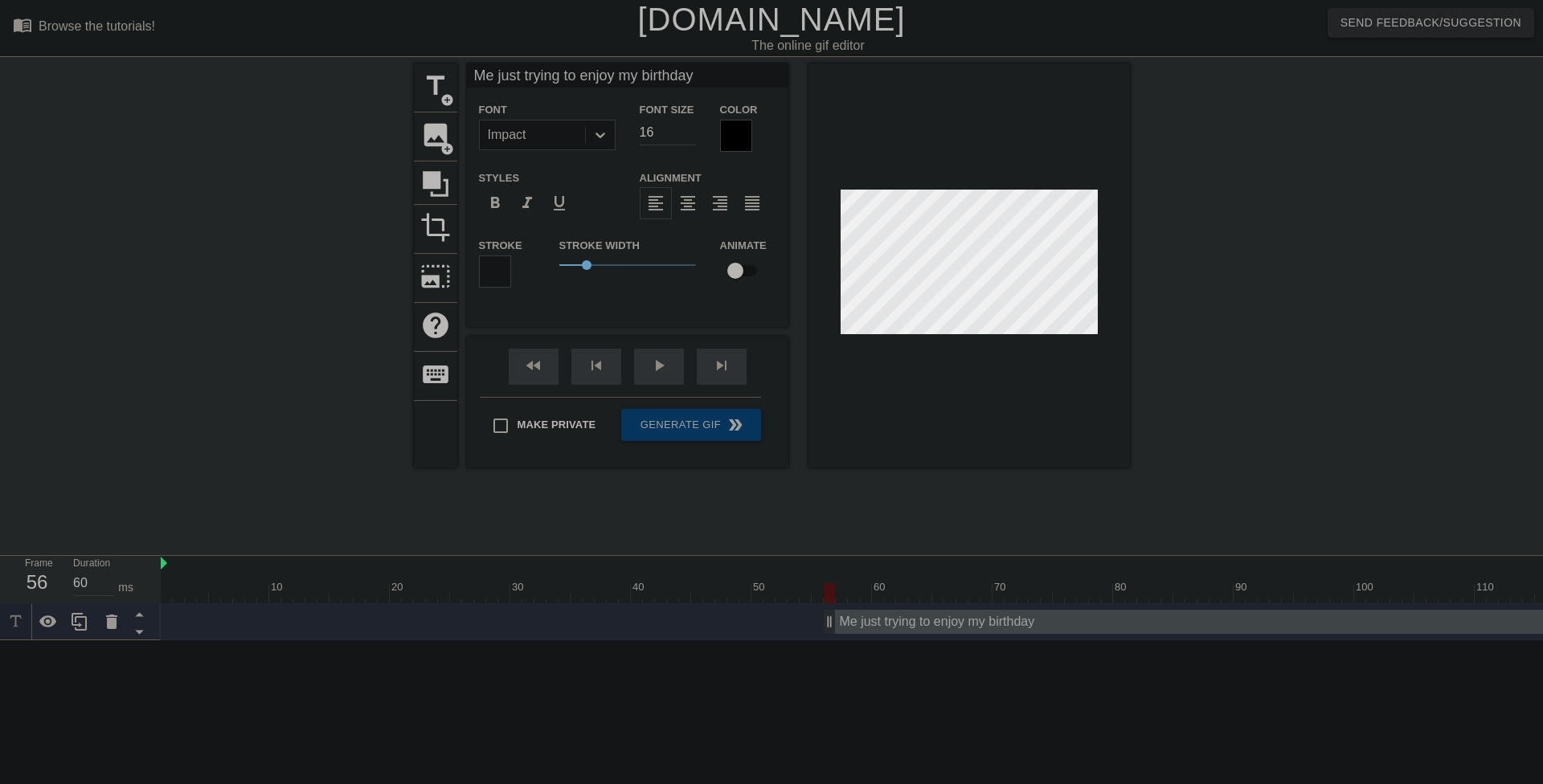
click at [881, 482] on div "title add_circle image add_circle crop photo_size_select_large help keyboard Me…" at bounding box center [772, 304] width 716 height 482
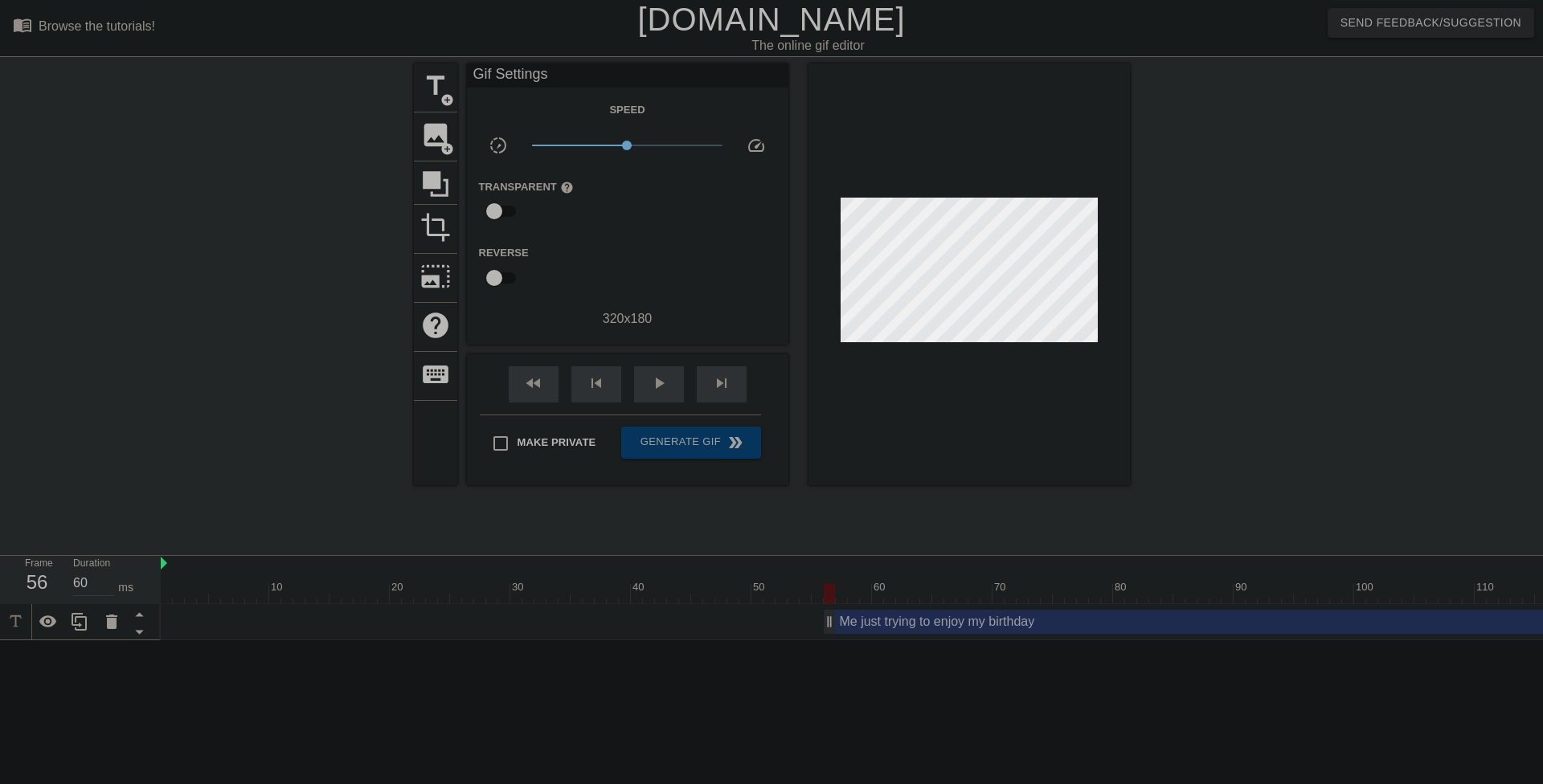
scroll to position [0, 56]
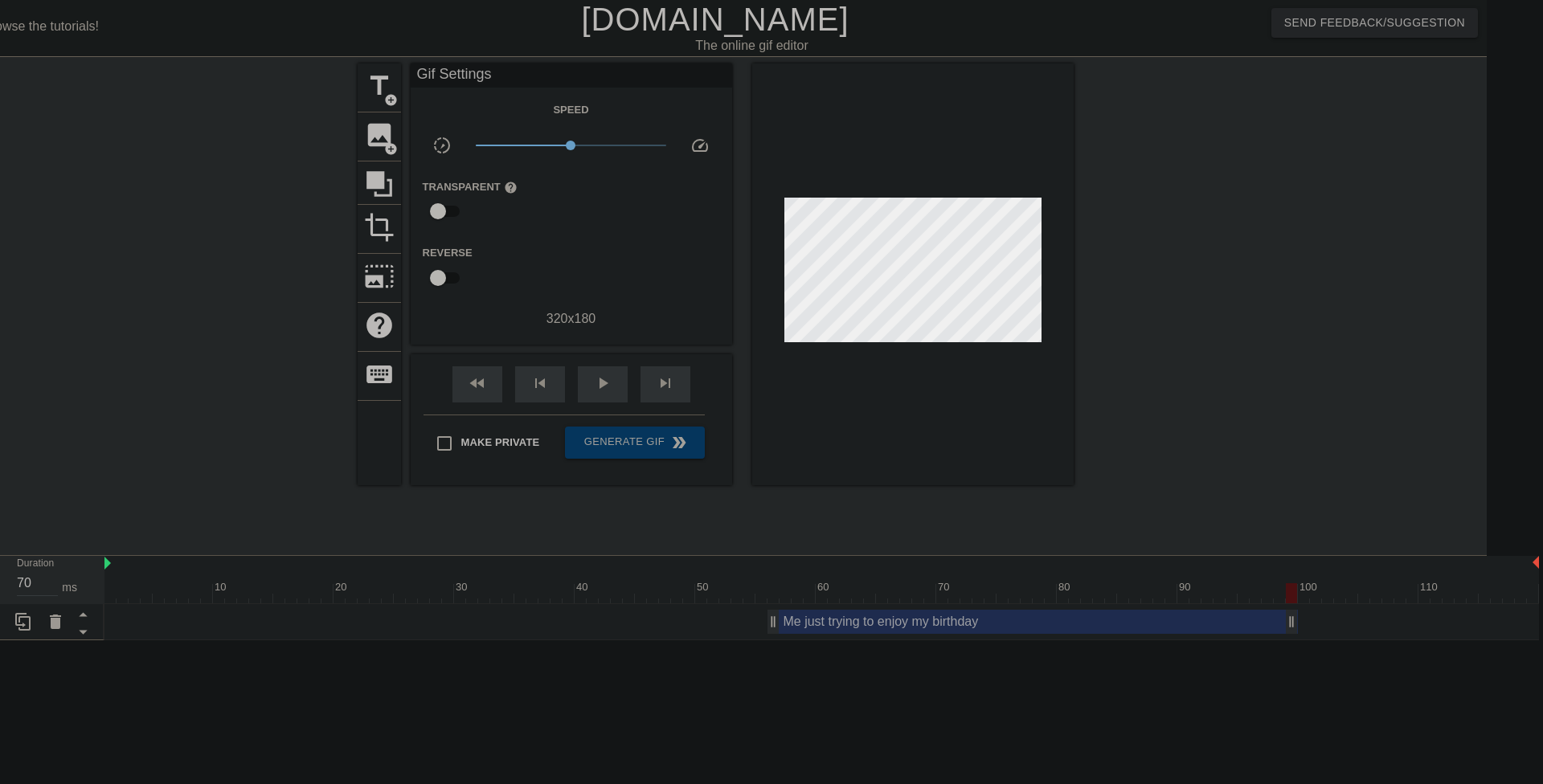
type input "60"
drag, startPoint x: 1533, startPoint y: 621, endPoint x: 1275, endPoint y: 614, distance: 258.1
click at [791, 626] on div "Me just trying to enjoy my birthday drag_handle drag_handle" at bounding box center [1027, 622] width 519 height 24
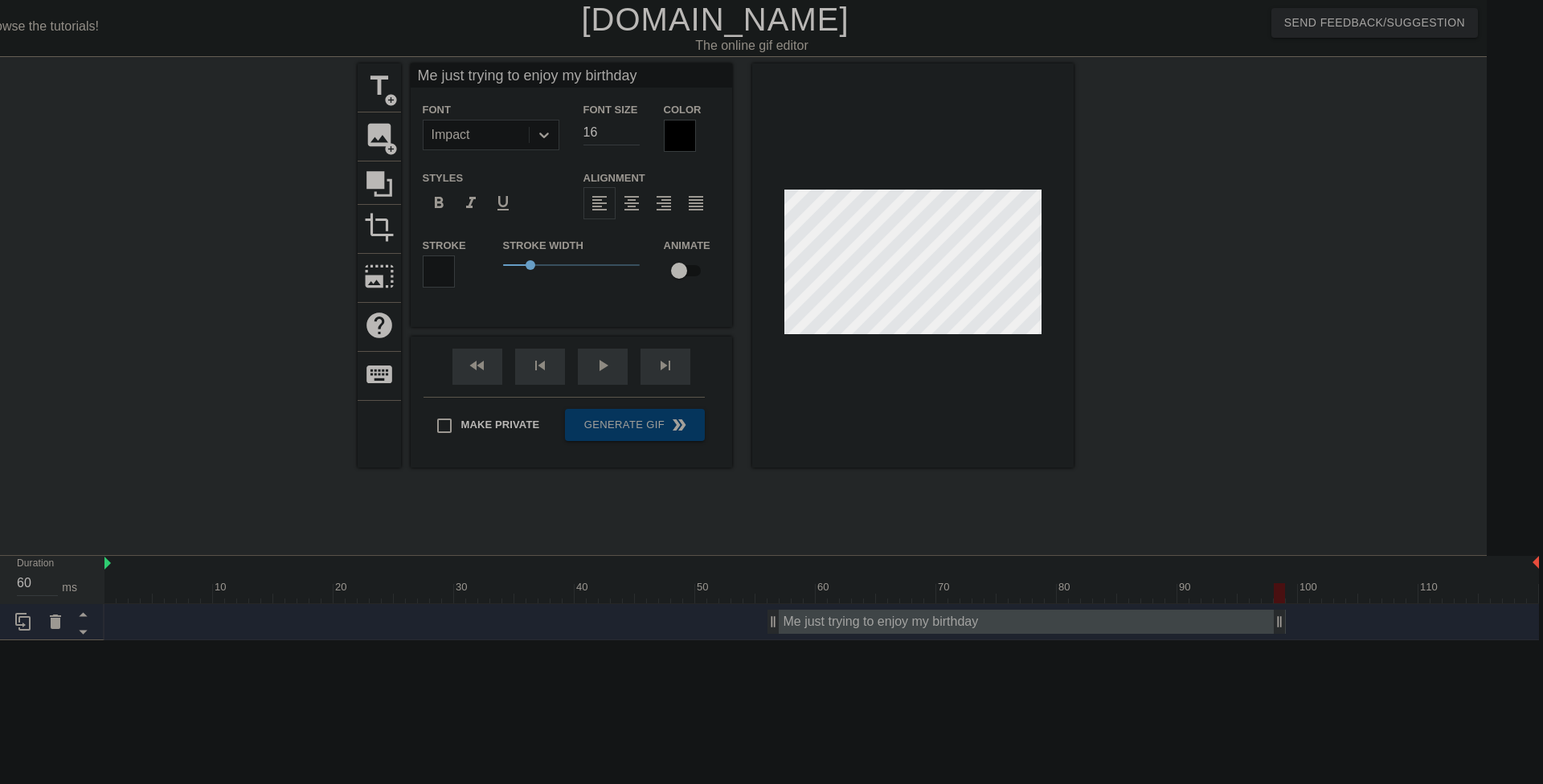
scroll to position [2, 3]
drag, startPoint x: 529, startPoint y: 258, endPoint x: 515, endPoint y: 255, distance: 14.3
click at [515, 256] on span "0.45" at bounding box center [572, 265] width 137 height 19
click at [453, 206] on div "format_bold" at bounding box center [438, 203] width 33 height 32
drag, startPoint x: 515, startPoint y: 259, endPoint x: 494, endPoint y: 250, distance: 22.8
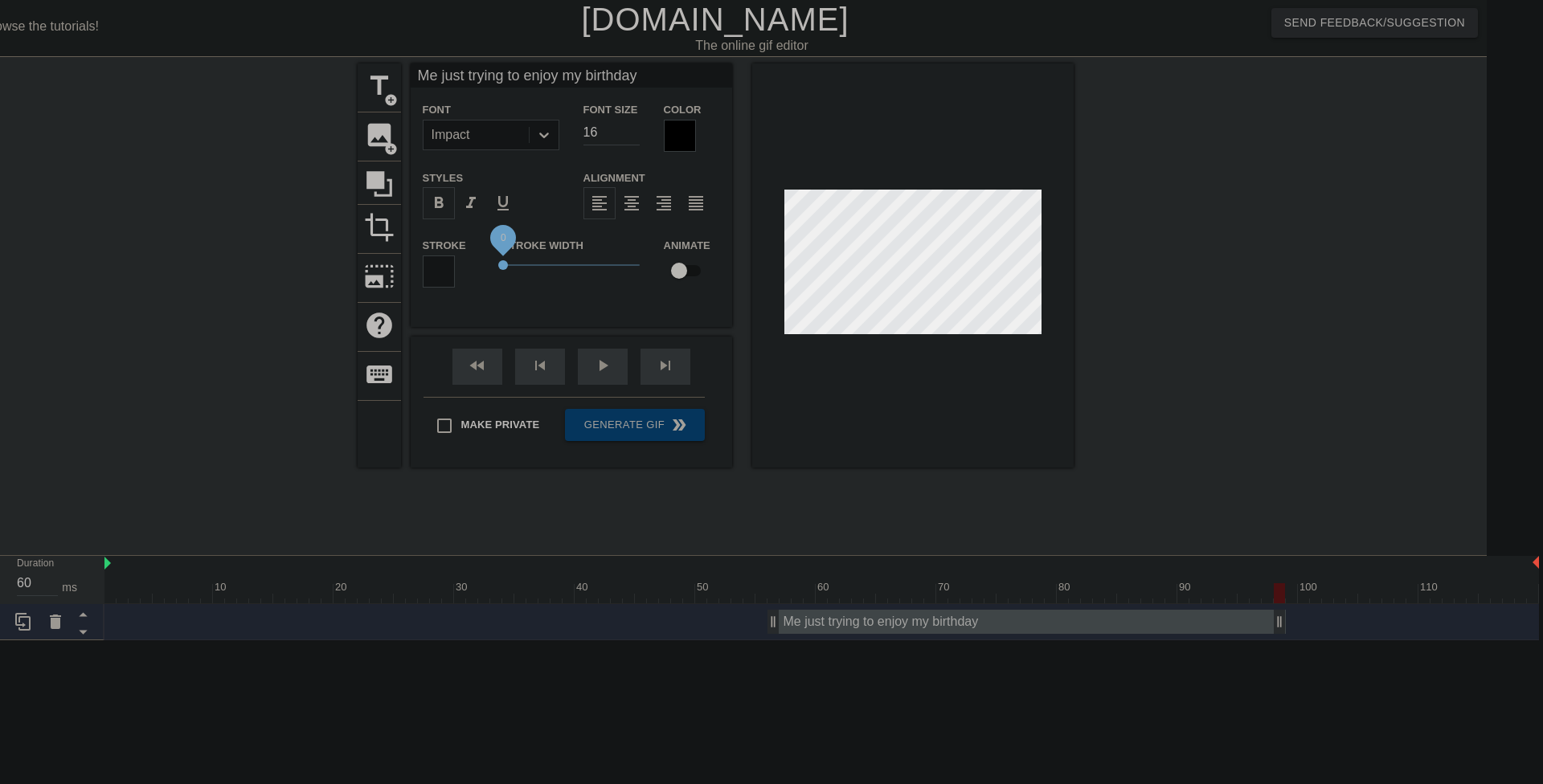
click at [498, 260] on span "0" at bounding box center [503, 265] width 10 height 10
click at [675, 138] on div at bounding box center [679, 136] width 33 height 32
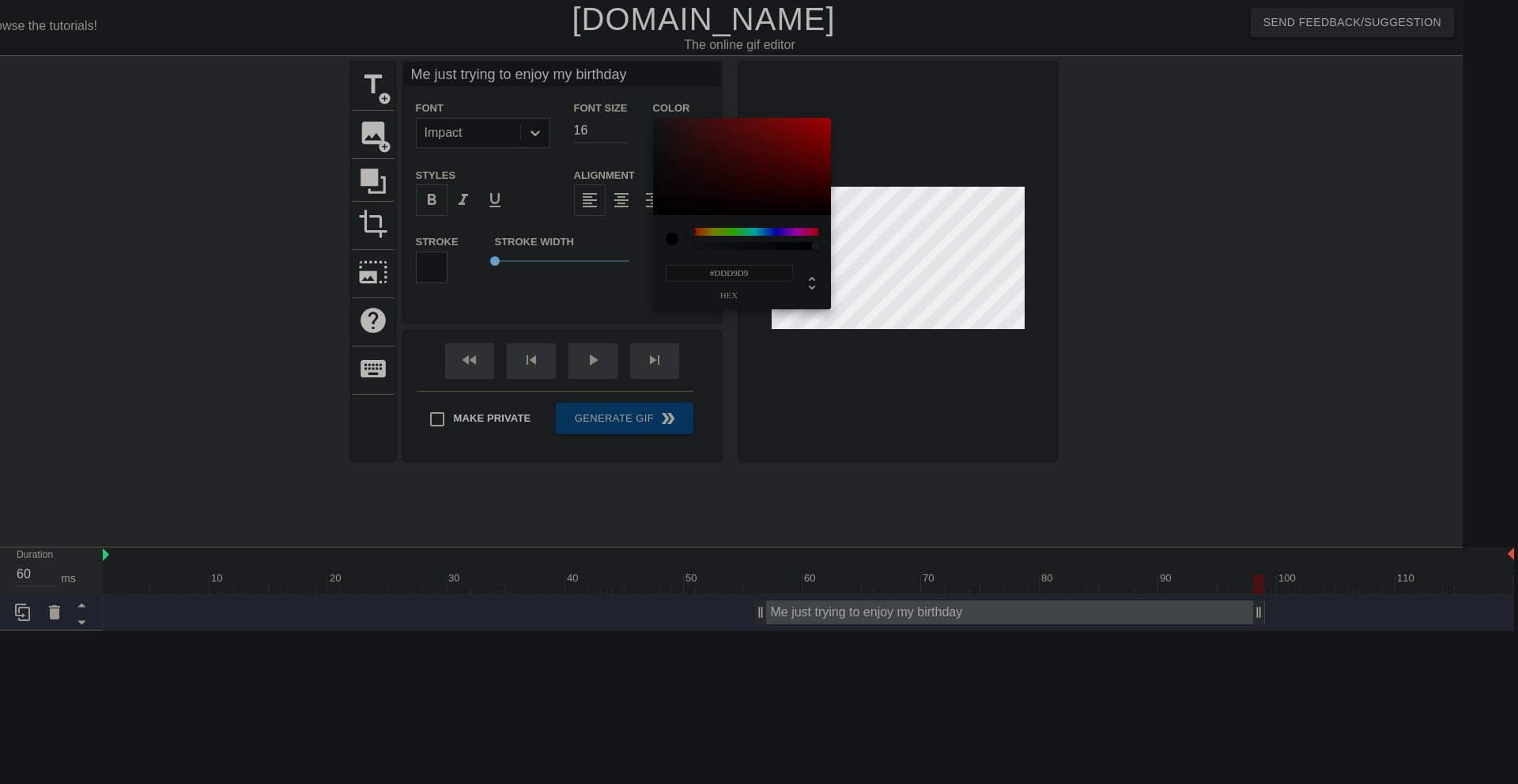
type input "#FFFFFF"
drag, startPoint x: 659, startPoint y: 139, endPoint x: 636, endPoint y: 93, distance: 51.4
click at [636, 93] on div "#FFFFFF hex" at bounding box center [759, 392] width 1518 height 784
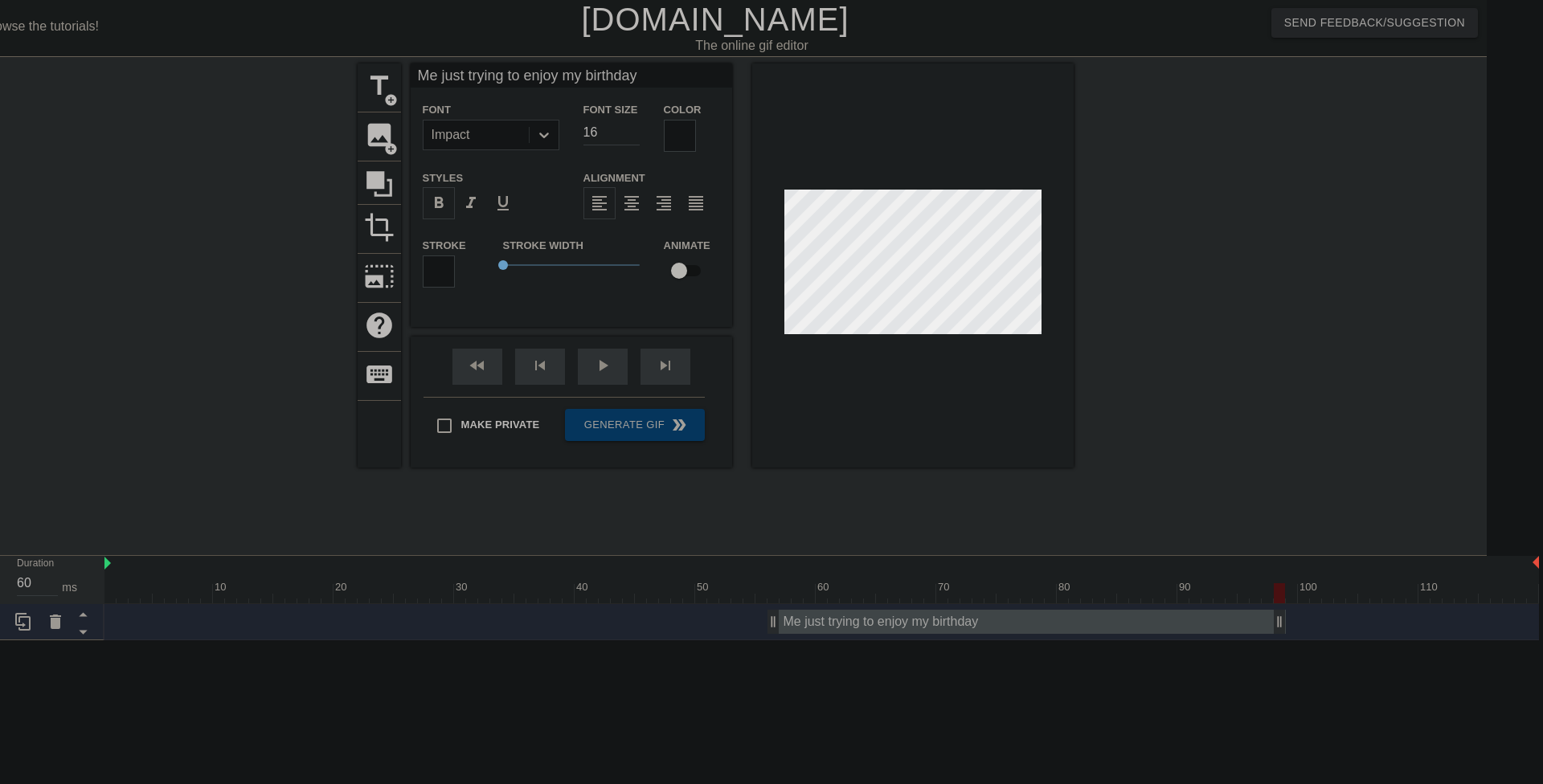
click at [444, 274] on div at bounding box center [438, 272] width 33 height 32
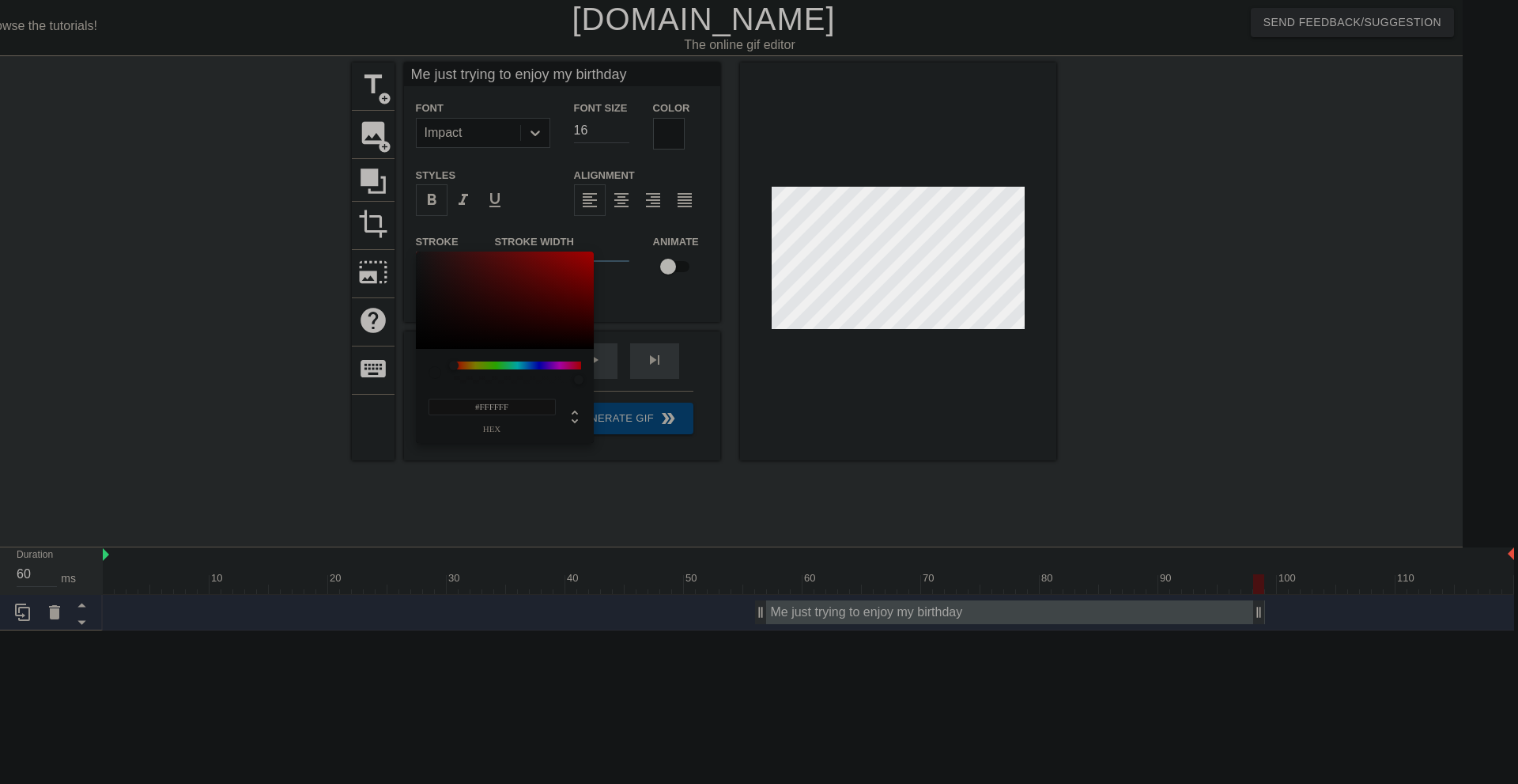
drag, startPoint x: 431, startPoint y: 271, endPoint x: 409, endPoint y: 224, distance: 51.9
click at [409, 224] on div "#FFFFFF hex" at bounding box center [759, 392] width 1518 height 784
type input "#FF0000"
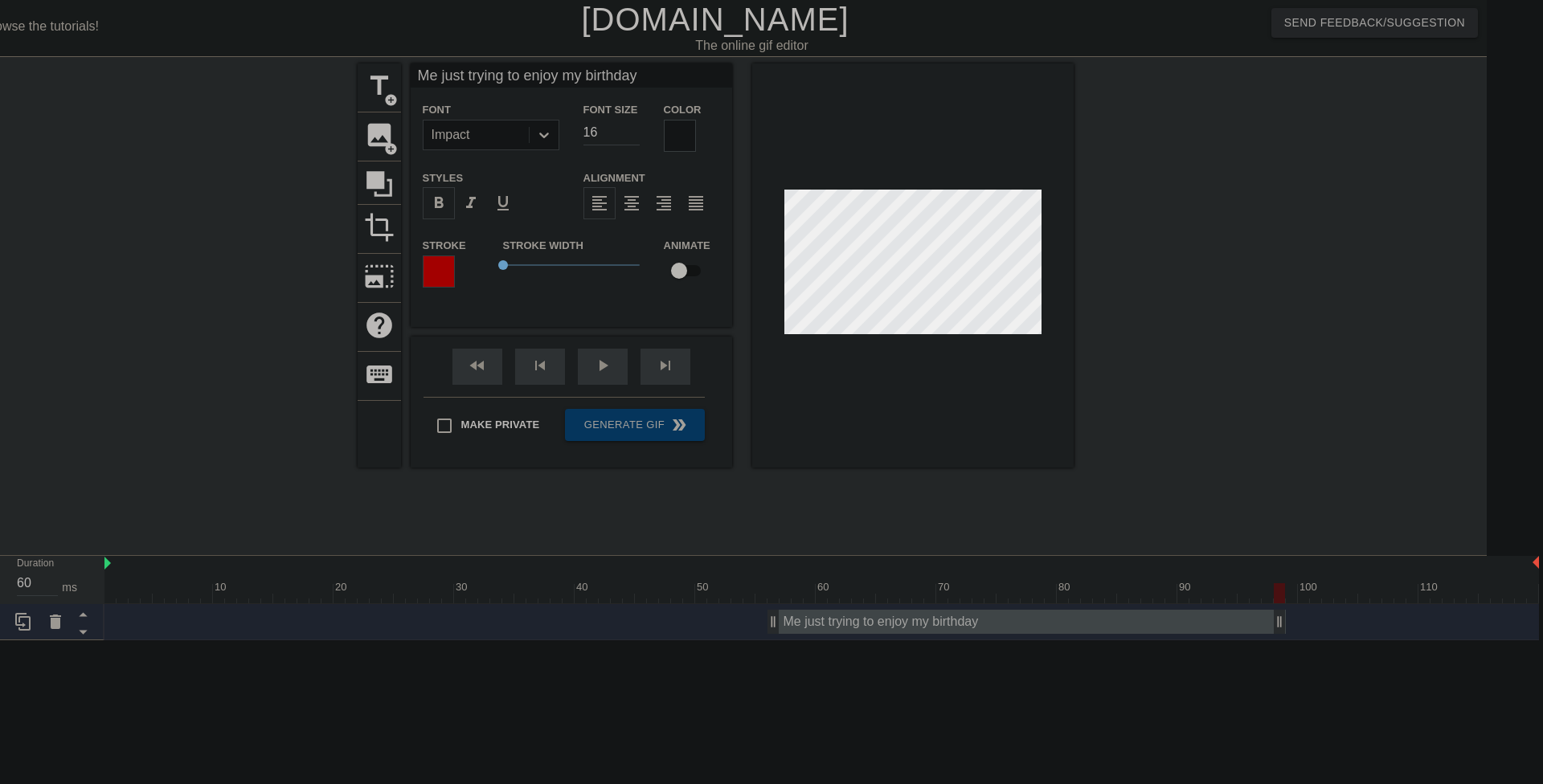
click at [679, 132] on div at bounding box center [679, 136] width 33 height 32
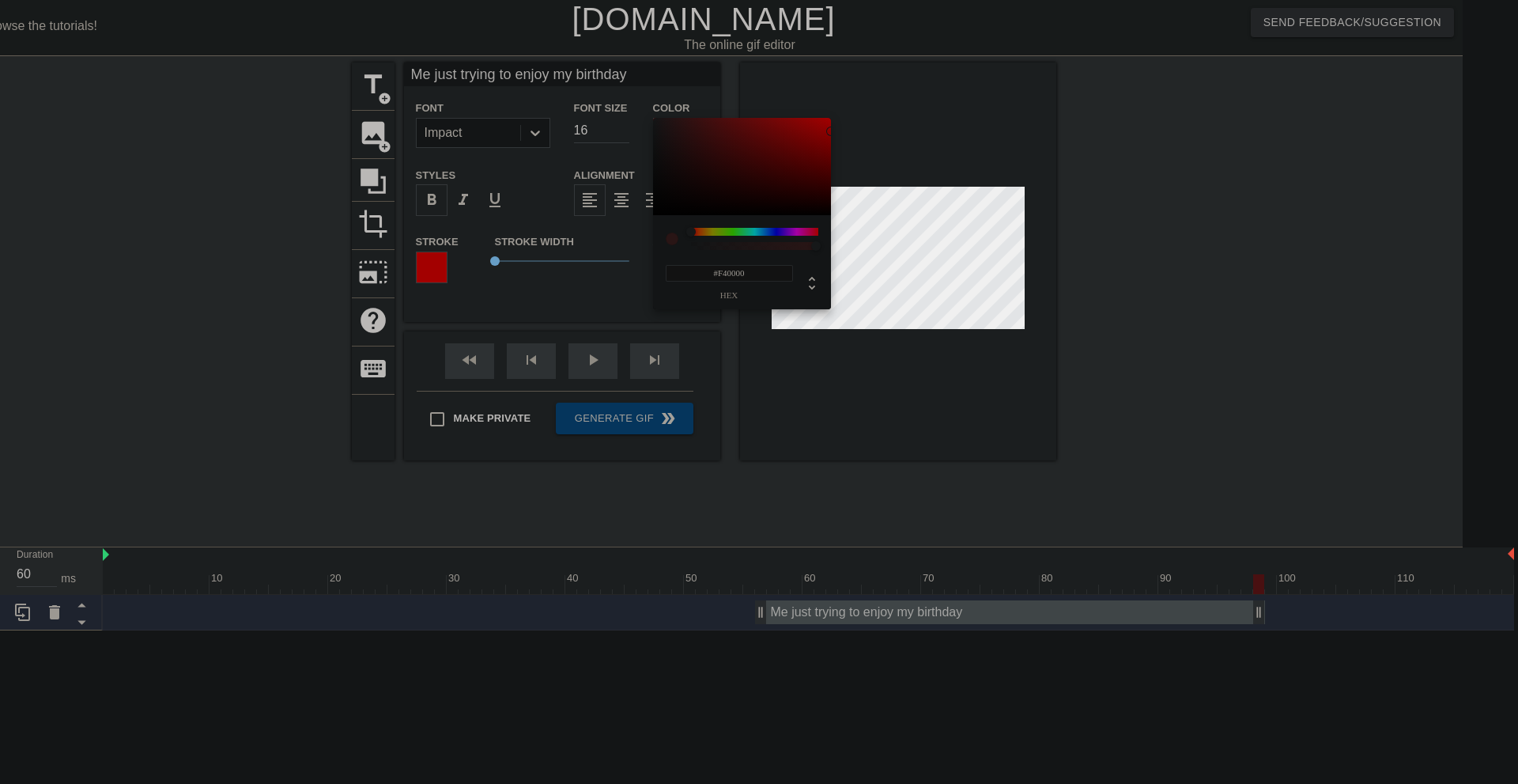
type input "#FF0000"
drag, startPoint x: 672, startPoint y: 144, endPoint x: 846, endPoint y: 108, distance: 177.7
click at [846, 108] on div "#FF0000 hex" at bounding box center [759, 392] width 1518 height 784
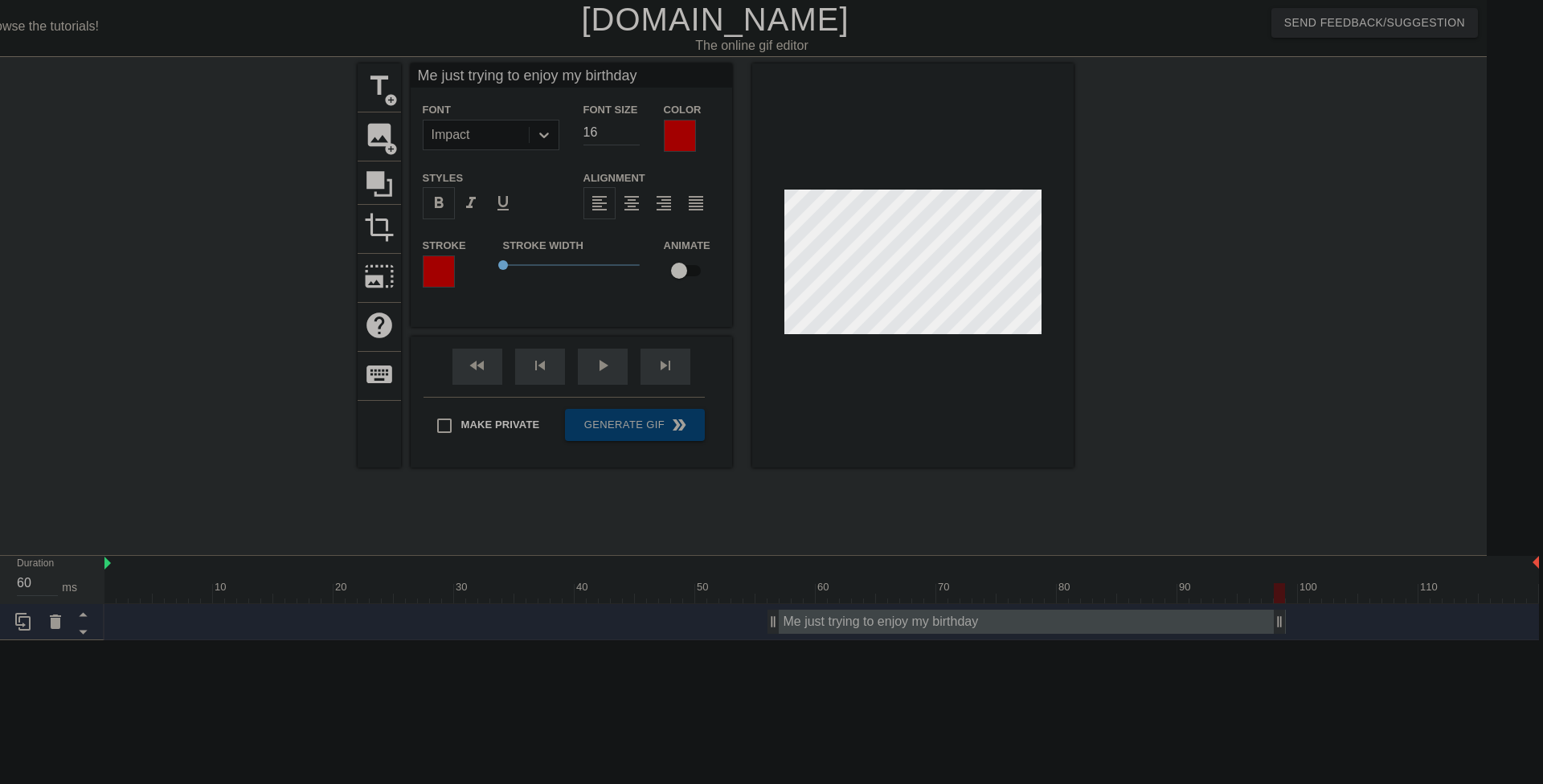
click at [448, 273] on div at bounding box center [438, 272] width 33 height 32
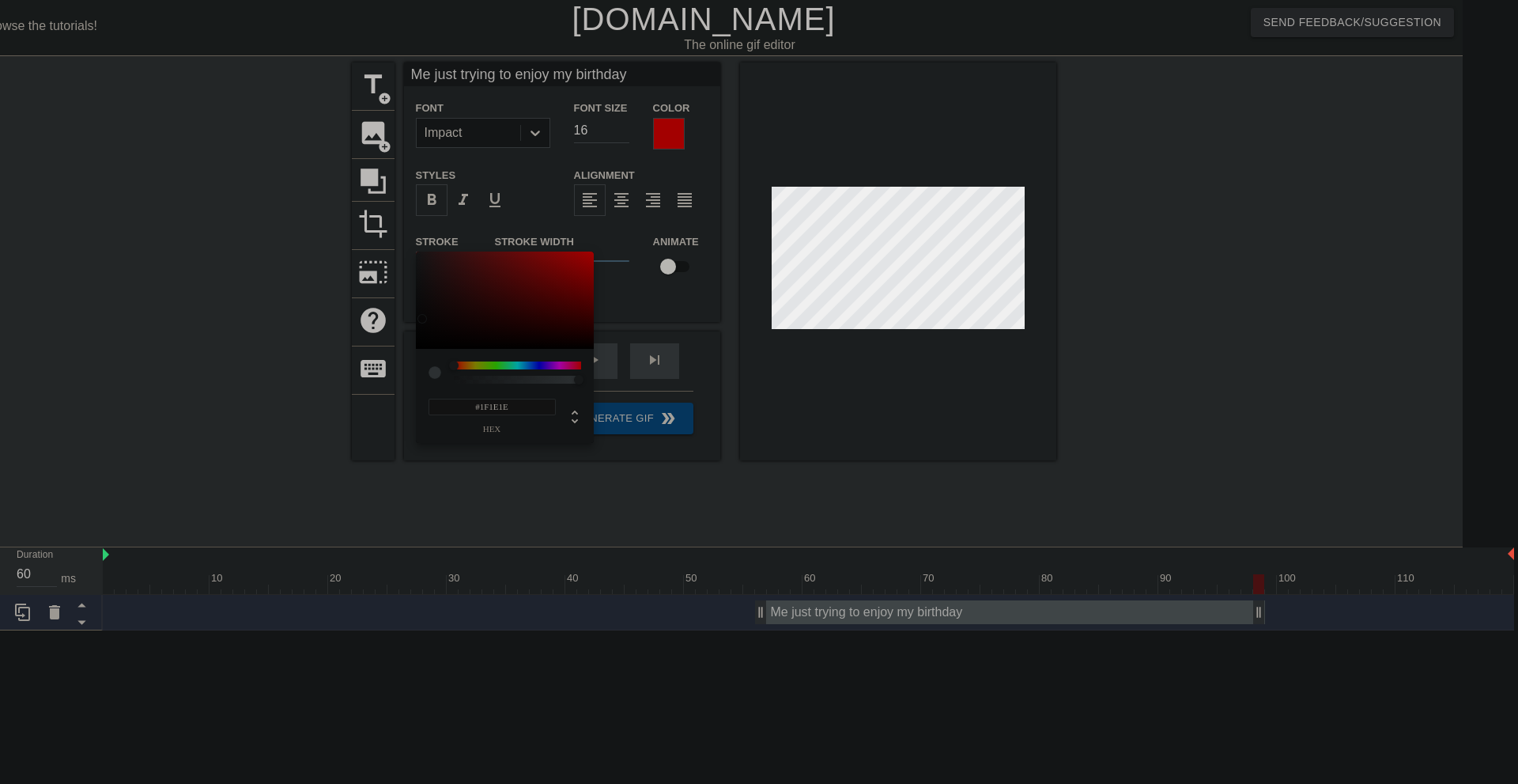
type input "#1D1C1C"
drag, startPoint x: 453, startPoint y: 299, endPoint x: 422, endPoint y: 338, distance: 49.8
click at [422, 338] on div at bounding box center [504, 301] width 178 height 98
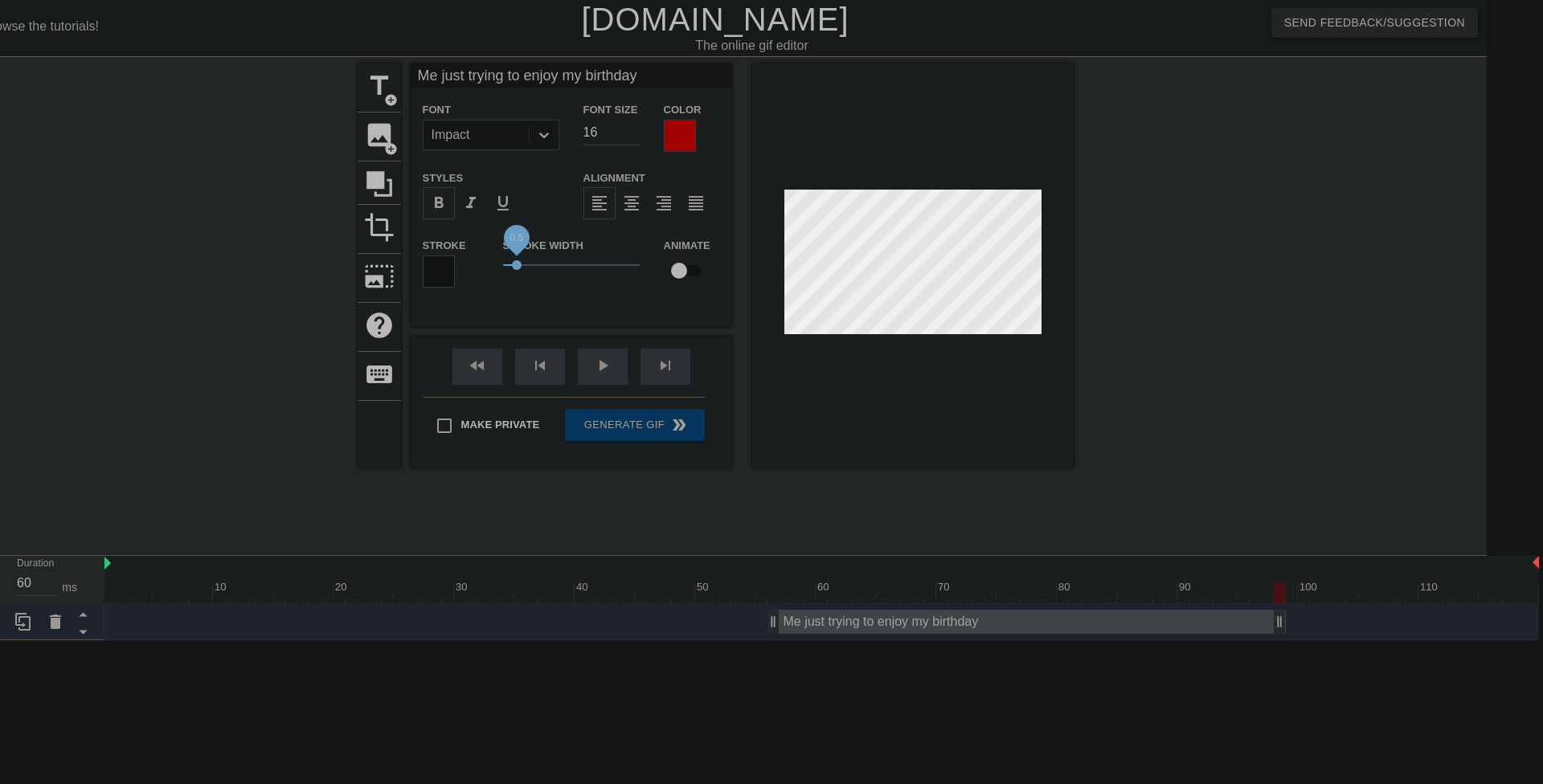
drag, startPoint x: 503, startPoint y: 266, endPoint x: 517, endPoint y: 262, distance: 14.6
click at [517, 262] on span "0.5" at bounding box center [517, 265] width 10 height 10
click at [673, 131] on div at bounding box center [679, 136] width 33 height 32
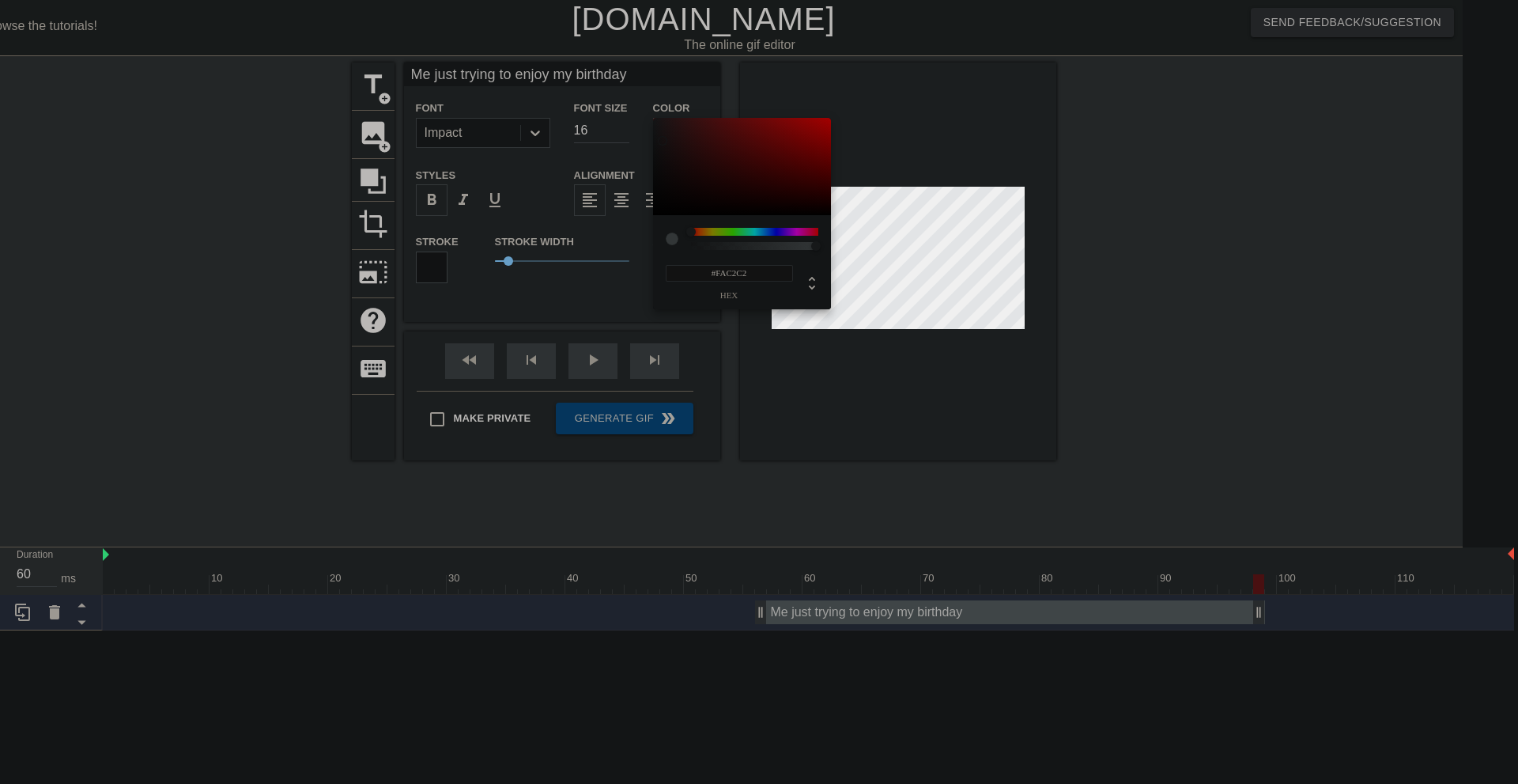
type input "#FFFFFF"
drag, startPoint x: 657, startPoint y: 133, endPoint x: 645, endPoint y: 89, distance: 45.6
click at [645, 89] on div "#FFFFFF hex" at bounding box center [759, 392] width 1518 height 784
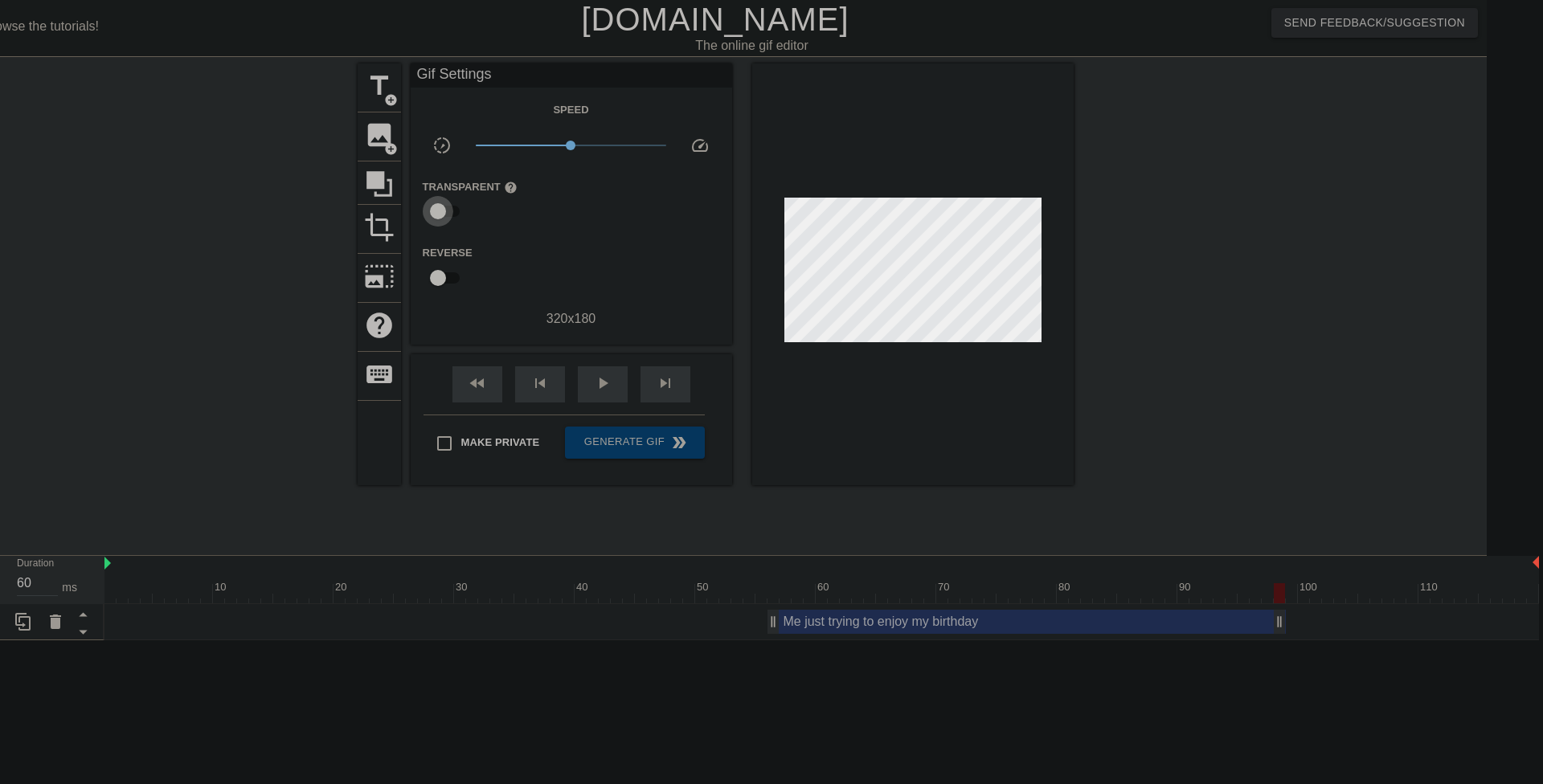
click at [438, 210] on input "checkbox" at bounding box center [438, 211] width 92 height 31
click at [438, 210] on input "checkbox" at bounding box center [453, 211] width 92 height 31
checkbox input "false"
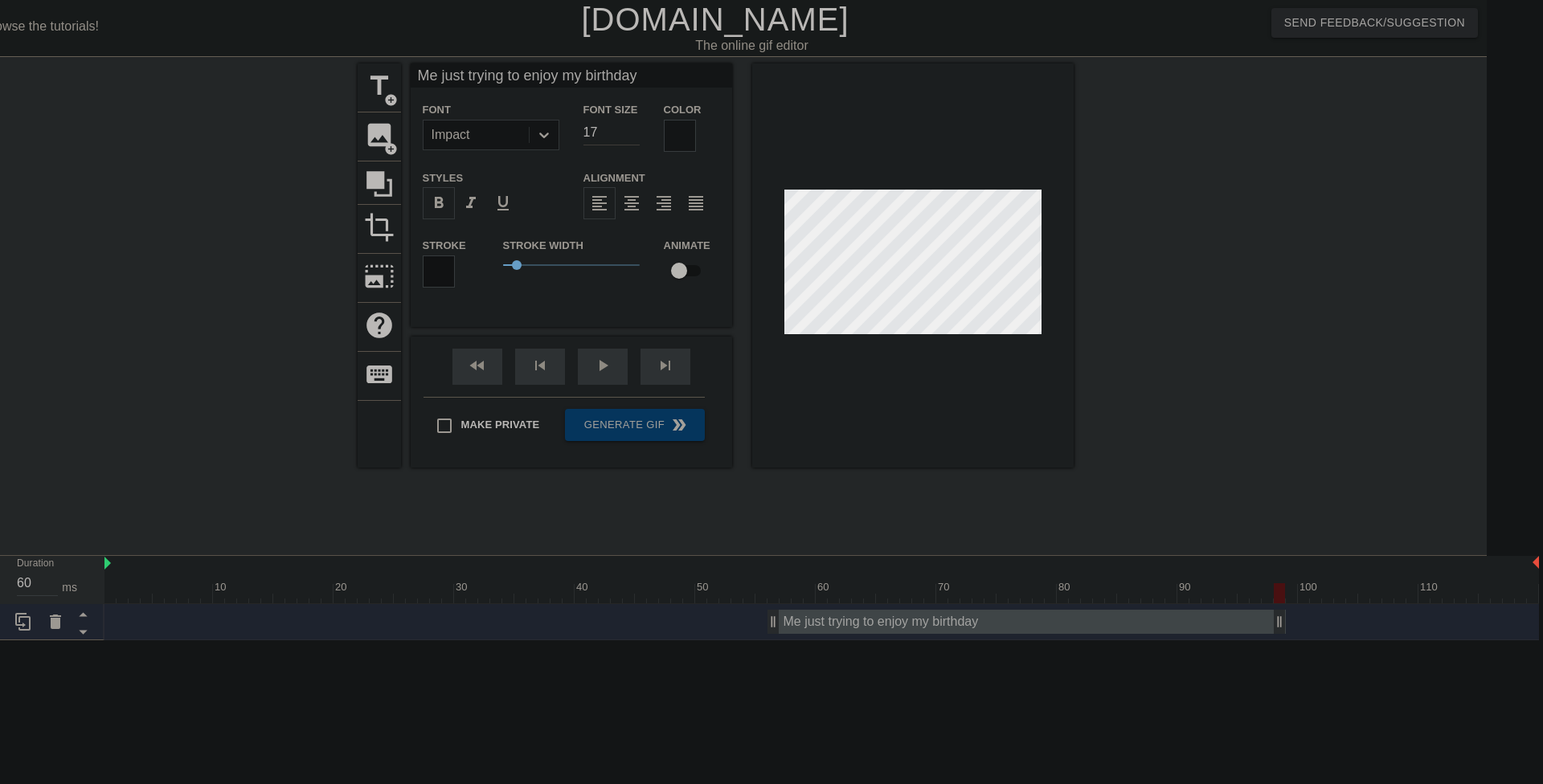
click at [634, 126] on input "17" at bounding box center [611, 132] width 56 height 26
click at [634, 126] on input "18" at bounding box center [611, 132] width 56 height 26
type input "17"
click at [632, 135] on input "17" at bounding box center [611, 132] width 56 height 26
click at [107, 620] on div "Me just trying to enjoy my birthday drag_handle drag_handle" at bounding box center [821, 622] width 1435 height 24
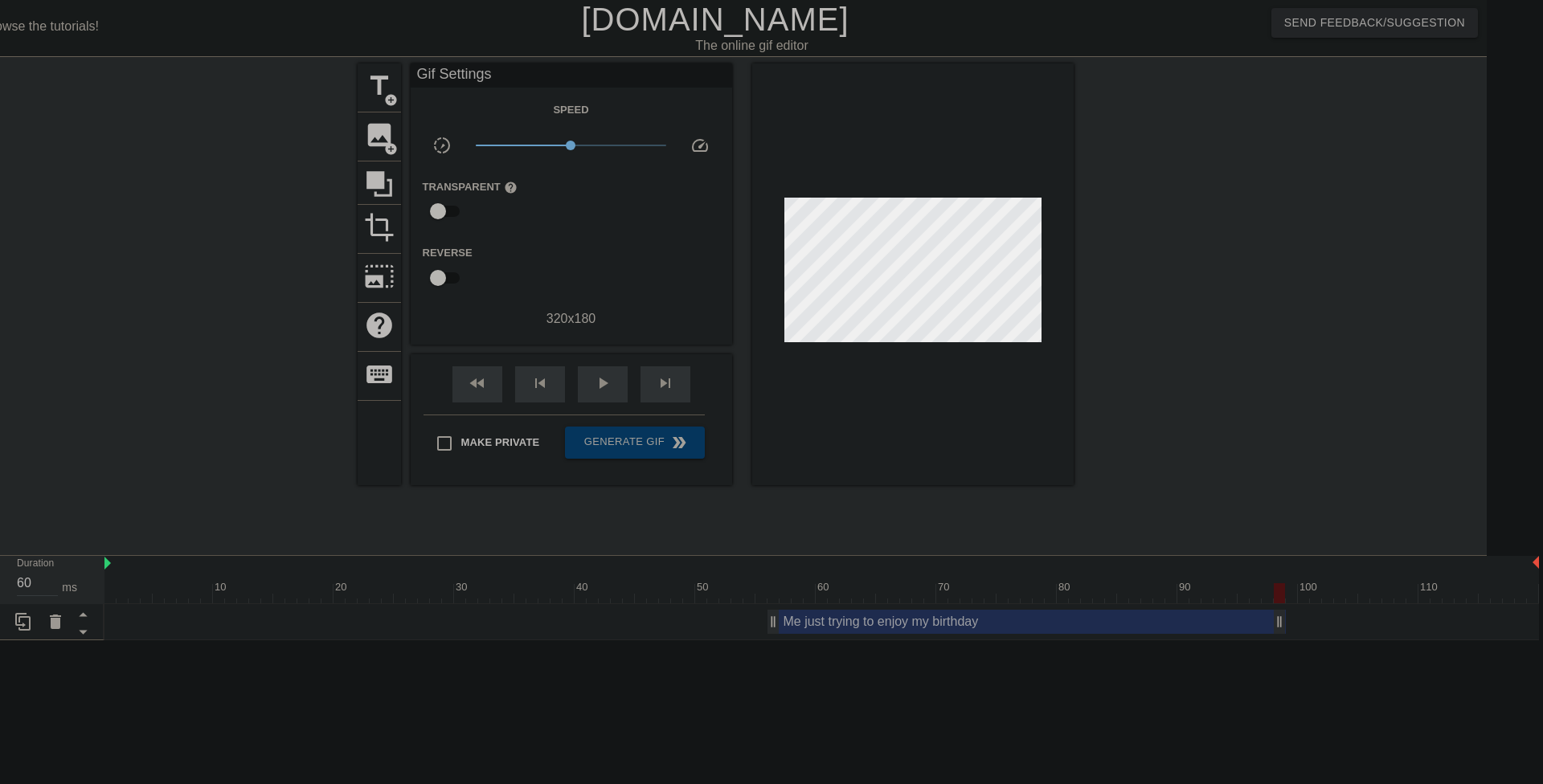
click at [109, 622] on div "Me just trying to enjoy my birthday drag_handle drag_handle" at bounding box center [821, 622] width 1435 height 24
type input "70"
click at [110, 587] on div at bounding box center [821, 593] width 1435 height 20
click at [108, 596] on div at bounding box center [109, 593] width 11 height 20
click at [123, 628] on div "Me just trying to enjoy my birthday drag_handle drag_handle" at bounding box center [821, 622] width 1435 height 24
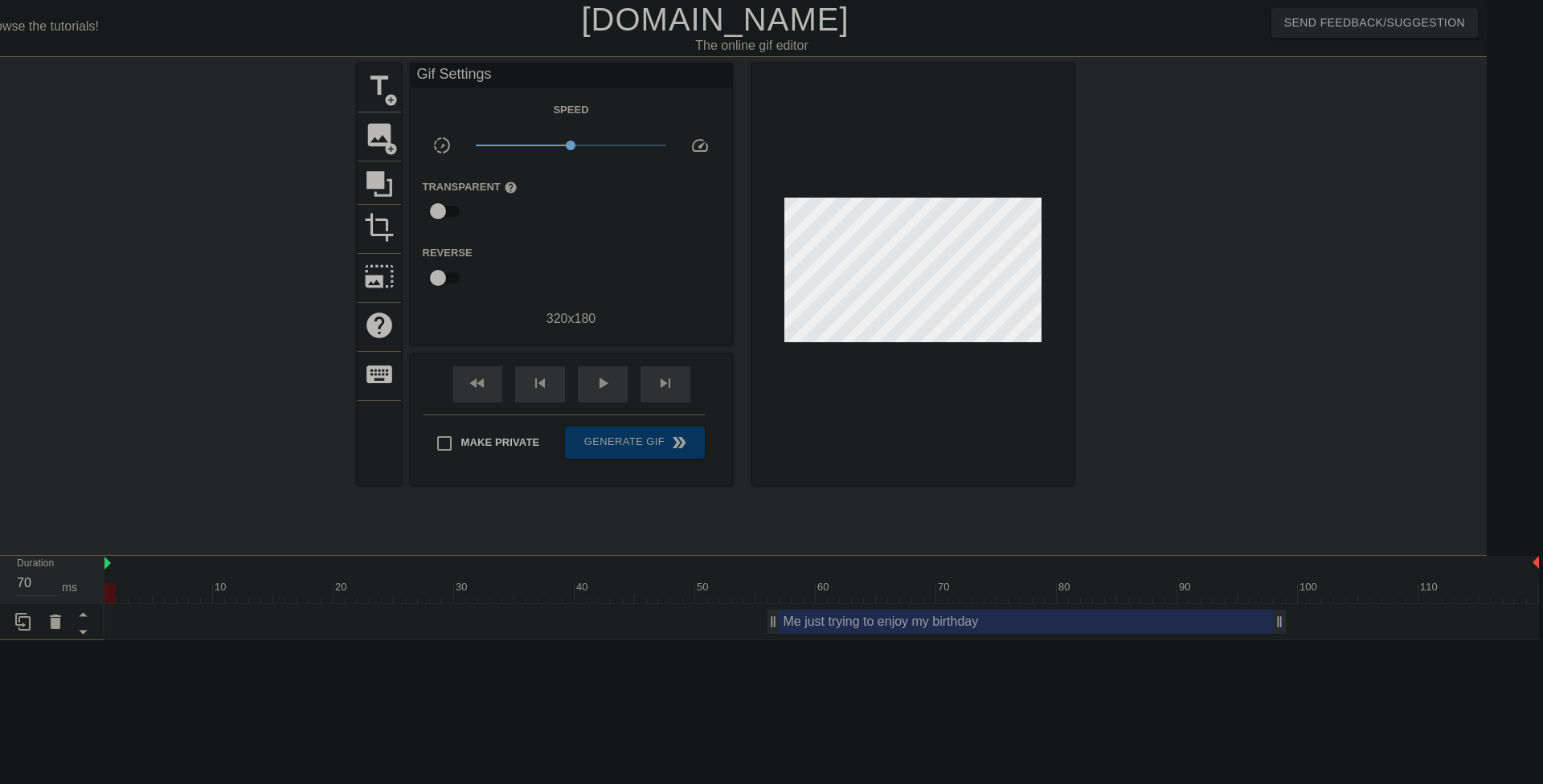
click at [107, 626] on div "Me just trying to enjoy my birthday drag_handle drag_handle" at bounding box center [821, 622] width 1435 height 24
click at [380, 99] on span "title" at bounding box center [379, 86] width 31 height 31
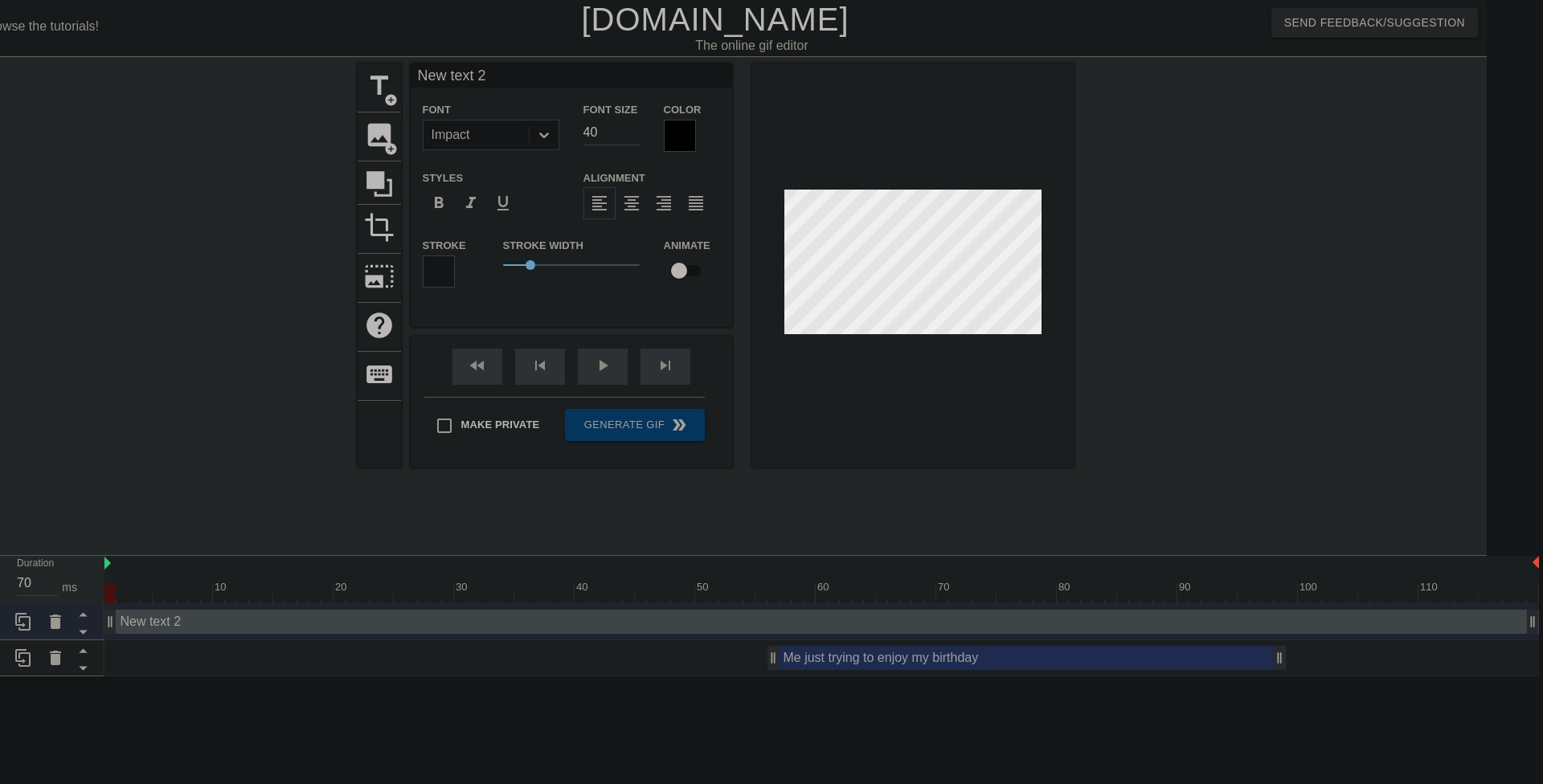
click at [126, 625] on div "New text 2 drag_handle drag_handle" at bounding box center [821, 622] width 1435 height 24
drag, startPoint x: 516, startPoint y: 80, endPoint x: 401, endPoint y: 91, distance: 115.5
click at [401, 91] on div "title add_circle image add_circle crop photo_size_select_large help keyboard Ne…" at bounding box center [715, 265] width 716 height 404
type input "[PERSON_NAME]"
click at [632, 134] on input "39" at bounding box center [611, 132] width 56 height 26
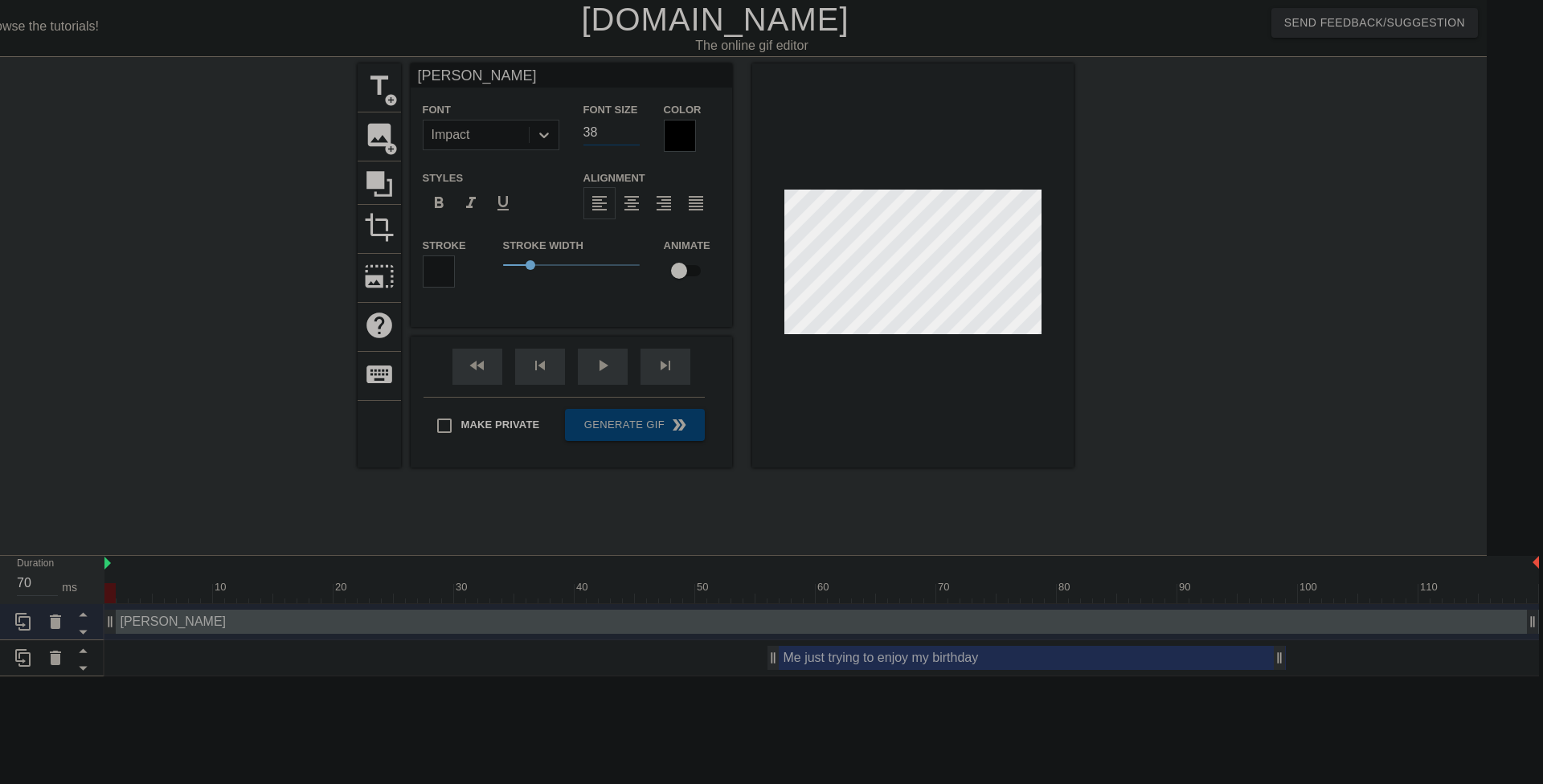
click at [632, 134] on input "38" at bounding box center [611, 132] width 56 height 26
click at [632, 134] on input "37" at bounding box center [611, 132] width 56 height 26
click at [632, 134] on input "36" at bounding box center [611, 132] width 56 height 26
click at [632, 134] on input "35" at bounding box center [611, 132] width 56 height 26
click at [632, 134] on input "34" at bounding box center [611, 132] width 56 height 26
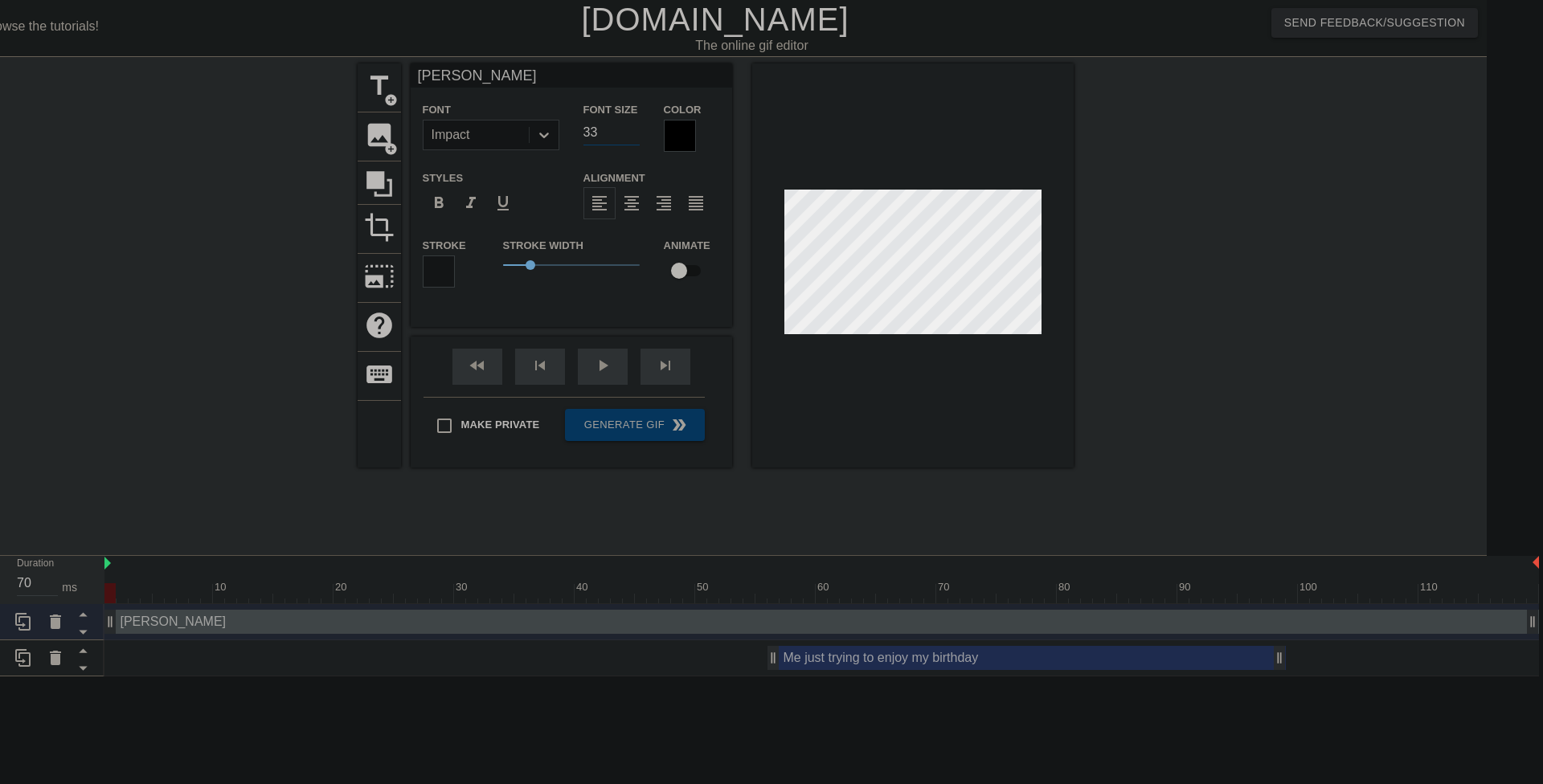
click at [632, 134] on input "33" at bounding box center [611, 132] width 56 height 26
click at [632, 134] on input "32" at bounding box center [611, 132] width 56 height 26
click at [632, 134] on input "31" at bounding box center [611, 132] width 56 height 26
type input "30"
click at [632, 134] on input "30" at bounding box center [611, 132] width 56 height 26
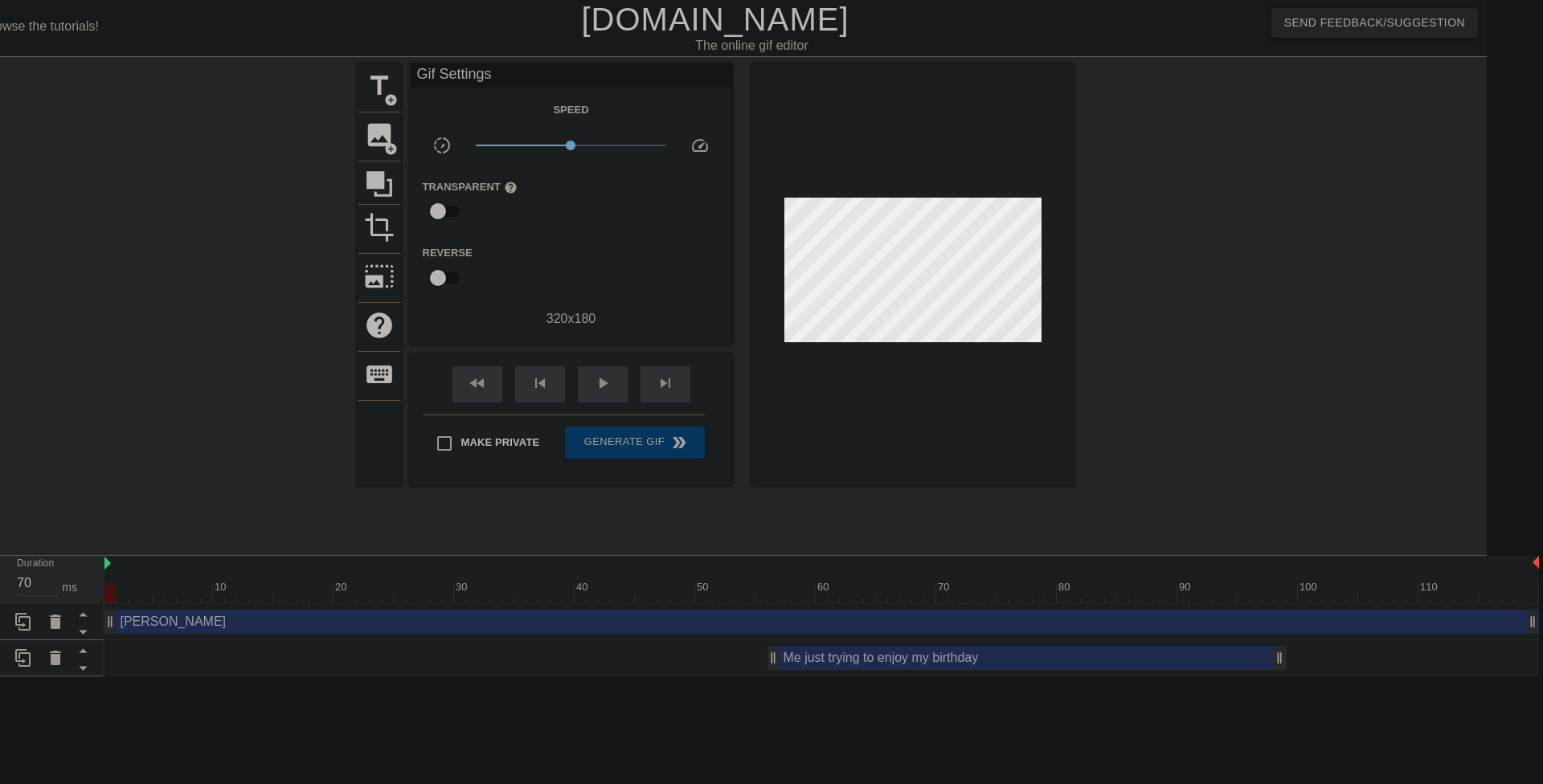
click at [204, 667] on div "Me just trying to enjoy my birthday drag_handle drag_handle" at bounding box center [821, 657] width 1435 height 24
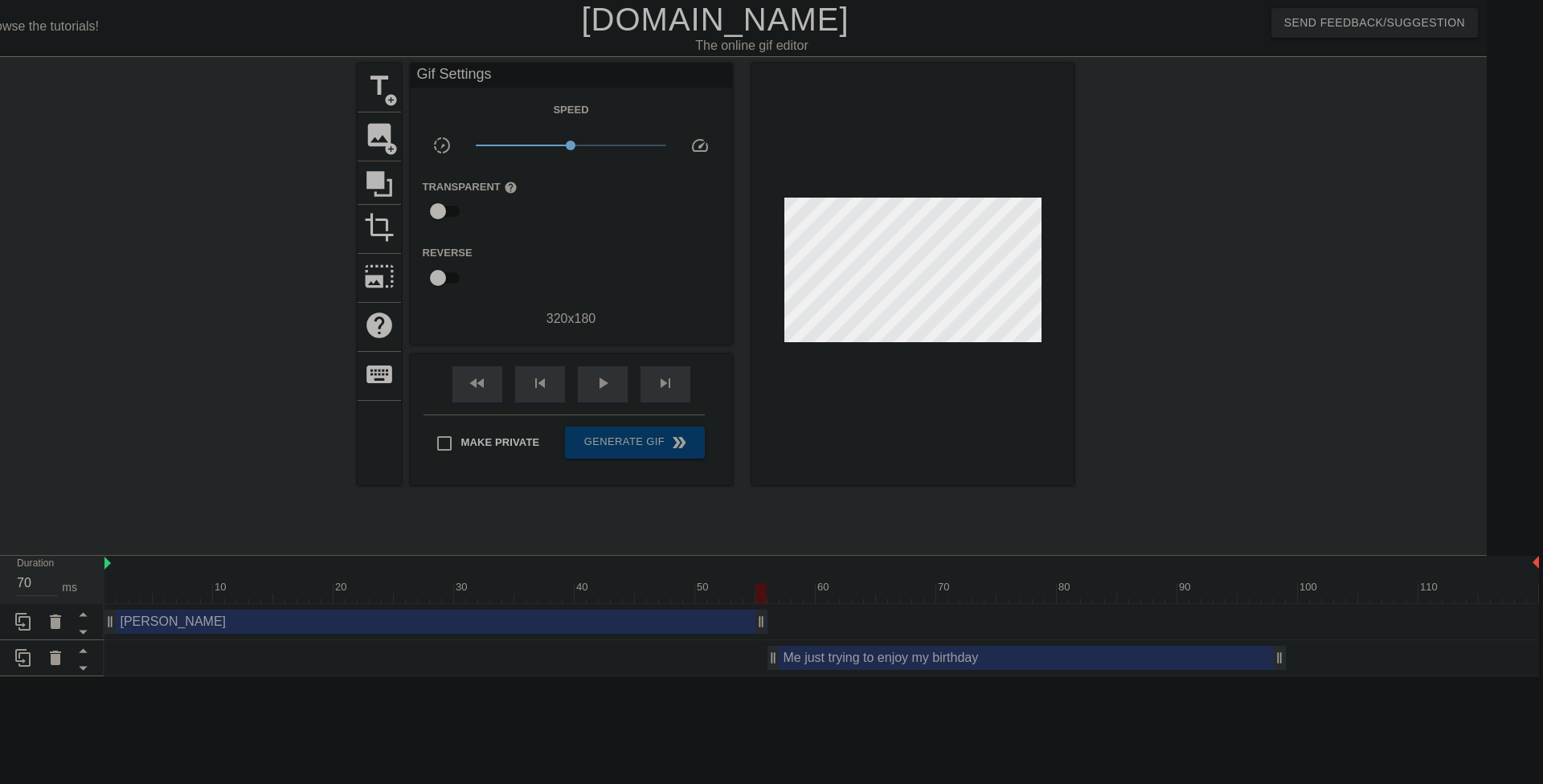
drag, startPoint x: 1530, startPoint y: 624, endPoint x: 763, endPoint y: 626, distance: 767.0
click at [809, 540] on div "title add_circle image add_circle crop photo_size_select_large help keyboard Gi…" at bounding box center [715, 304] width 716 height 482
click at [776, 624] on div "[PERSON_NAME] drag_handle drag_handle" at bounding box center [821, 622] width 1435 height 24
type input "70"
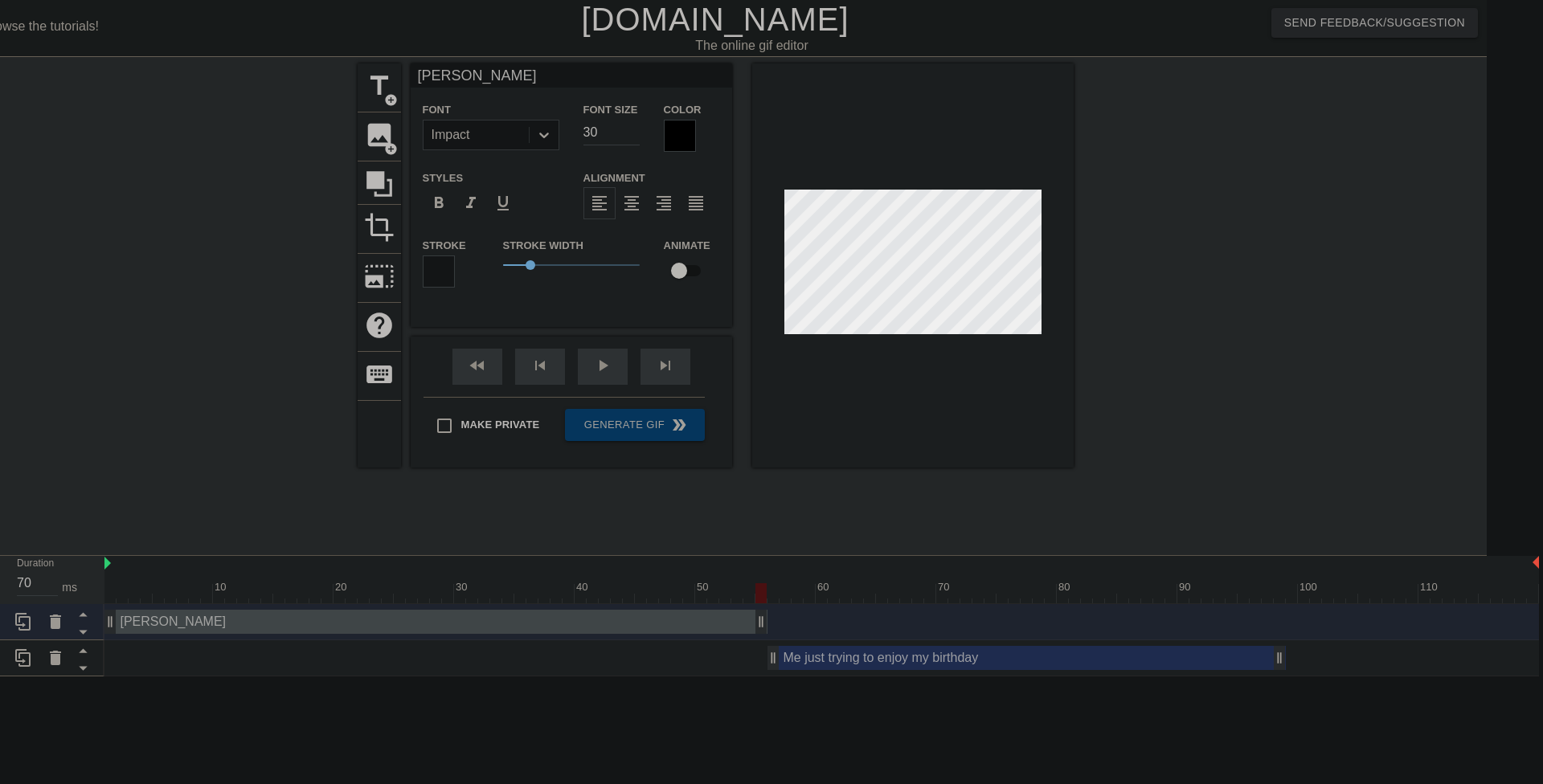
click at [674, 128] on div at bounding box center [679, 136] width 33 height 32
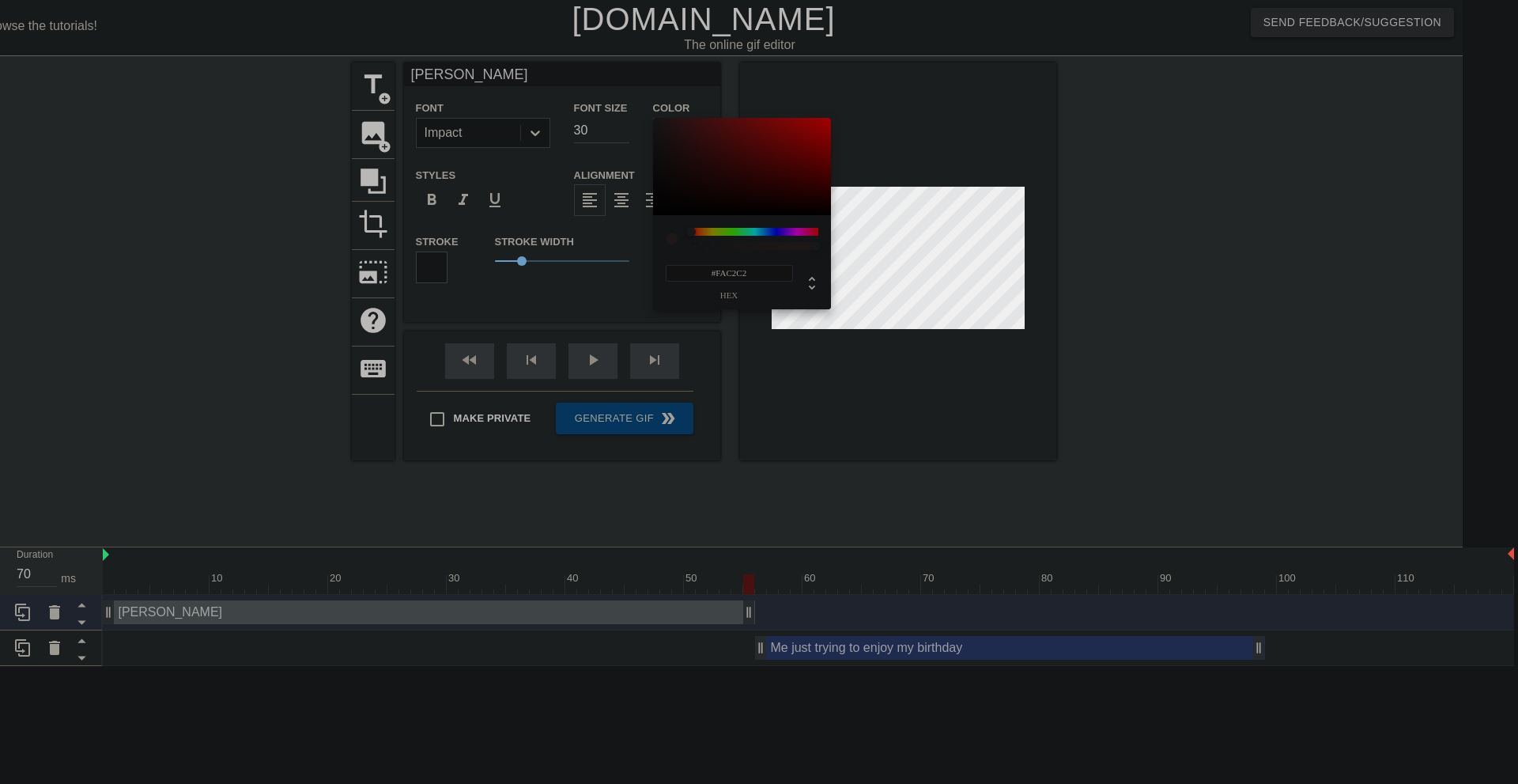
type input "#FFFFFF"
drag, startPoint x: 658, startPoint y: 126, endPoint x: 645, endPoint y: 103, distance: 26.4
click at [645, 103] on div "#FFFFFF hex" at bounding box center [759, 392] width 1518 height 784
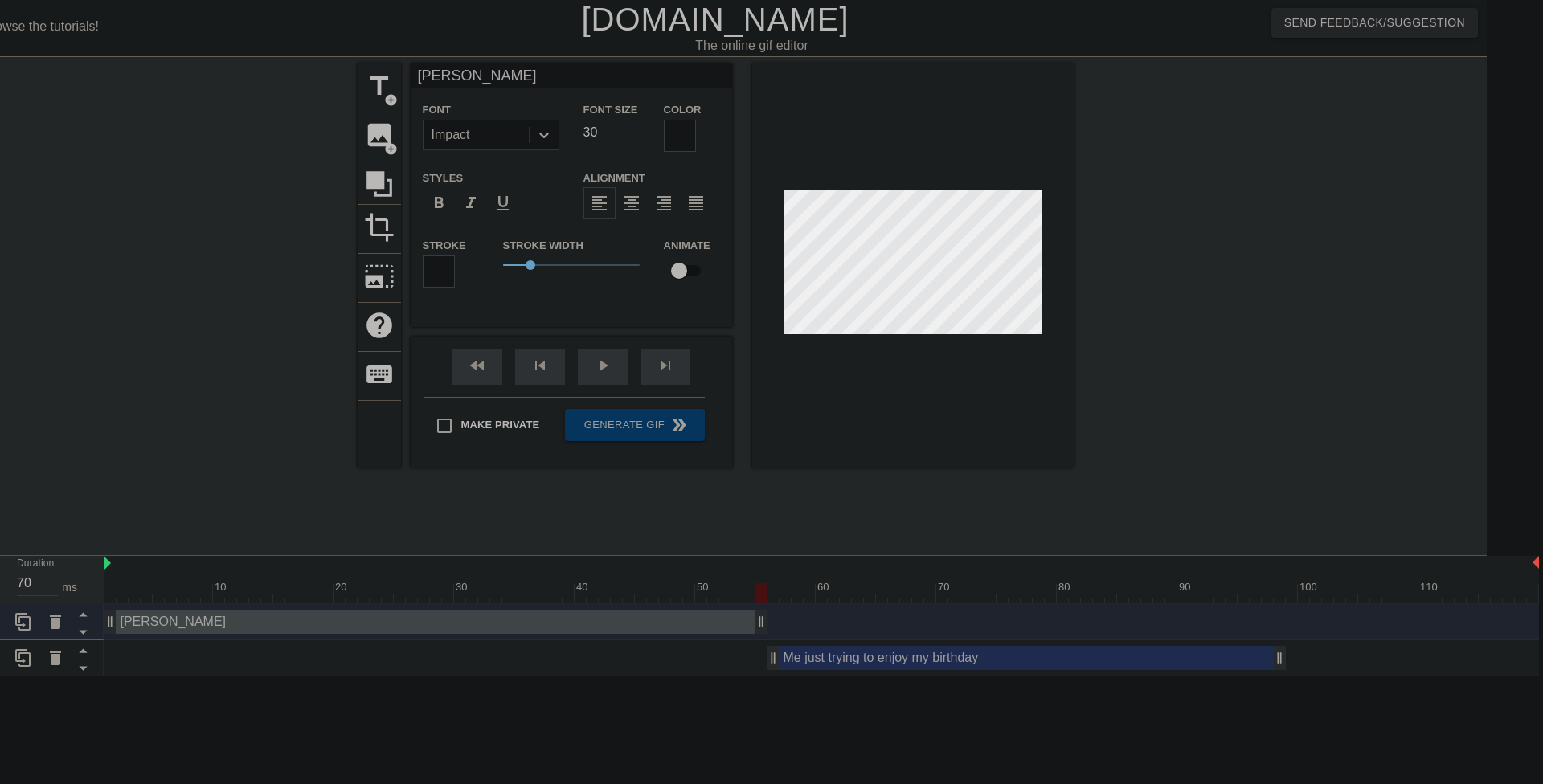
click at [434, 274] on div at bounding box center [438, 272] width 33 height 32
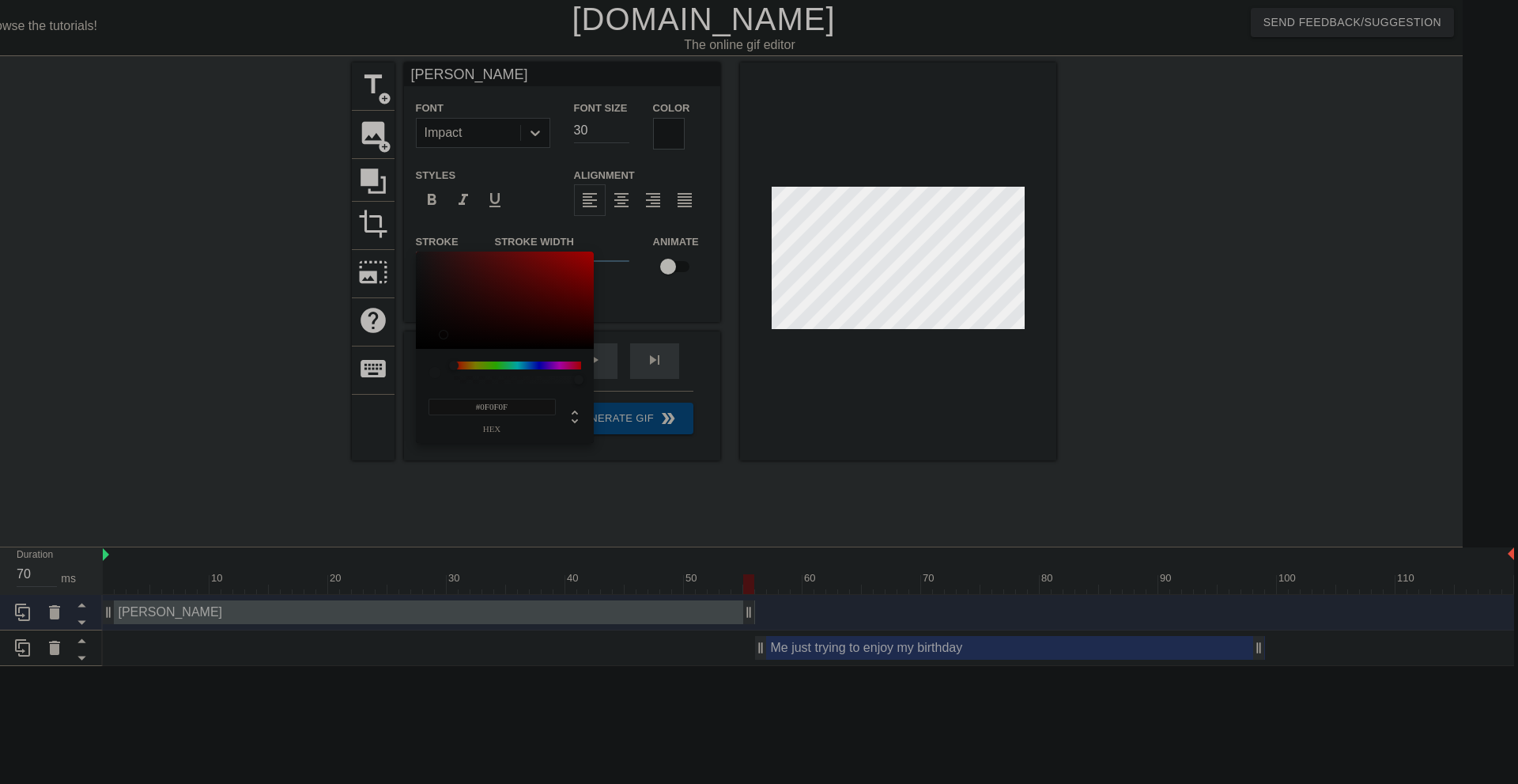
type input "#000000"
drag, startPoint x: 431, startPoint y: 338, endPoint x: 394, endPoint y: 351, distance: 39.2
click at [394, 351] on div "#000000 hex" at bounding box center [759, 392] width 1518 height 784
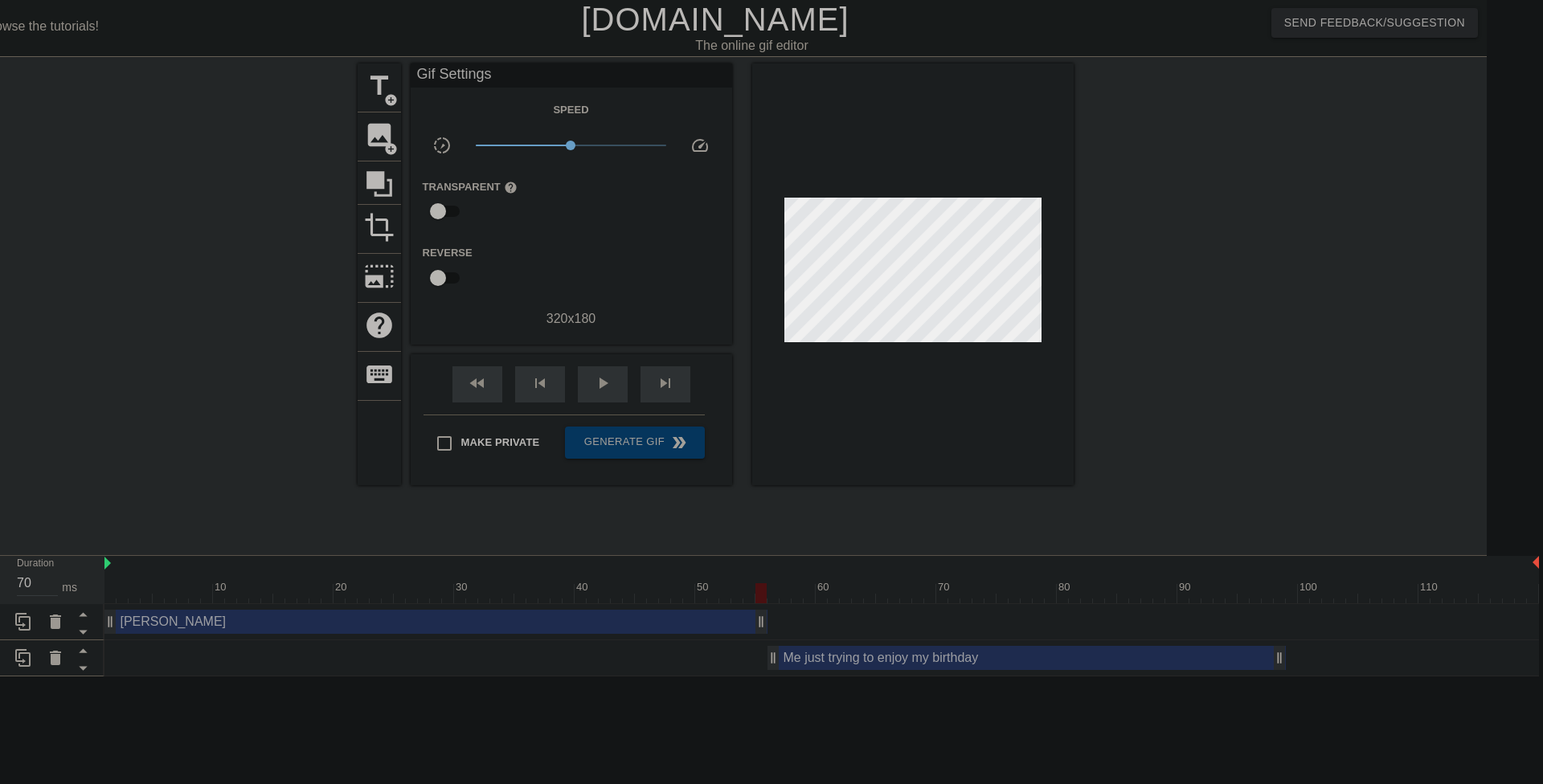
click at [1315, 661] on div "Me just trying to enjoy my birthday drag_handle drag_handle" at bounding box center [821, 657] width 1435 height 24
click at [386, 93] on span "add_circle" at bounding box center [391, 100] width 13 height 13
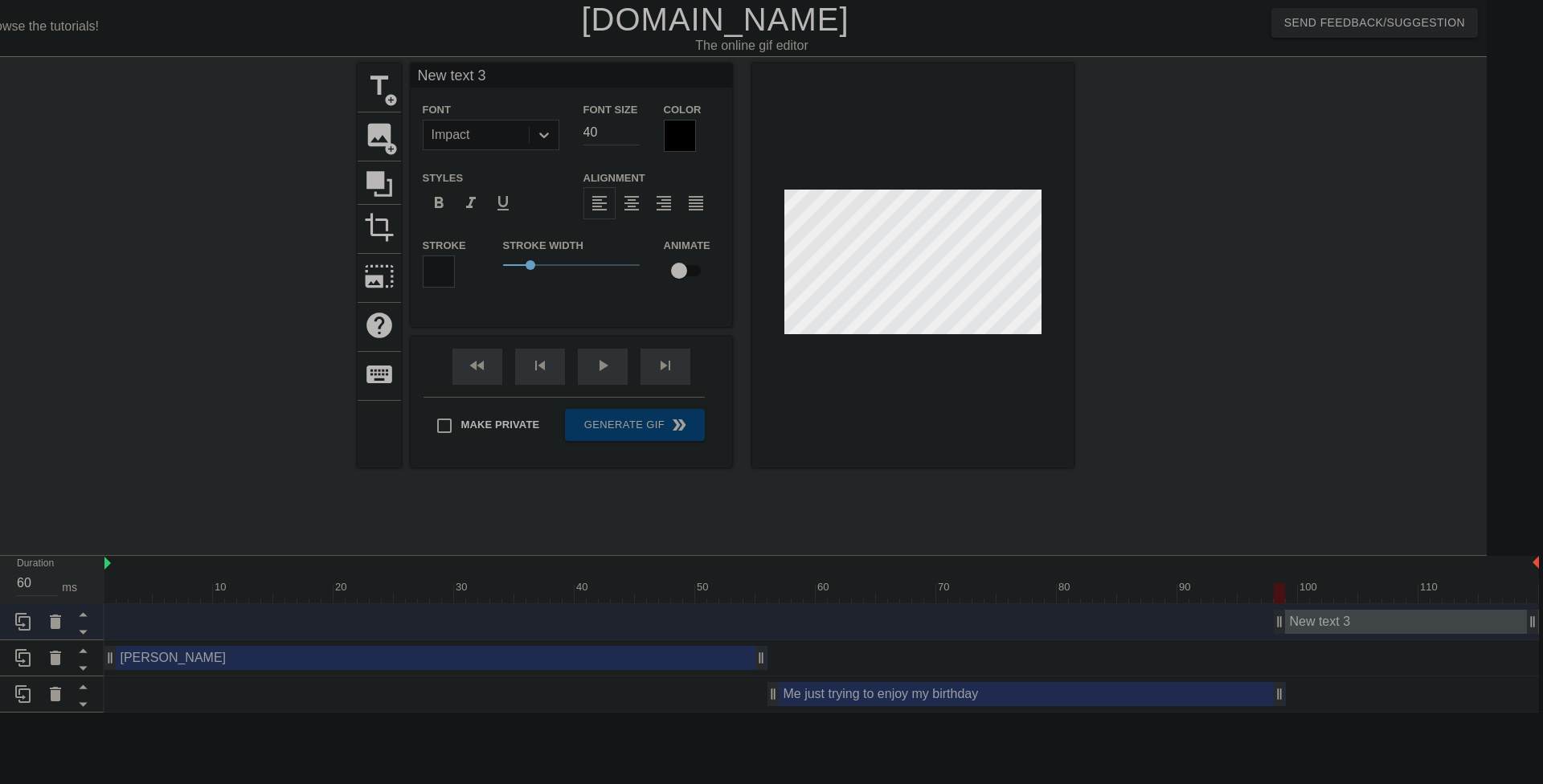
type input "70"
drag, startPoint x: 764, startPoint y: 622, endPoint x: 1290, endPoint y: 671, distance: 528.3
click at [1290, 671] on div "New text 3 drag_handle drag_handle [PERSON_NAME] drag_handle drag_handle Me jus…" at bounding box center [795, 658] width 1382 height 108
drag, startPoint x: 534, startPoint y: 72, endPoint x: 398, endPoint y: 84, distance: 136.5
click at [398, 84] on div "title add_circle image add_circle crop photo_size_select_large help keyboard Ne…" at bounding box center [715, 265] width 716 height 404
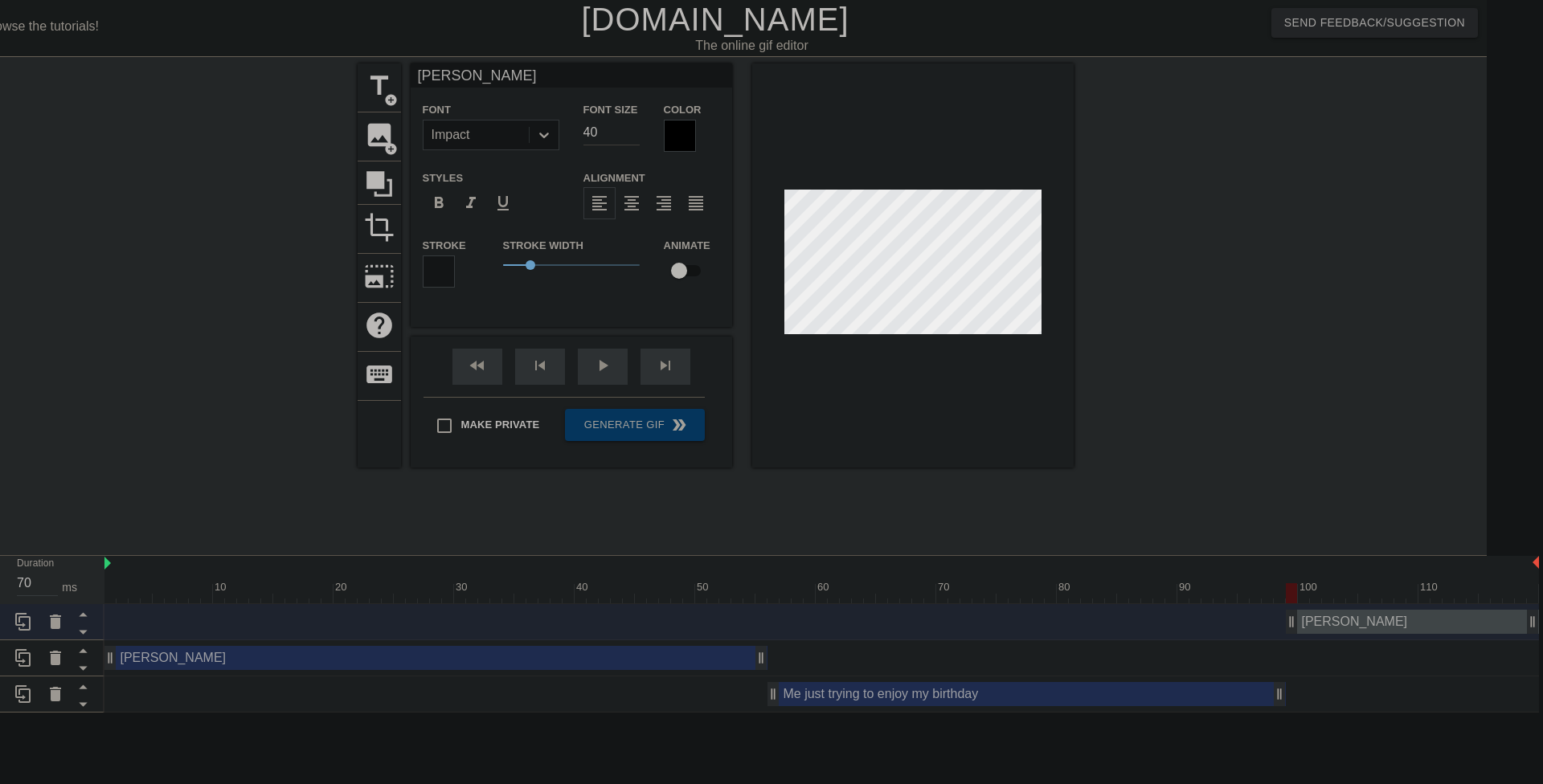
type input "[PERSON_NAME]"
click at [634, 135] on input "39" at bounding box center [611, 132] width 56 height 26
click at [634, 135] on input "38" at bounding box center [611, 132] width 56 height 26
click at [634, 135] on input "37" at bounding box center [611, 132] width 56 height 26
click at [634, 135] on input "36" at bounding box center [611, 132] width 56 height 26
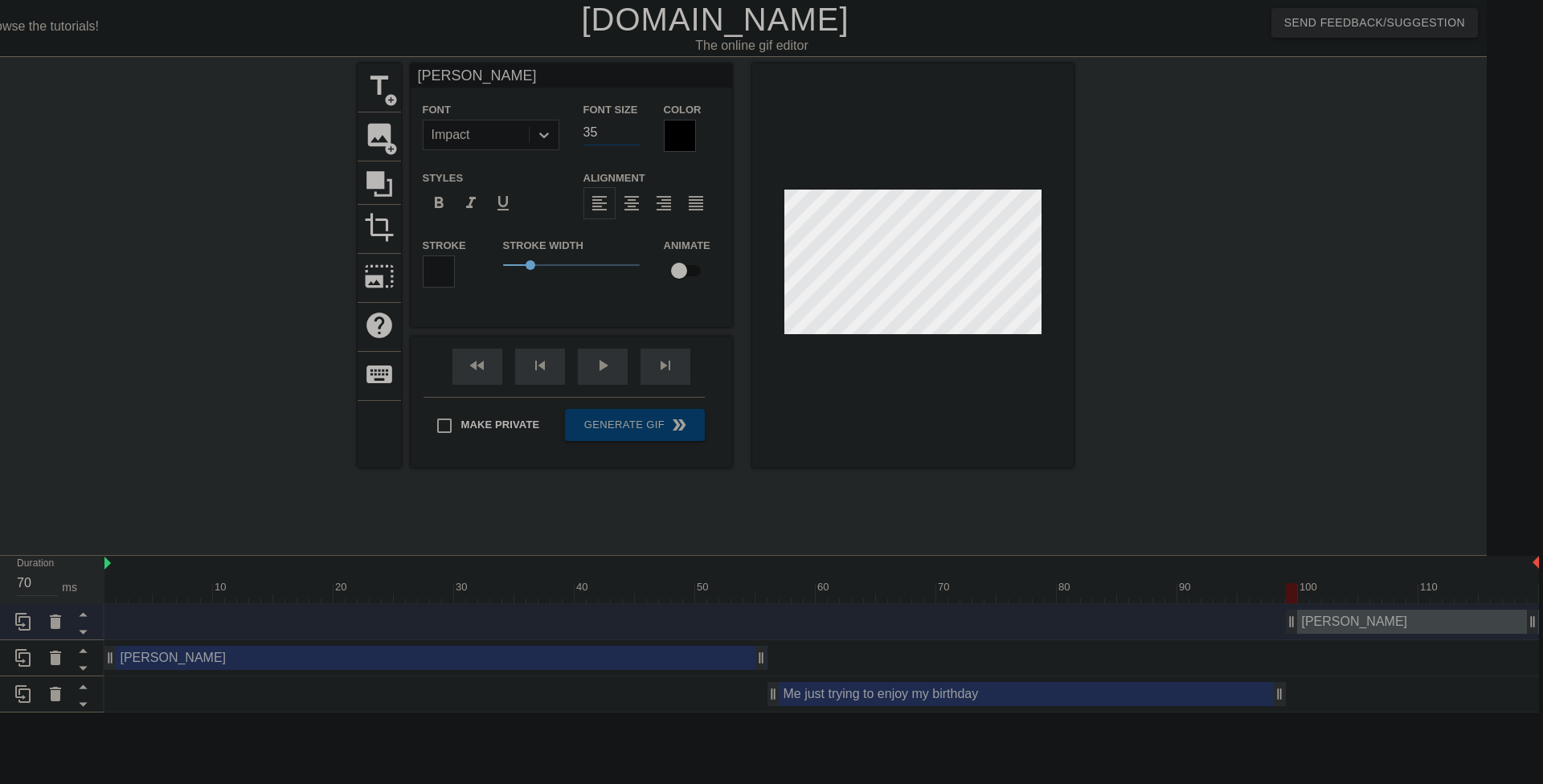
click at [634, 135] on input "35" at bounding box center [611, 132] width 56 height 26
click at [634, 135] on input "34" at bounding box center [611, 132] width 56 height 26
click at [634, 135] on input "33" at bounding box center [611, 132] width 56 height 26
click at [634, 135] on input "32" at bounding box center [611, 132] width 56 height 26
click at [634, 135] on input "31" at bounding box center [611, 132] width 56 height 26
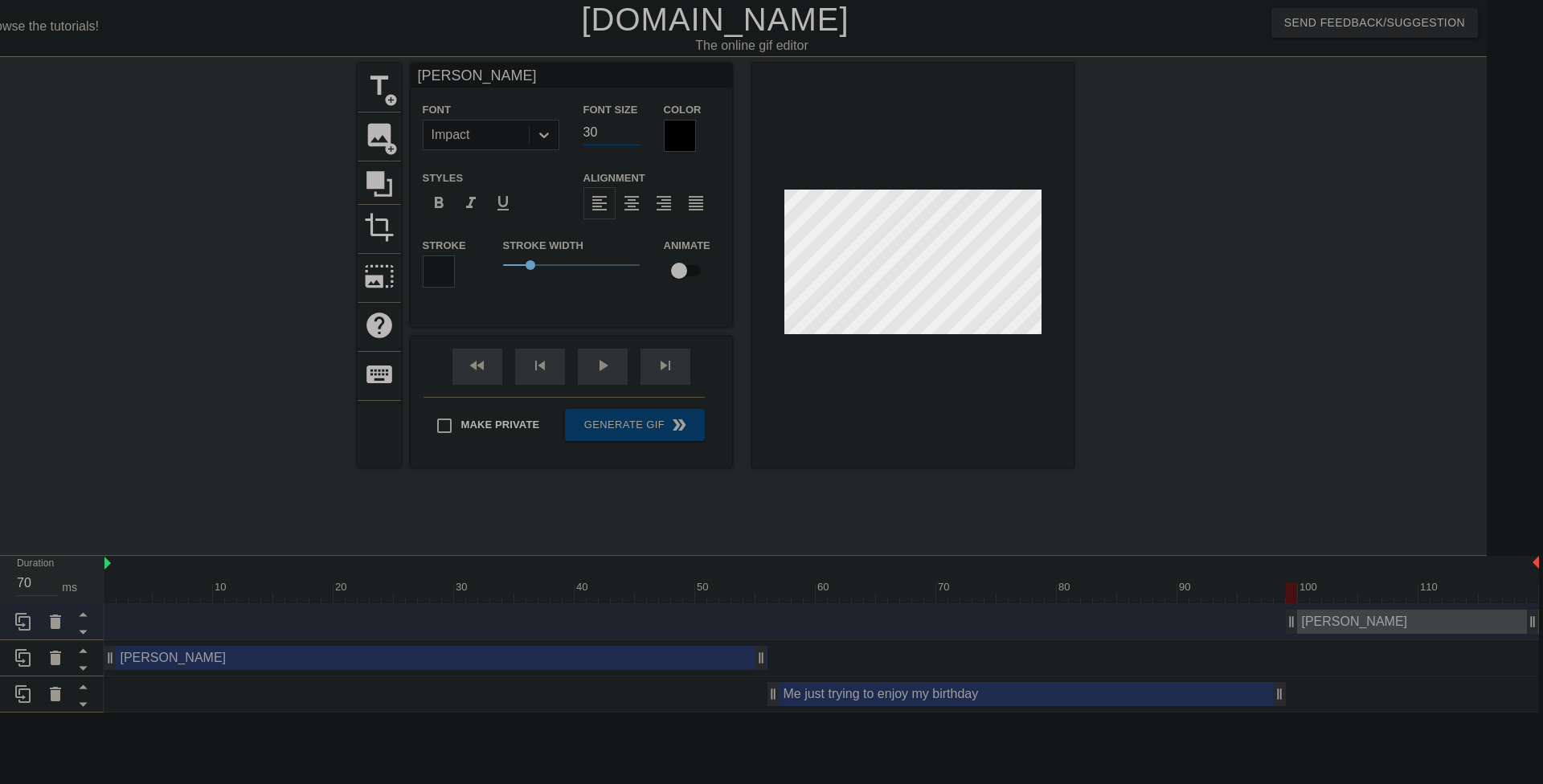
type input "30"
click at [634, 135] on input "30" at bounding box center [611, 132] width 56 height 26
click at [678, 133] on div at bounding box center [679, 136] width 33 height 32
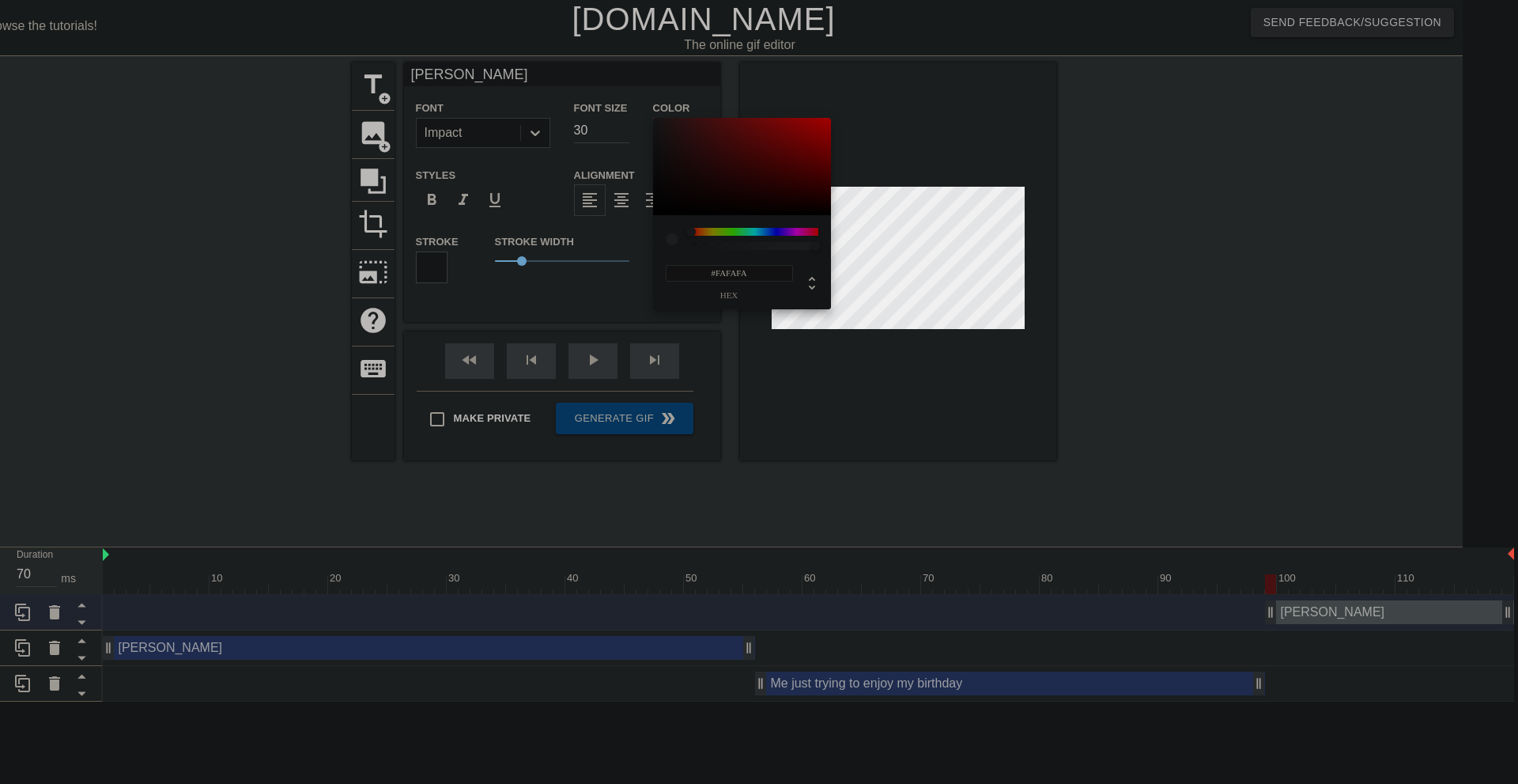
type input "#FFFFFF"
drag, startPoint x: 656, startPoint y: 125, endPoint x: 636, endPoint y: 85, distance: 44.7
click at [636, 85] on div "#FFFFFF hex" at bounding box center [759, 392] width 1518 height 784
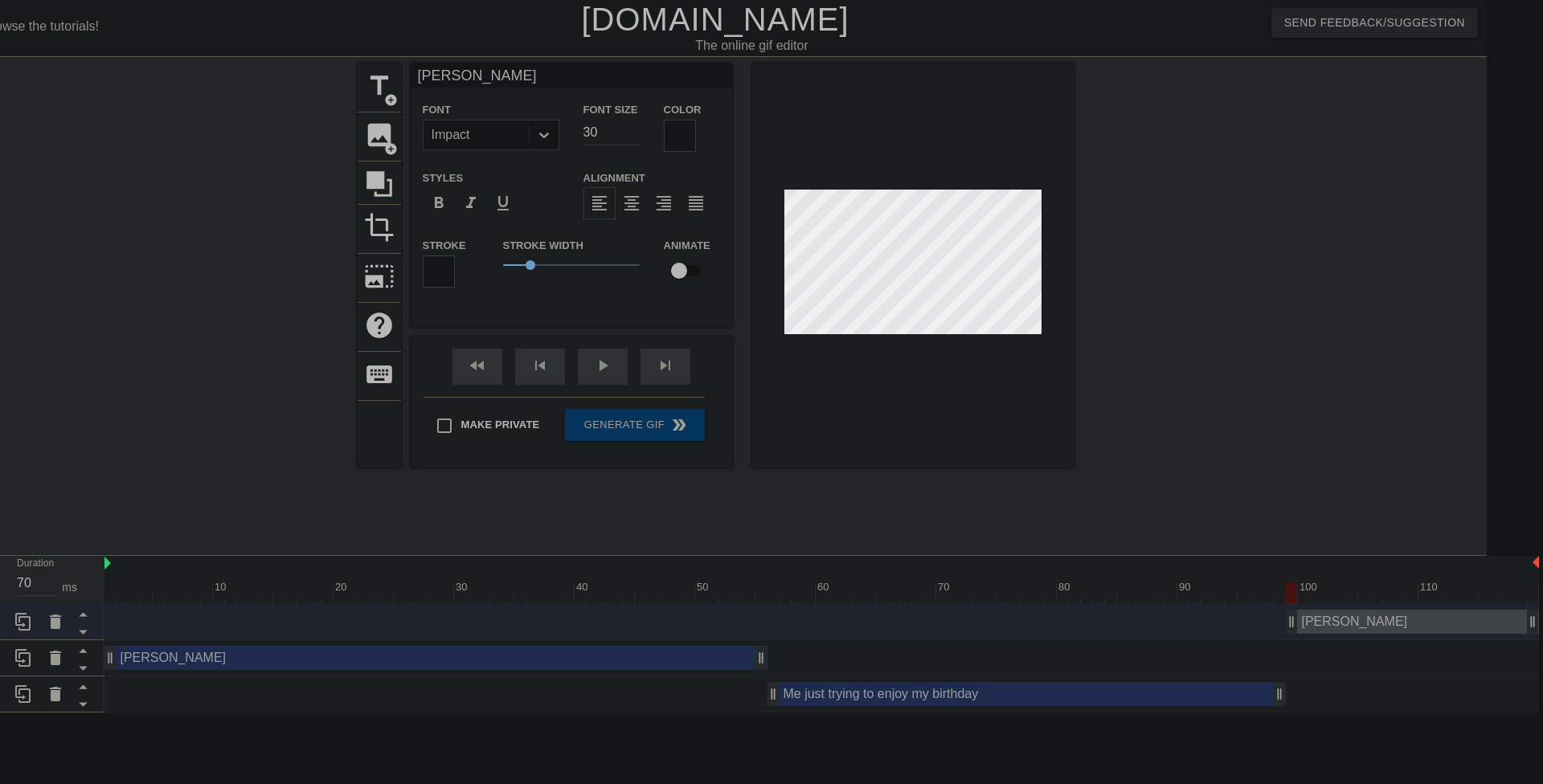
click at [441, 271] on div at bounding box center [438, 272] width 33 height 32
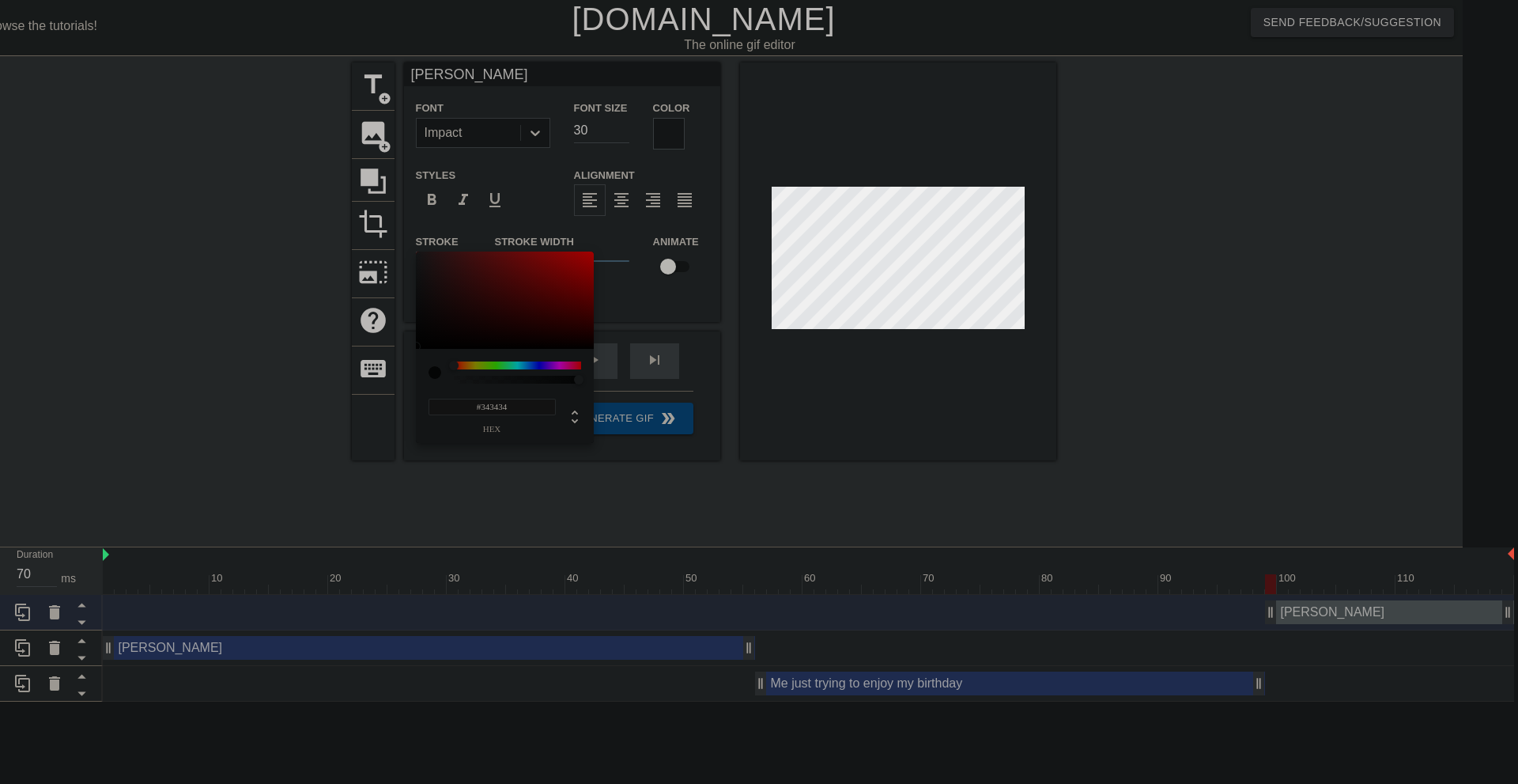
type input "#000000"
drag, startPoint x: 440, startPoint y: 337, endPoint x: 403, endPoint y: 359, distance: 43.0
click at [403, 359] on div "#000000 hex" at bounding box center [759, 392] width 1518 height 784
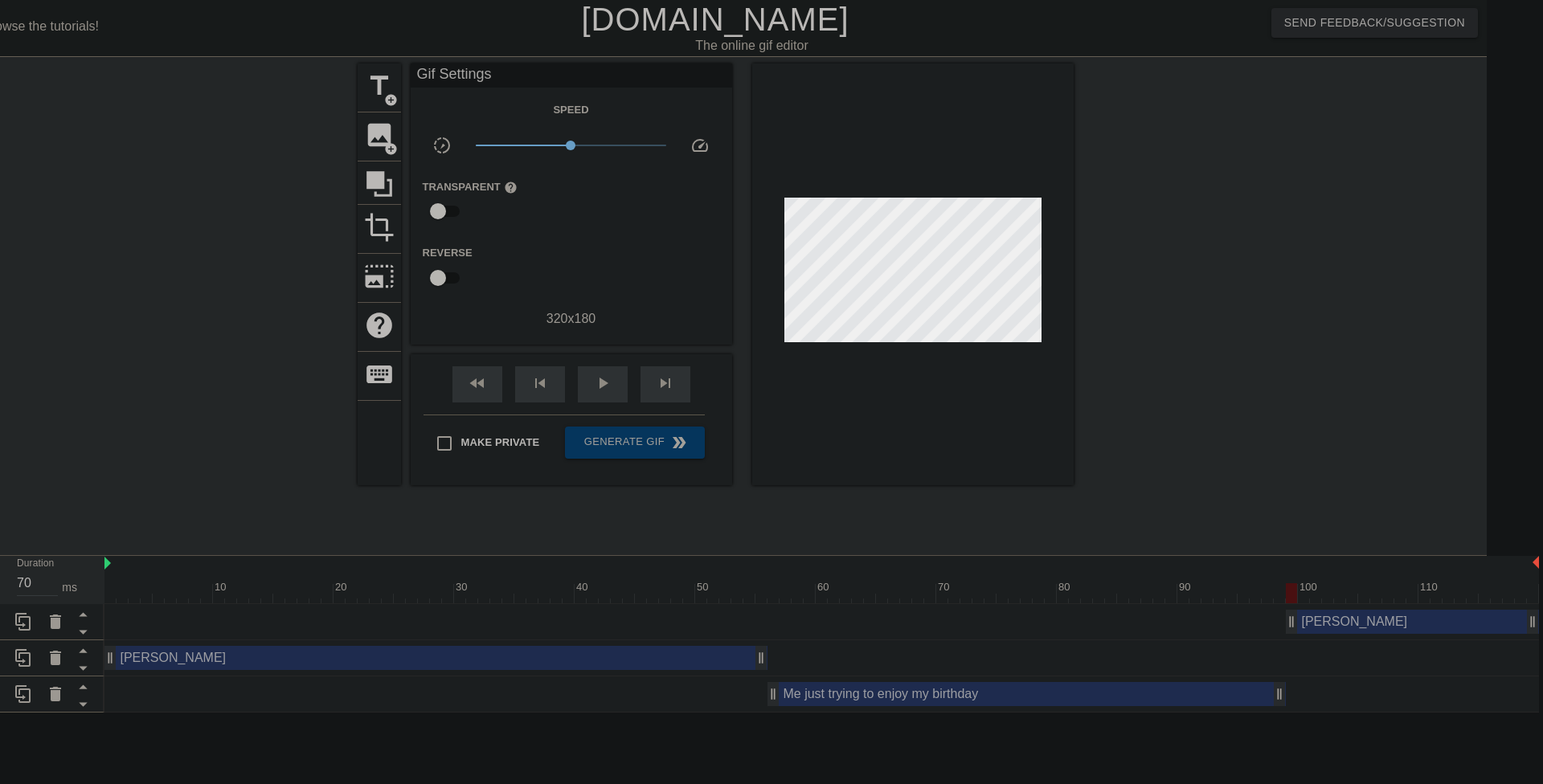
click at [737, 661] on div "[PERSON_NAME] drag_handle drag_handle" at bounding box center [435, 657] width 663 height 24
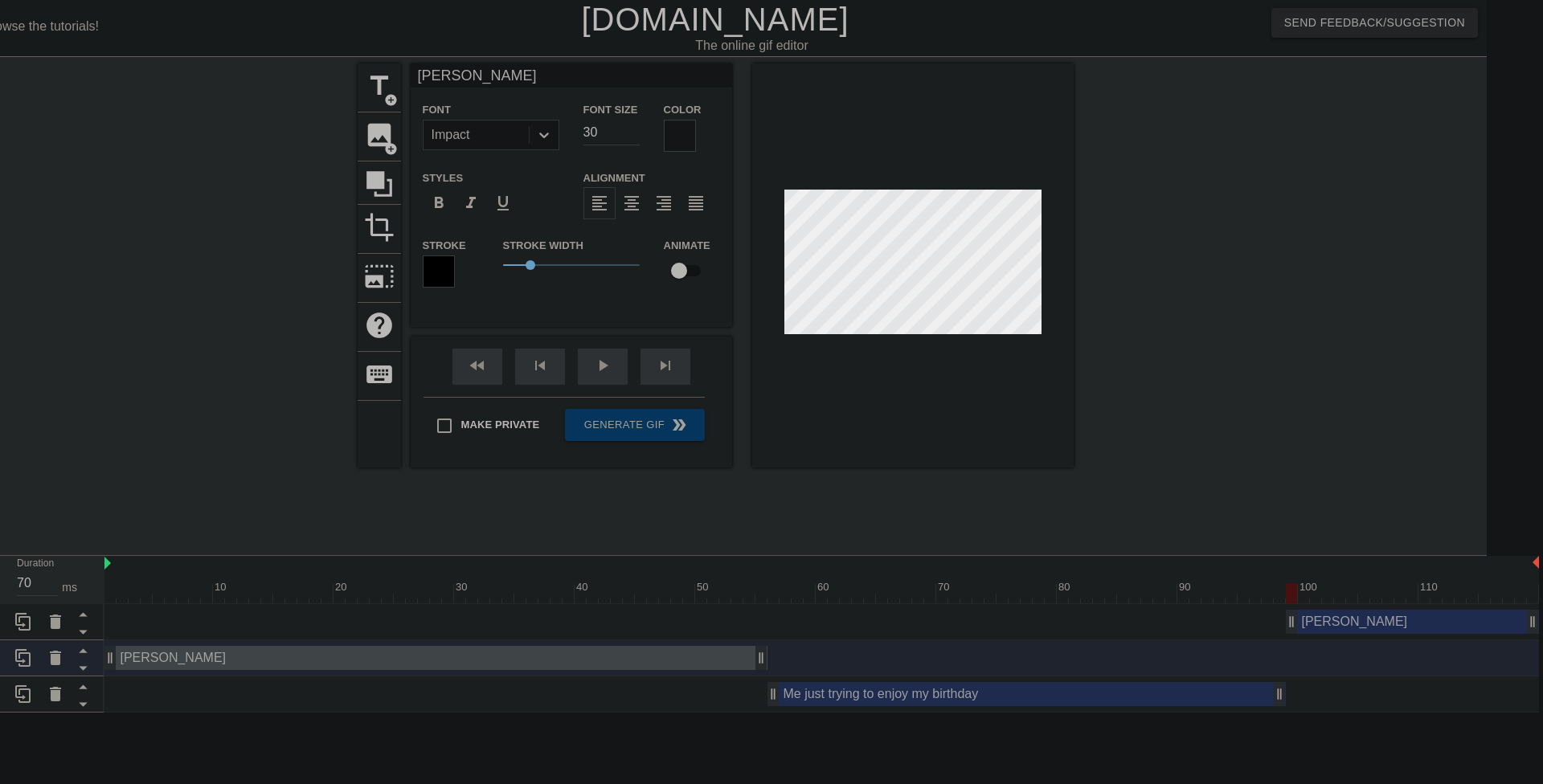
click at [1360, 621] on div "[PERSON_NAME] drag_handle drag_handle" at bounding box center [1413, 622] width 253 height 24
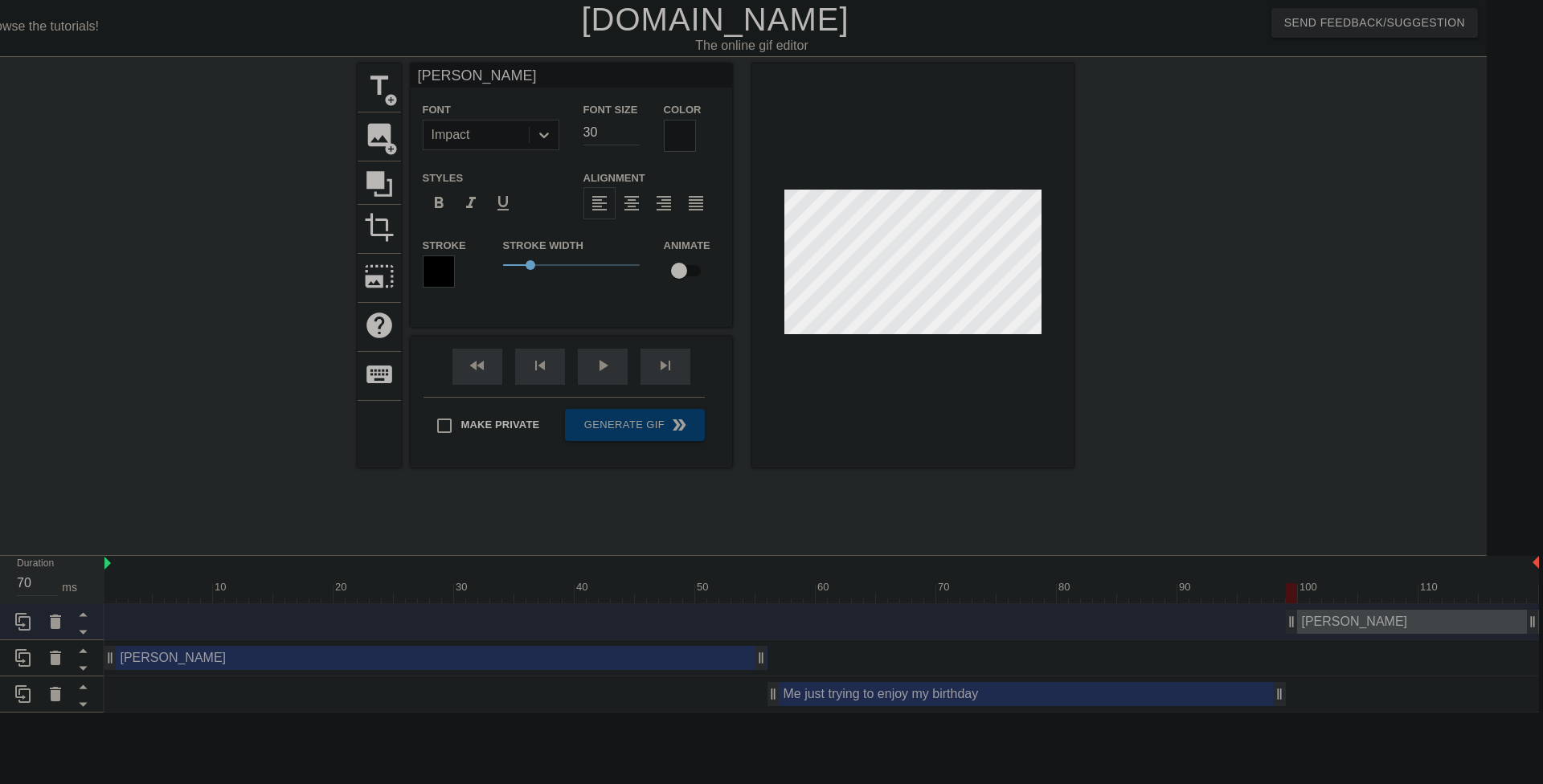
click at [1041, 695] on div "Me just trying to enjoy my birthday drag_handle drag_handle" at bounding box center [1027, 694] width 519 height 24
type input "Me just trying to enjoy my birthday"
type input "17"
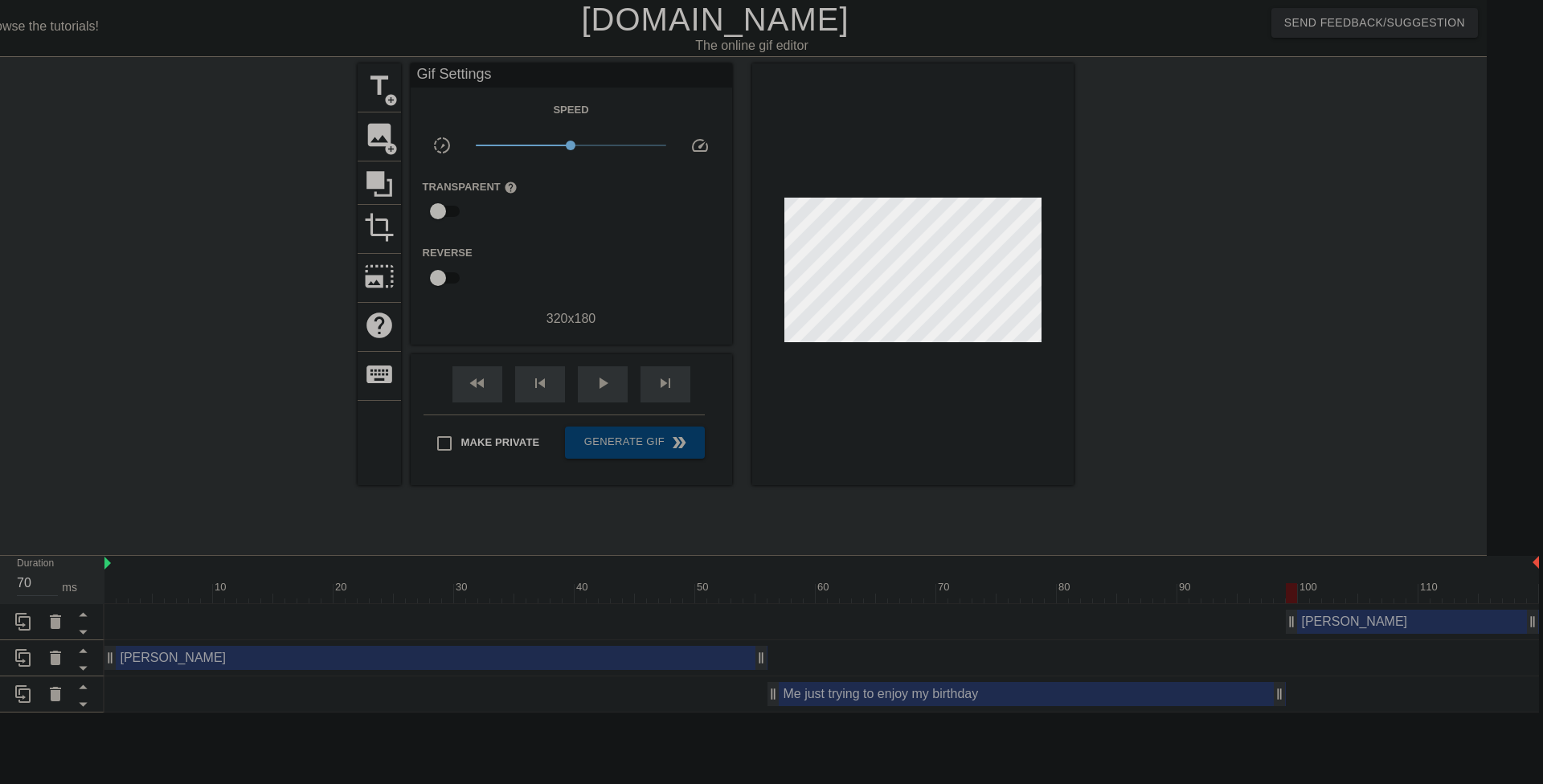
click at [1002, 654] on div "[PERSON_NAME] drag_handle drag_handle" at bounding box center [821, 657] width 1435 height 24
click at [995, 622] on div "[PERSON_NAME] drag_handle drag_handle" at bounding box center [821, 622] width 1435 height 24
click at [311, 501] on div at bounding box center [218, 304] width 241 height 482
click at [607, 378] on span "play_arrow" at bounding box center [603, 382] width 19 height 19
type input "70"
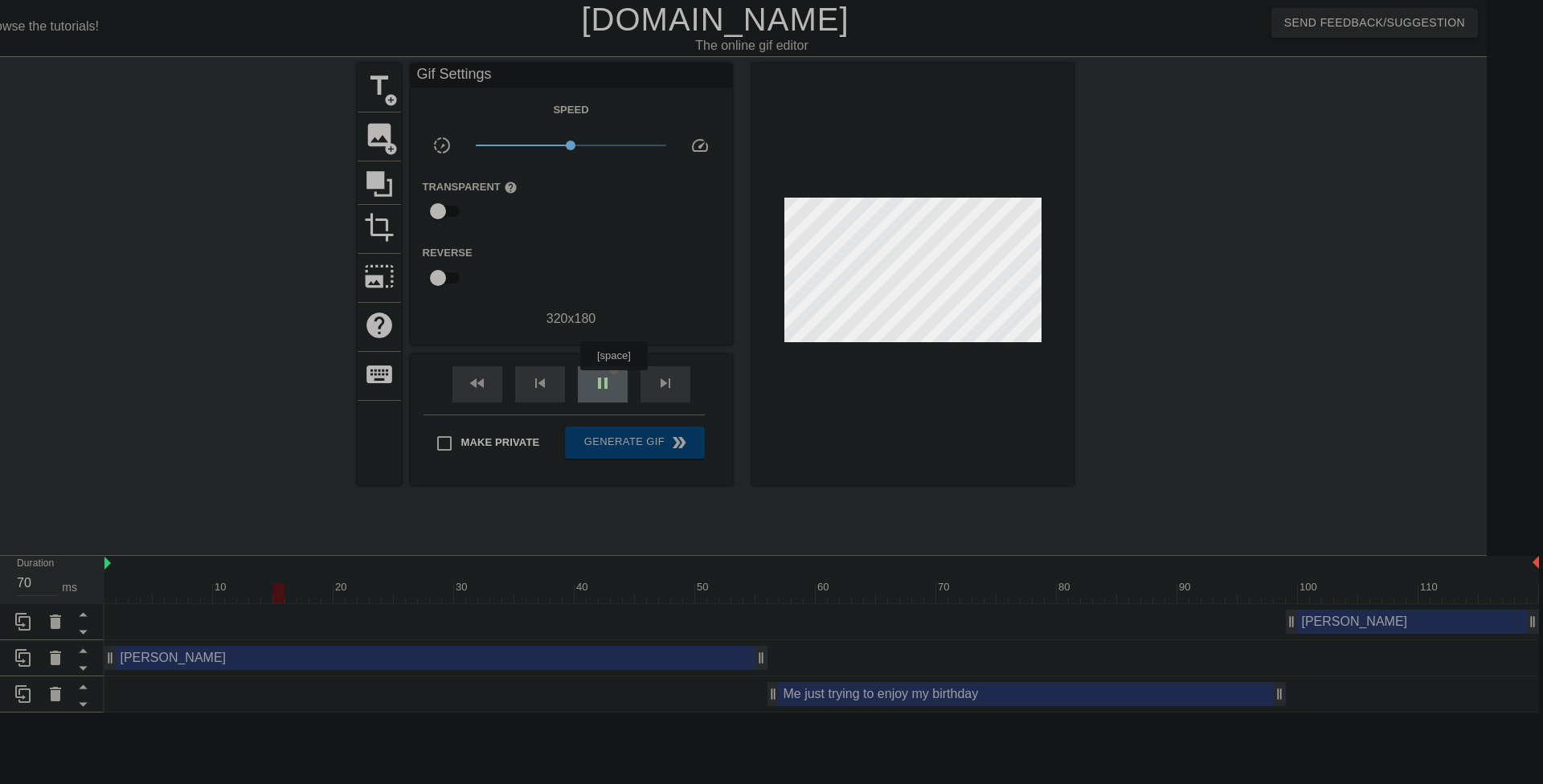
click at [614, 382] on div "pause" at bounding box center [603, 384] width 50 height 36
click at [1328, 622] on div "[PERSON_NAME] drag_handle drag_handle" at bounding box center [1413, 622] width 253 height 24
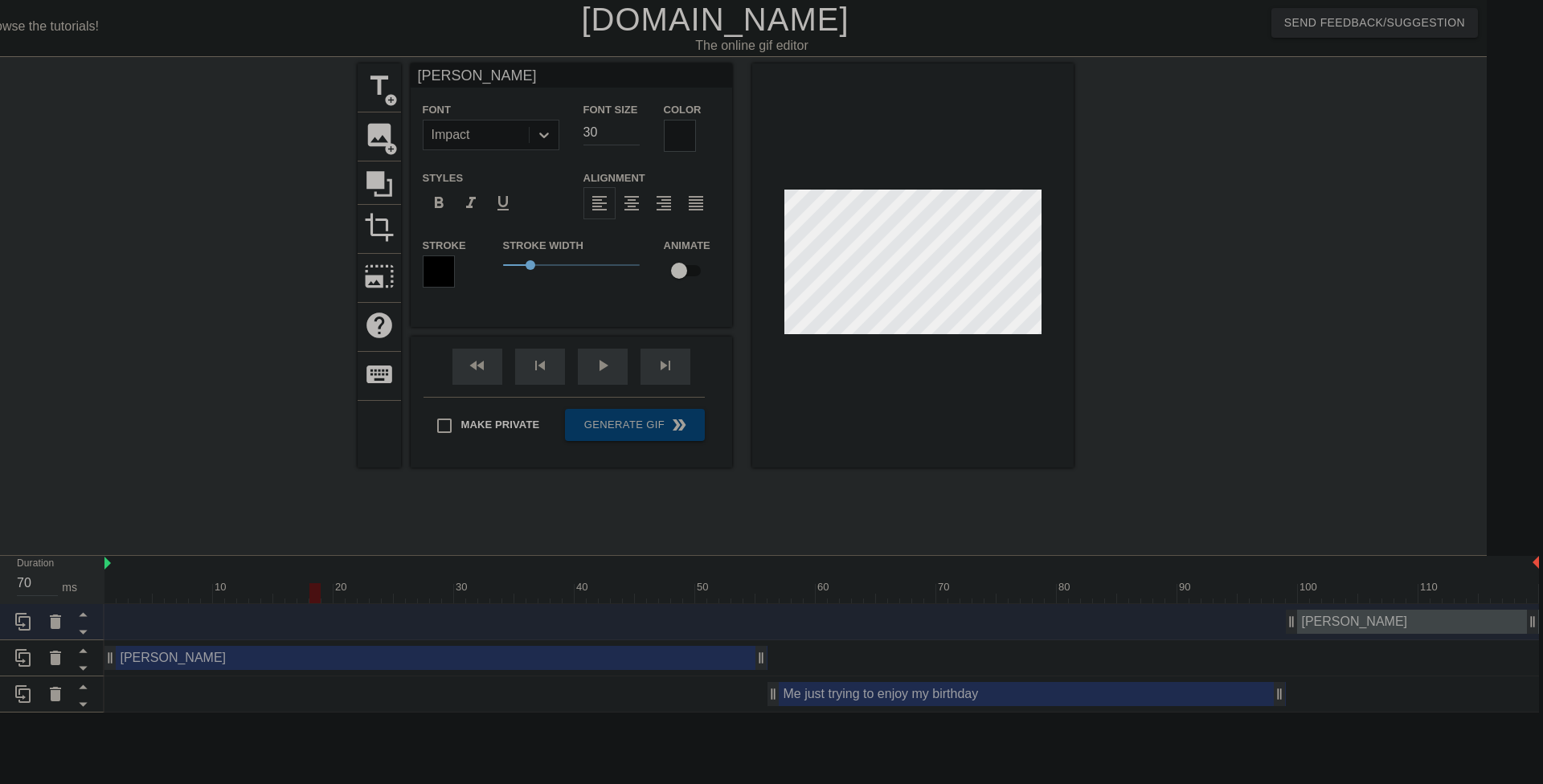
click at [697, 662] on div "[PERSON_NAME] drag_handle drag_handle" at bounding box center [435, 657] width 663 height 24
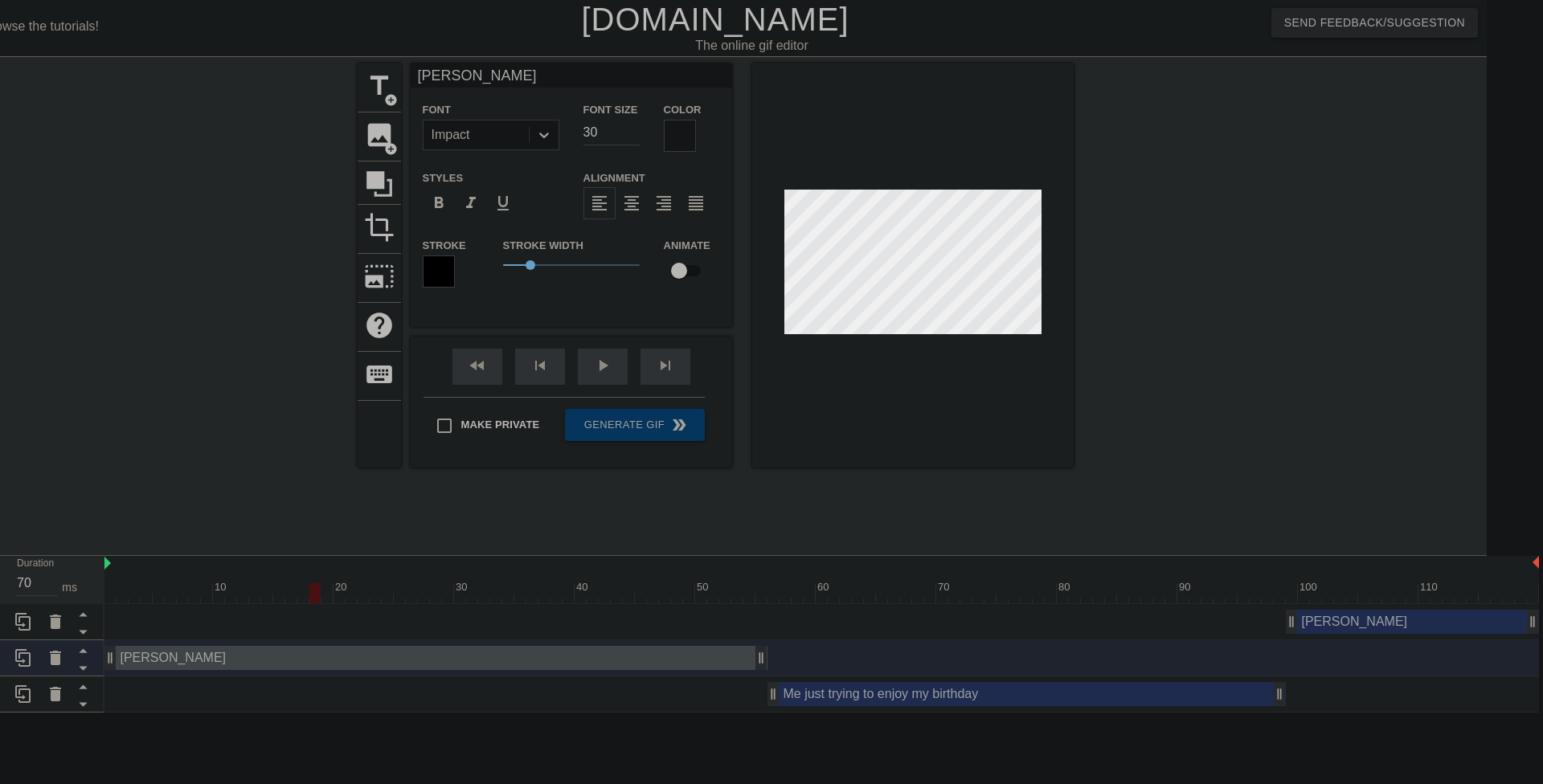
click at [1028, 699] on div "Me just trying to enjoy my birthday drag_handle drag_handle" at bounding box center [1027, 694] width 519 height 24
type input "Me just trying to enjoy my birthday"
type input "17"
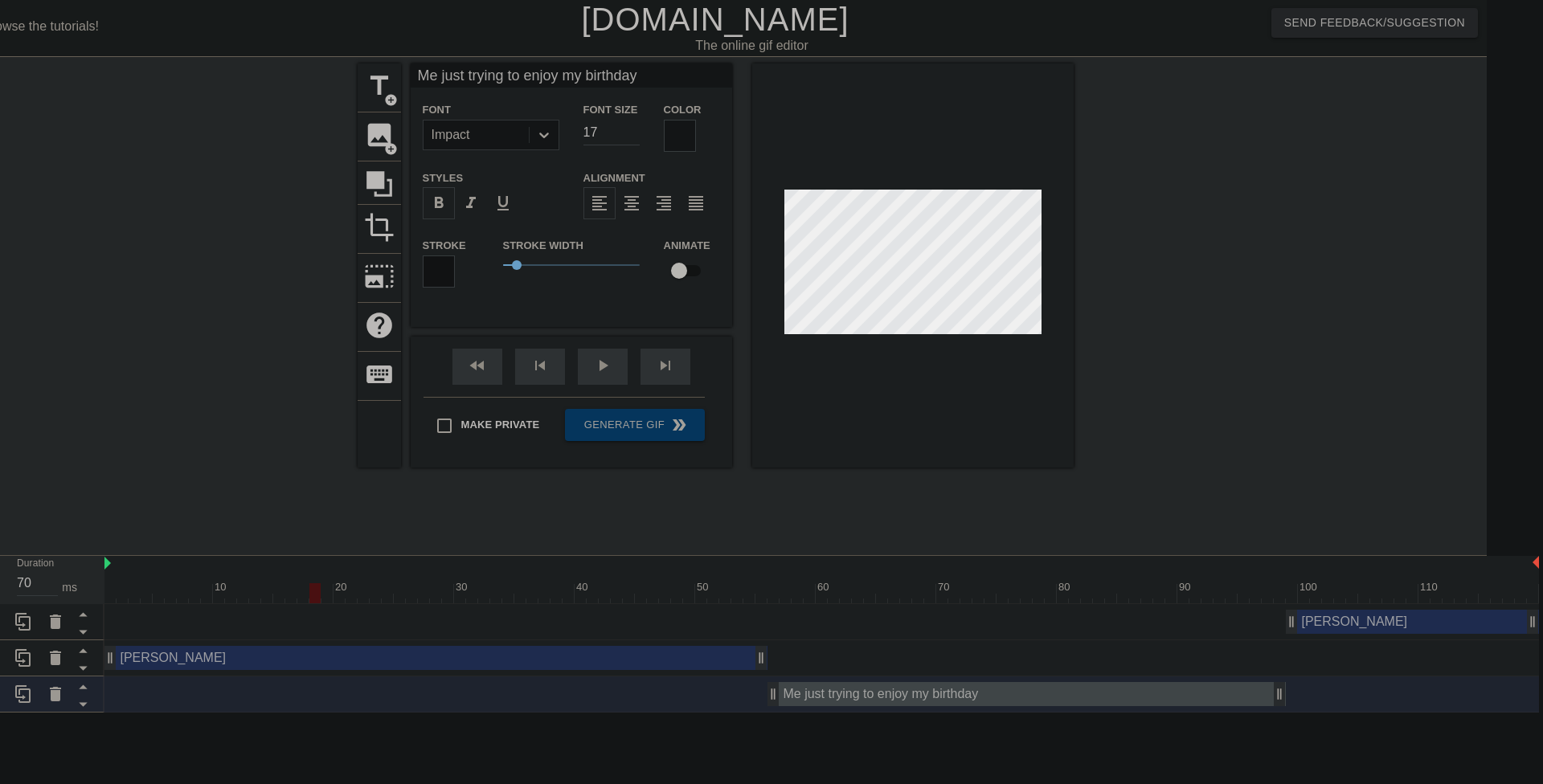
click at [999, 664] on div "[PERSON_NAME] drag_handle drag_handle" at bounding box center [821, 657] width 1435 height 24
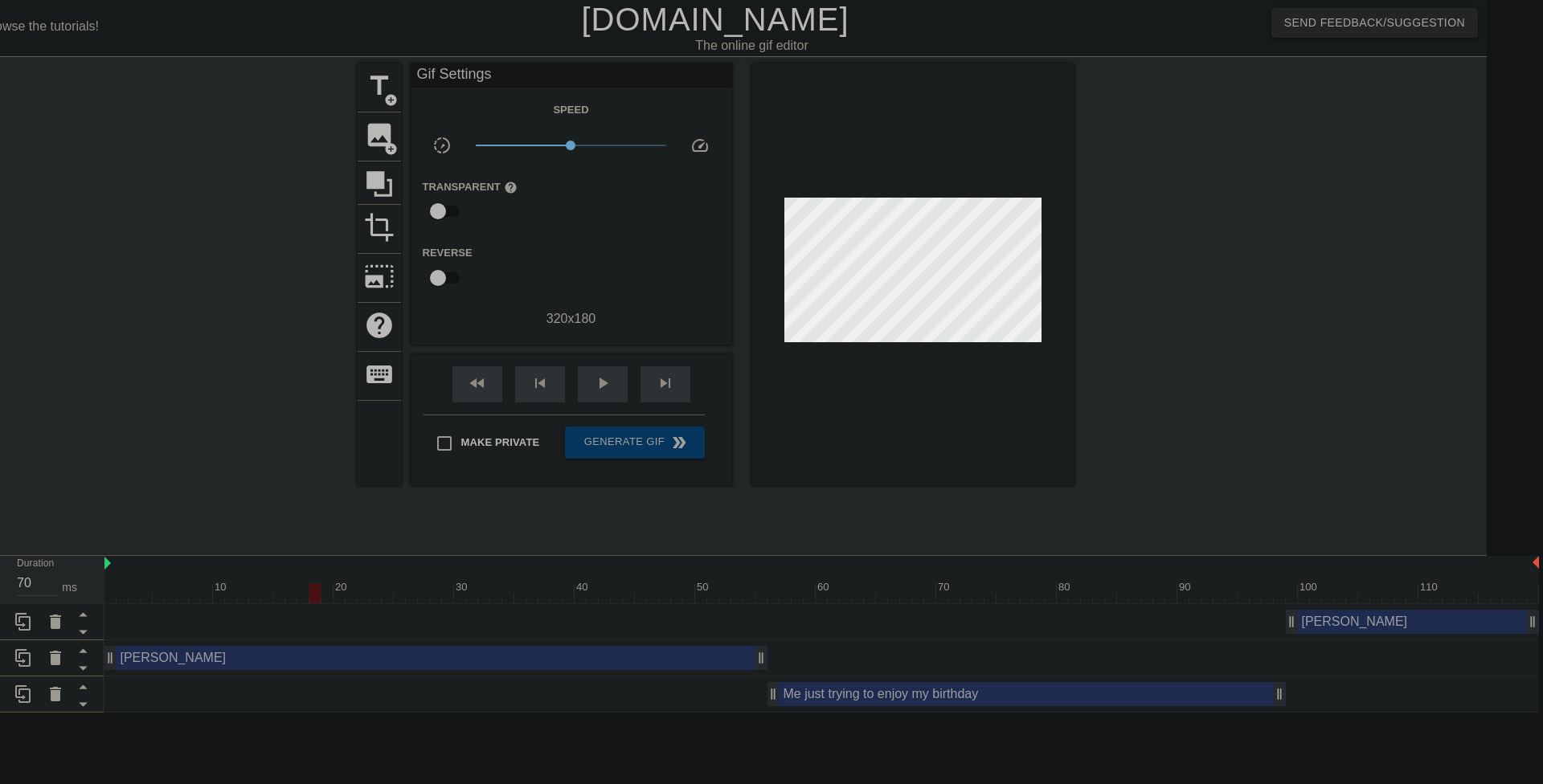
click at [781, 652] on div "[PERSON_NAME] drag_handle drag_handle" at bounding box center [821, 657] width 1435 height 24
click at [589, 384] on div "play_arrow" at bounding box center [603, 384] width 50 height 36
click at [595, 384] on span "pause" at bounding box center [603, 382] width 19 height 19
click at [1315, 617] on div "[PERSON_NAME] drag_handle drag_handle" at bounding box center [1413, 622] width 253 height 24
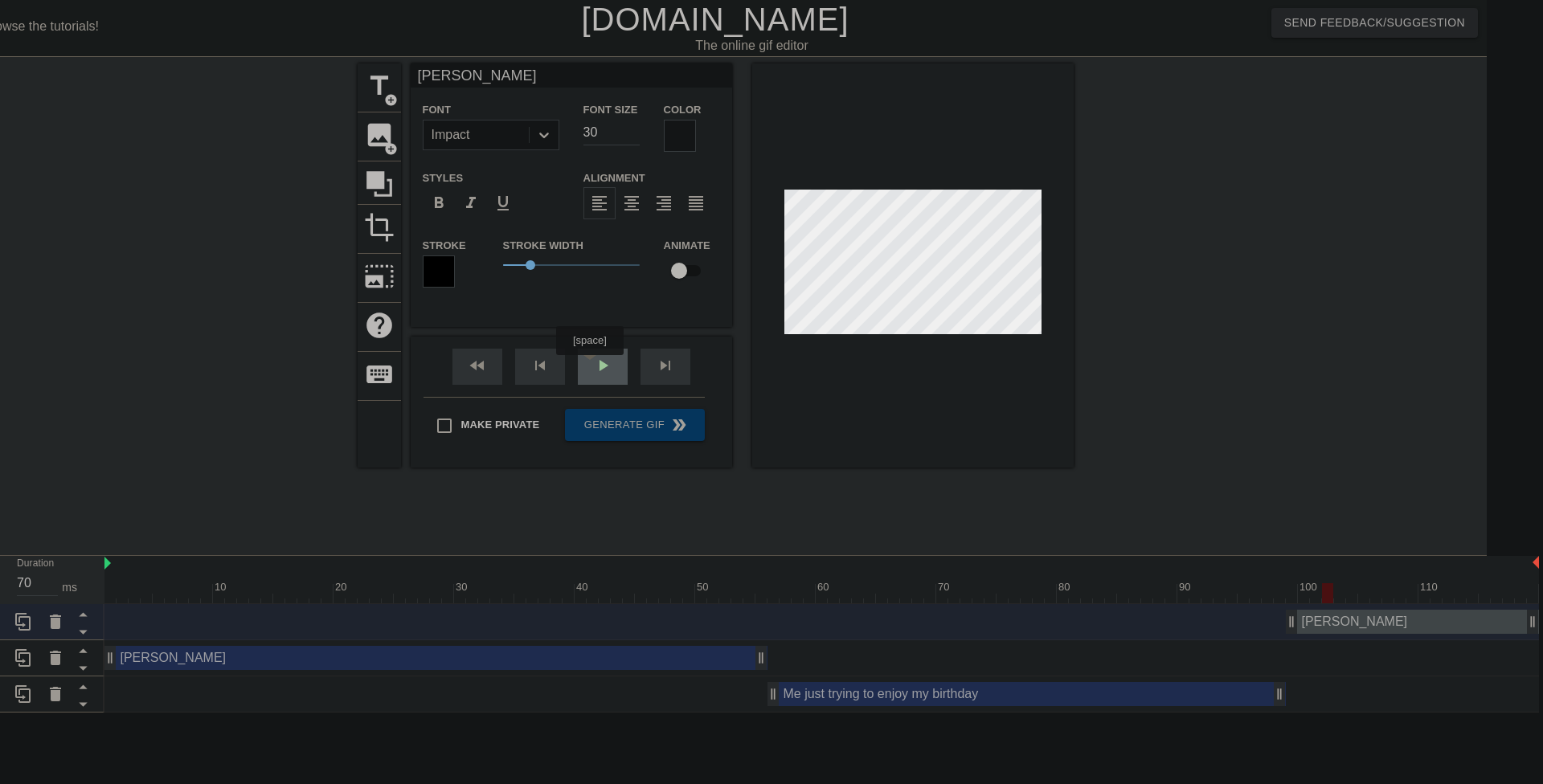
click at [590, 367] on div "play_arrow" at bounding box center [603, 366] width 50 height 36
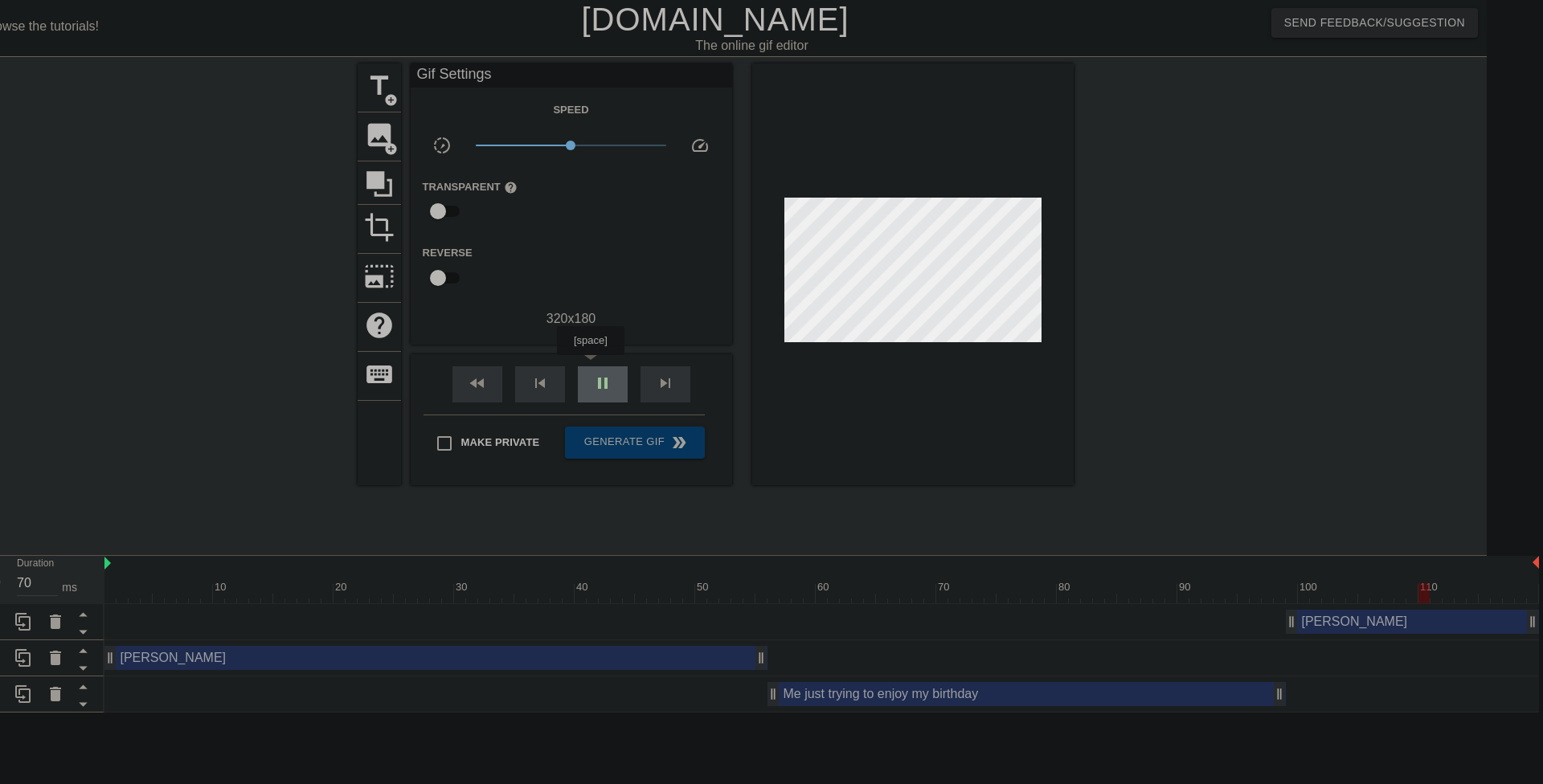
click at [590, 367] on div "pause" at bounding box center [603, 384] width 50 height 36
click at [609, 655] on div "[PERSON_NAME] drag_handle drag_handle" at bounding box center [435, 657] width 663 height 24
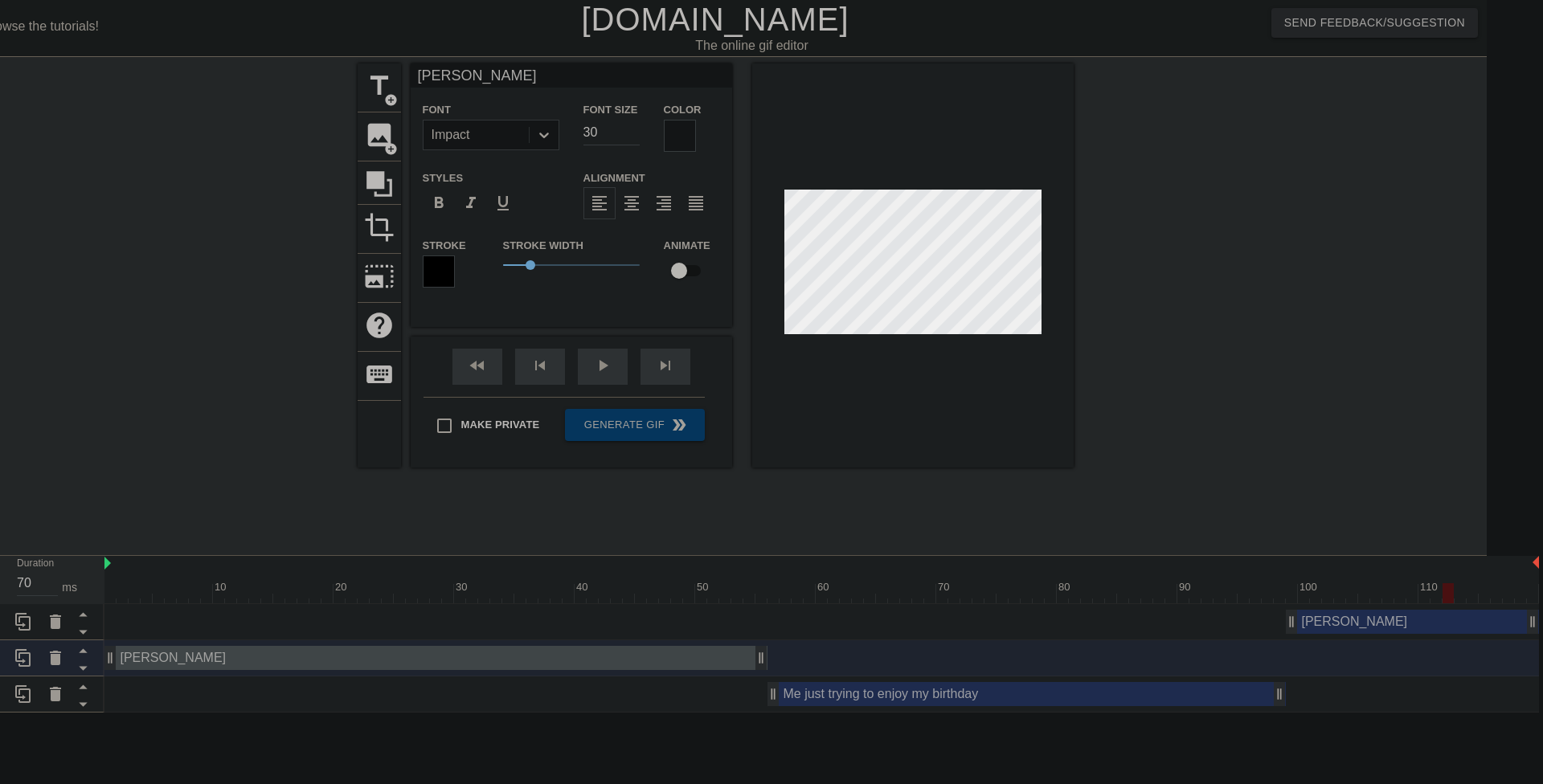
click at [1356, 620] on div "[PERSON_NAME] drag_handle drag_handle" at bounding box center [1413, 622] width 253 height 24
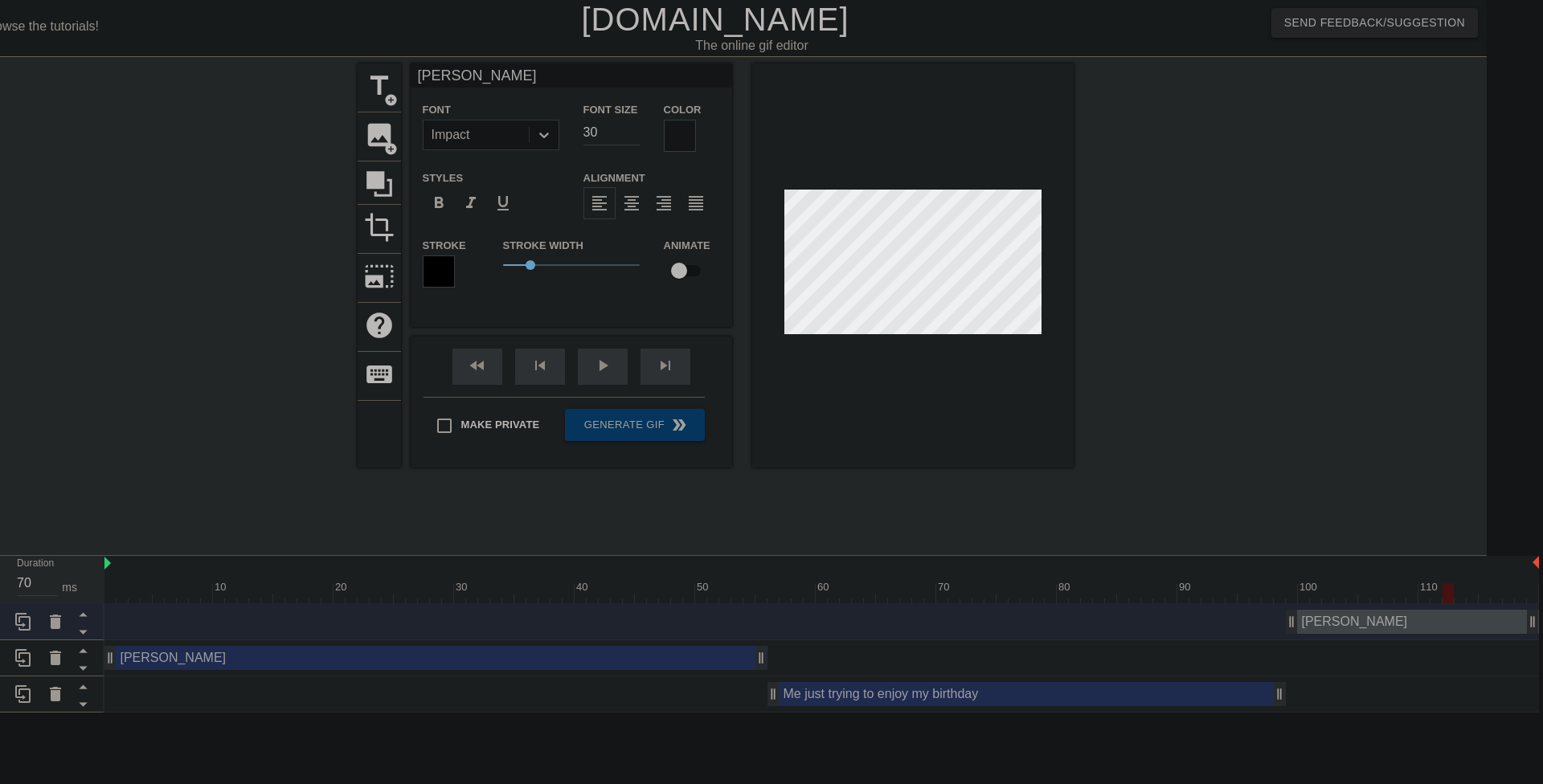
click at [644, 657] on div "[PERSON_NAME] drag_handle drag_handle" at bounding box center [435, 657] width 663 height 24
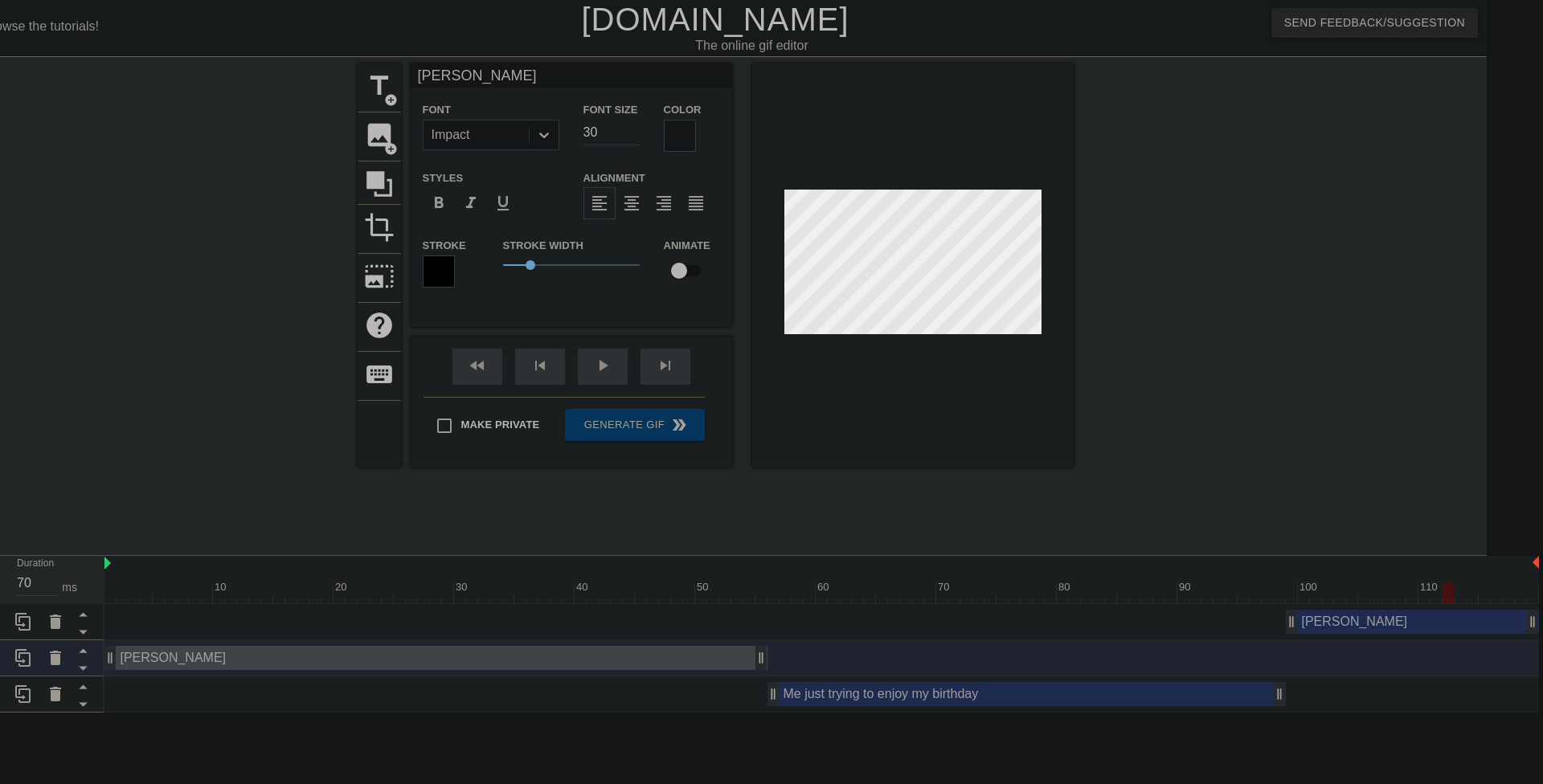
click at [1363, 622] on div "[PERSON_NAME] drag_handle drag_handle" at bounding box center [1413, 622] width 253 height 24
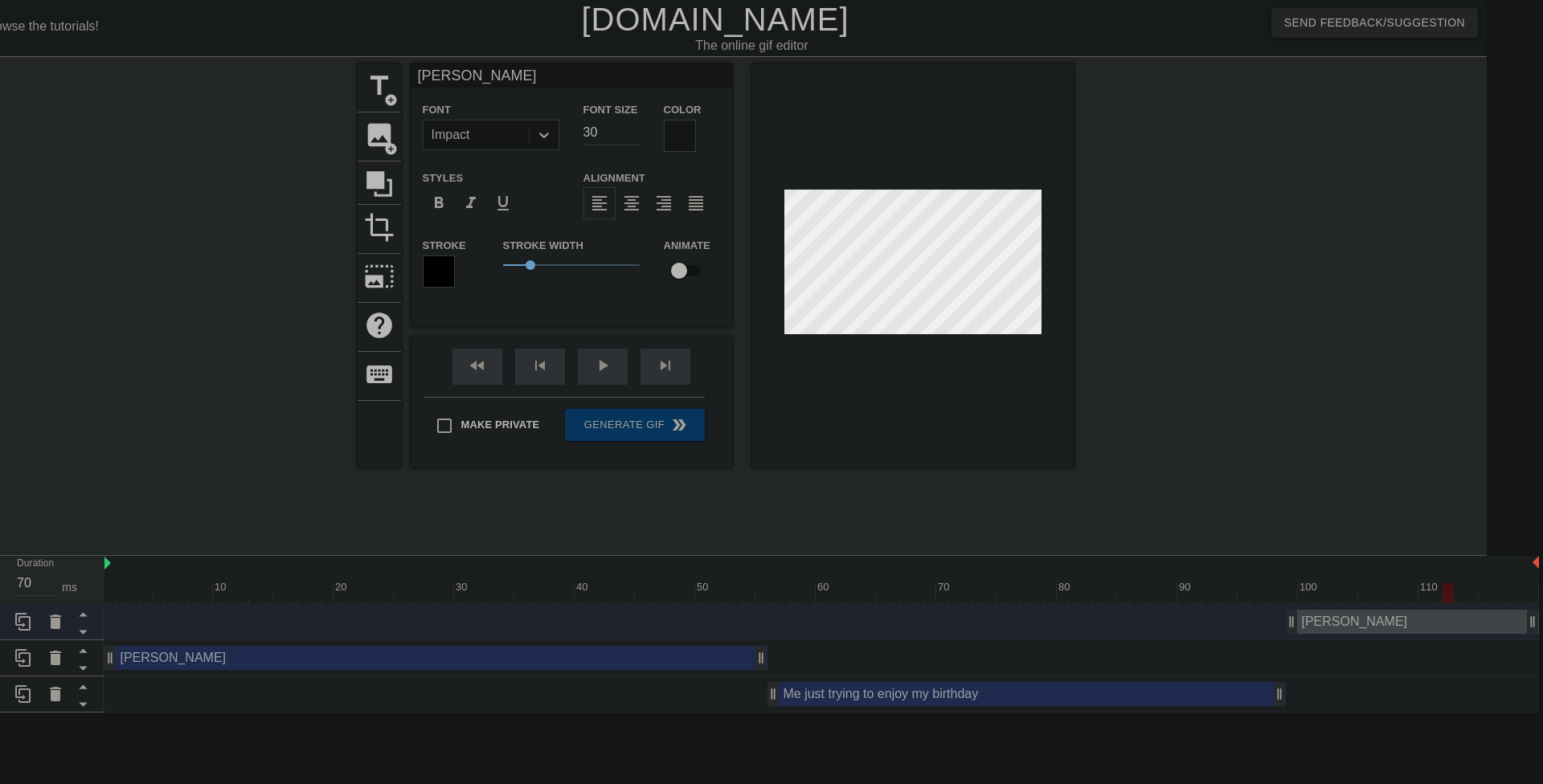
click at [692, 654] on div "[PERSON_NAME] drag_handle drag_handle" at bounding box center [435, 657] width 663 height 24
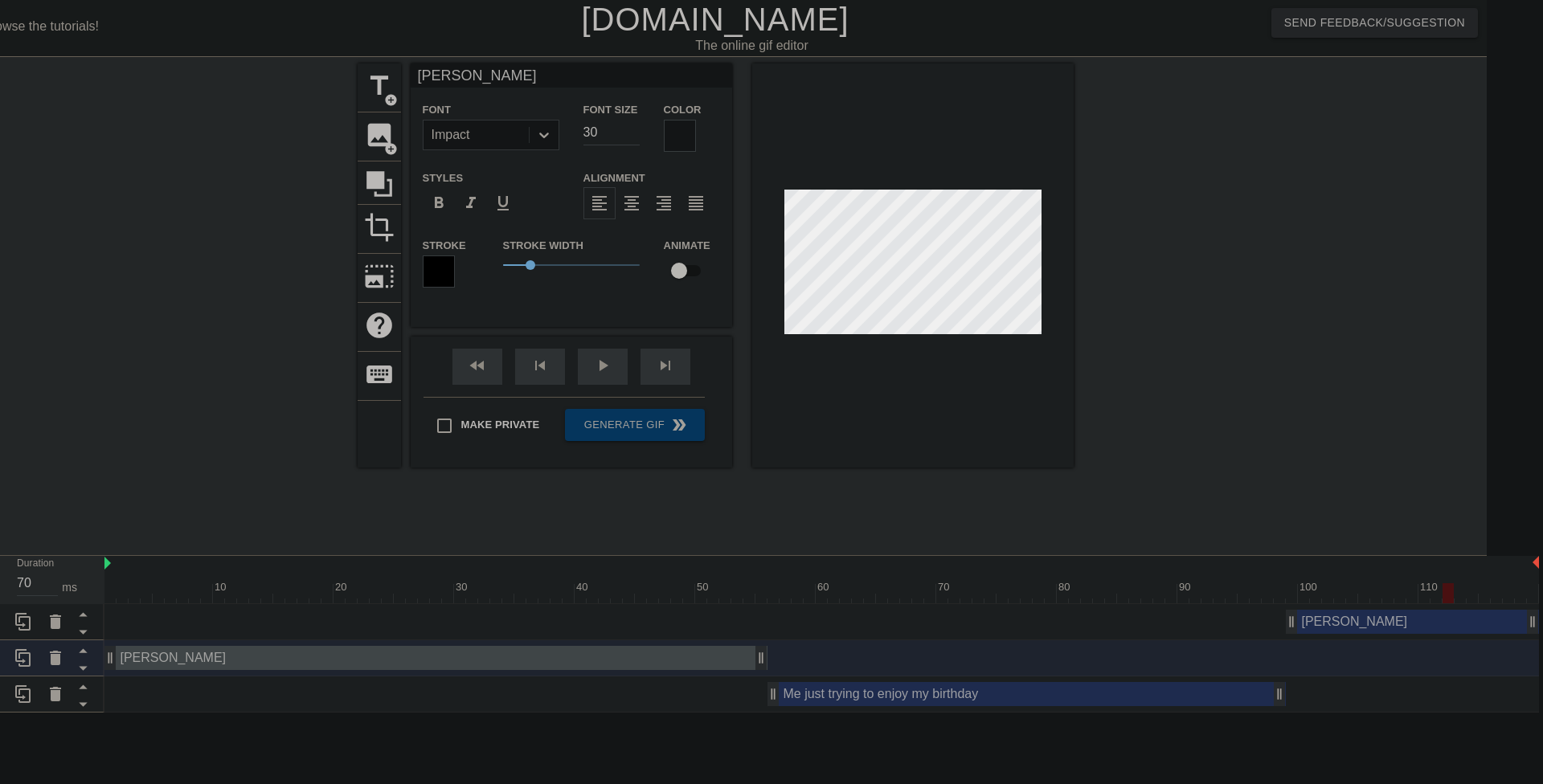
click at [1353, 620] on div "[PERSON_NAME] drag_handle drag_handle" at bounding box center [1413, 622] width 253 height 24
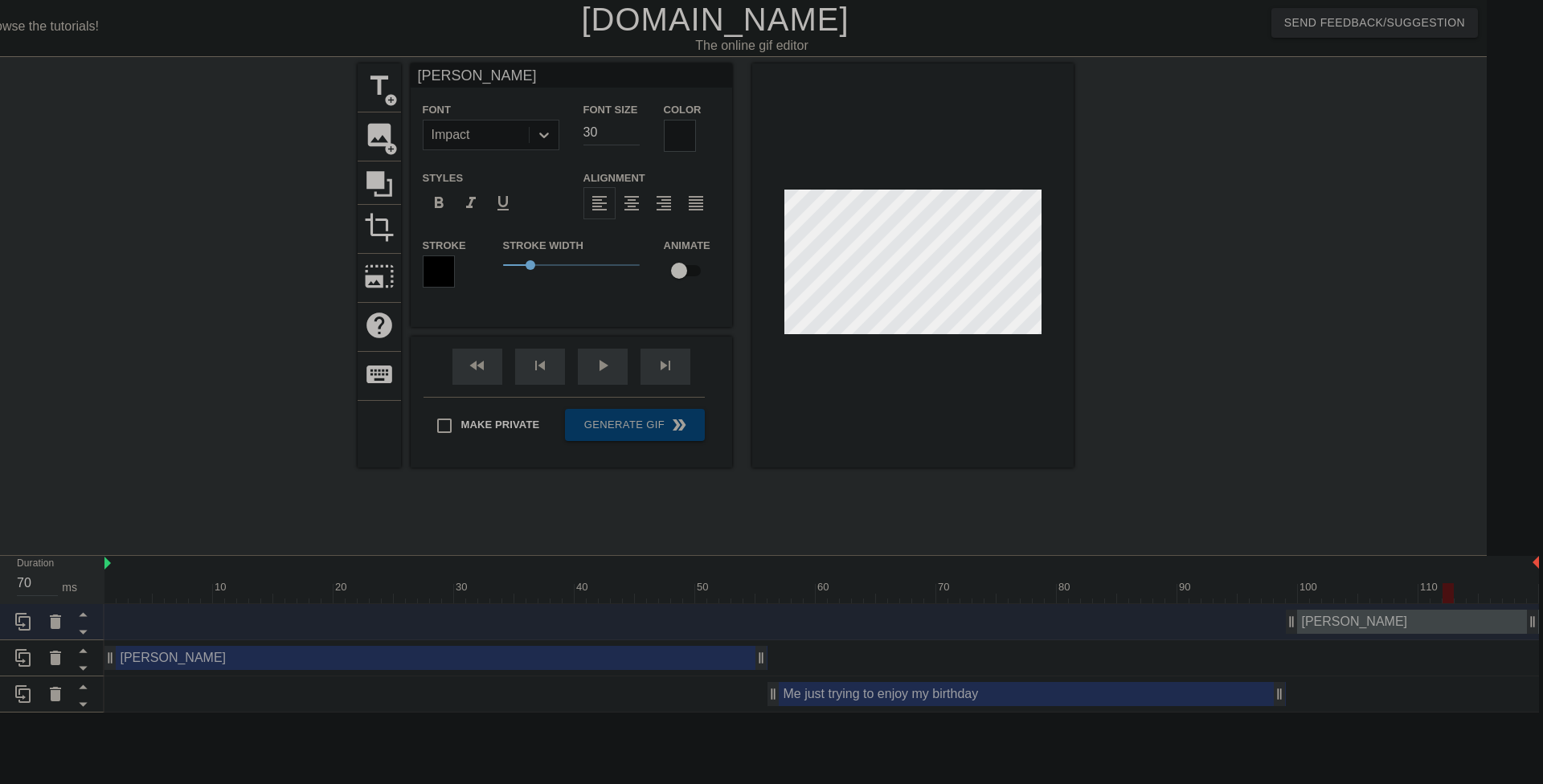
click at [698, 655] on div "[PERSON_NAME] drag_handle drag_handle" at bounding box center [435, 657] width 663 height 24
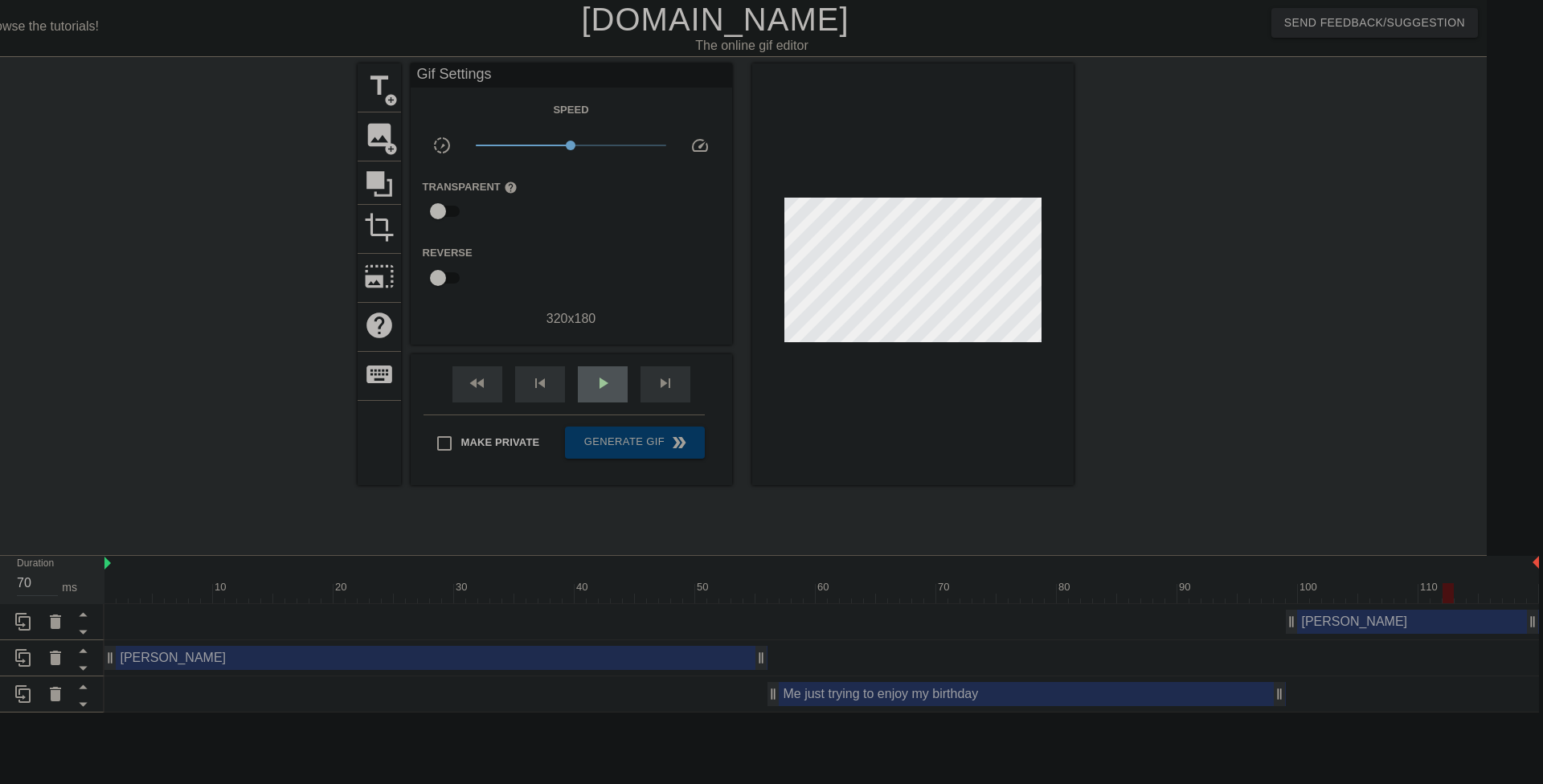
click at [596, 361] on div "fast_rewind skip_previous play_arrow skip_next" at bounding box center [571, 384] width 262 height 60
click at [599, 371] on div "play_arrow" at bounding box center [603, 384] width 50 height 36
click at [605, 376] on span "pause" at bounding box center [603, 382] width 19 height 19
click at [198, 439] on div at bounding box center [218, 304] width 241 height 482
click at [811, 695] on div "Me just trying to enjoy my birthday drag_handle drag_handle" at bounding box center [1027, 694] width 519 height 24
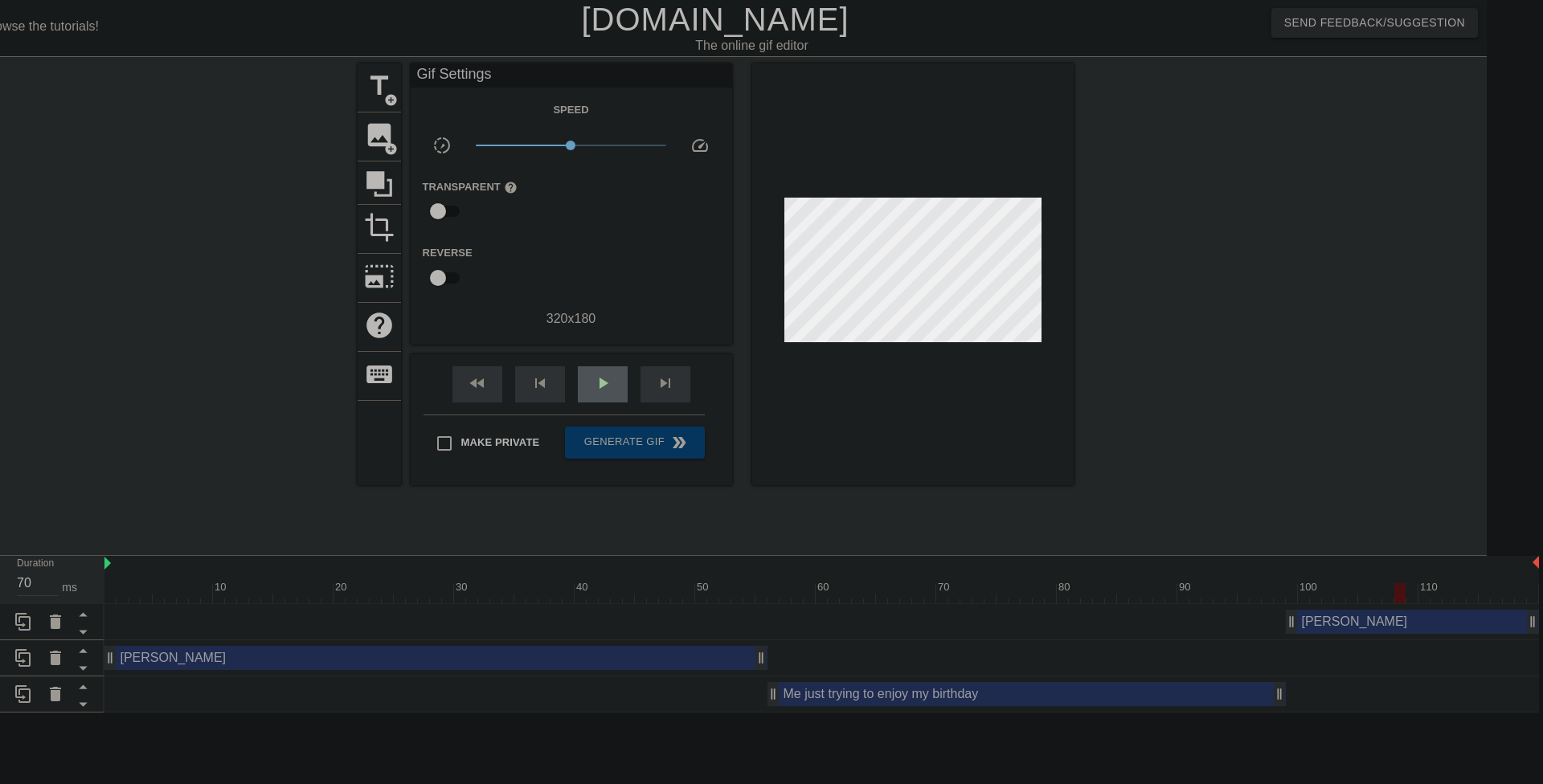
click at [600, 363] on div "fast_rewind skip_previous play_arrow skip_next" at bounding box center [571, 384] width 262 height 60
click at [603, 382] on span "play_arrow" at bounding box center [603, 382] width 19 height 19
type input "60"
click at [603, 382] on span "pause" at bounding box center [603, 382] width 19 height 19
click at [1008, 690] on div "Me just trying to enjoy my birthday drag_handle drag_handle" at bounding box center [1027, 694] width 519 height 24
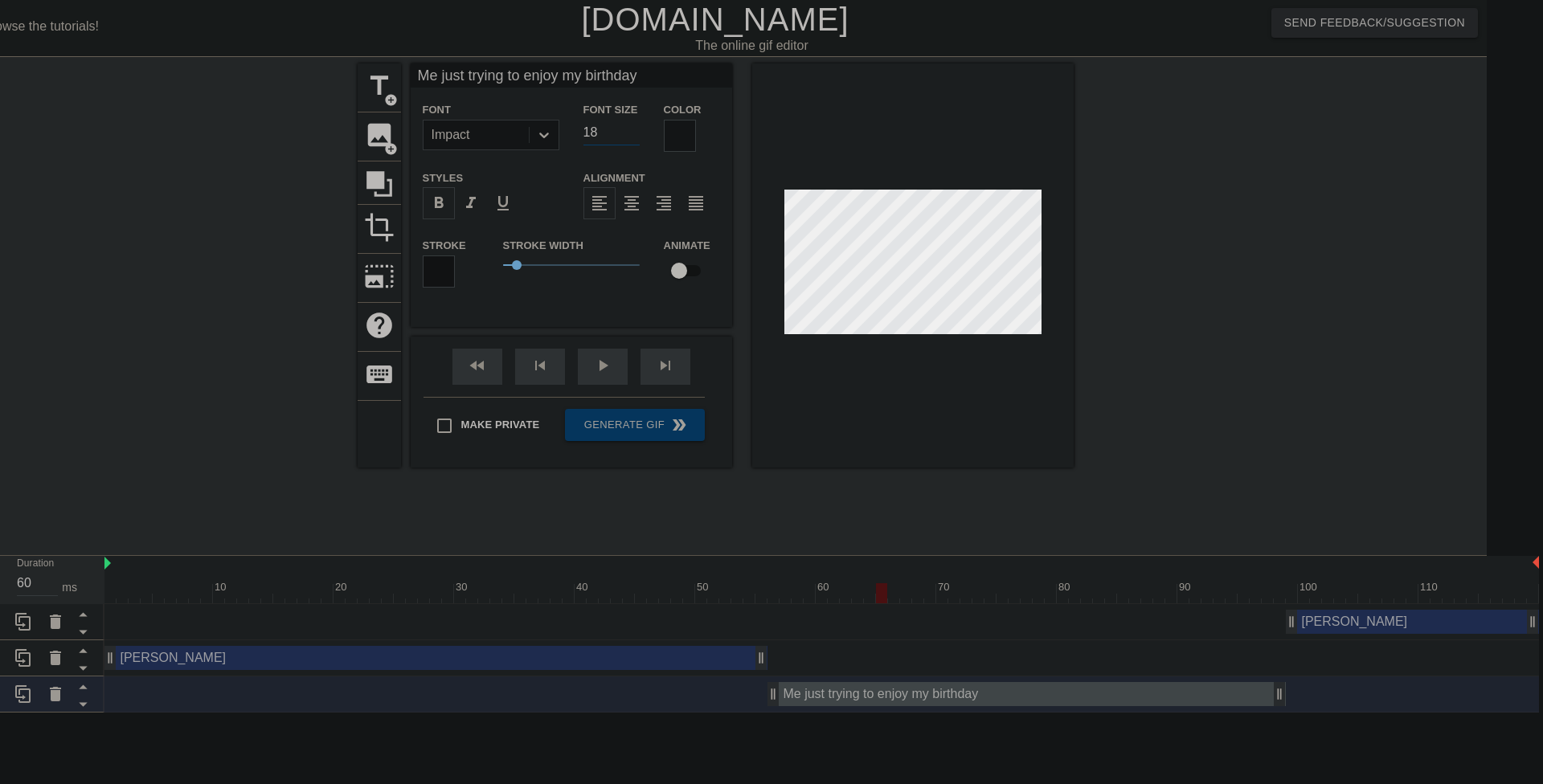
click at [634, 126] on input "18" at bounding box center [611, 132] width 56 height 26
type input "19"
click at [634, 128] on input "19" at bounding box center [611, 132] width 56 height 26
click at [672, 134] on div at bounding box center [679, 136] width 33 height 32
click at [518, 258] on span "0.55" at bounding box center [572, 265] width 137 height 19
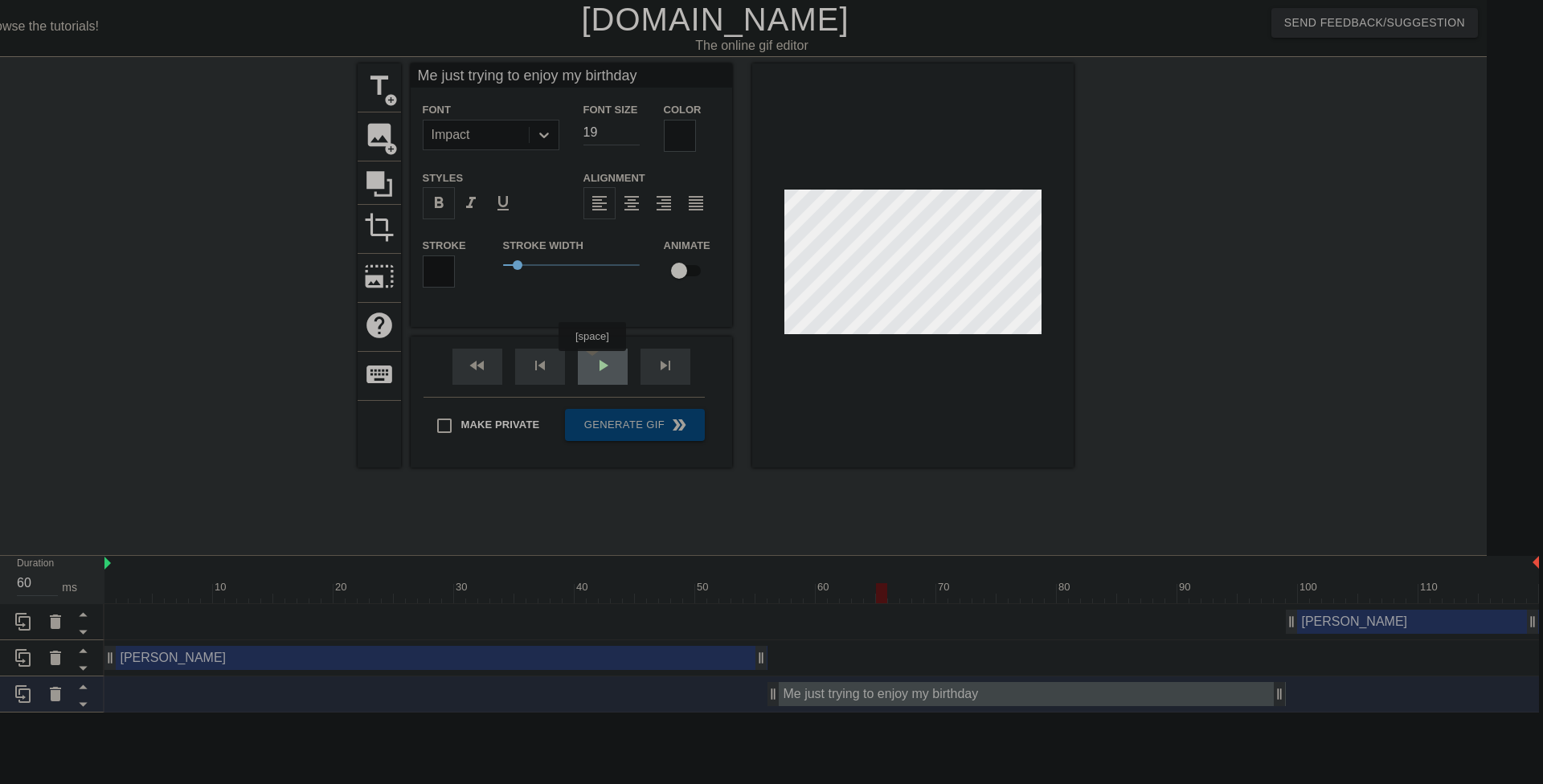
click at [592, 362] on div "fast_rewind skip_previous play_arrow skip_next" at bounding box center [571, 367] width 262 height 60
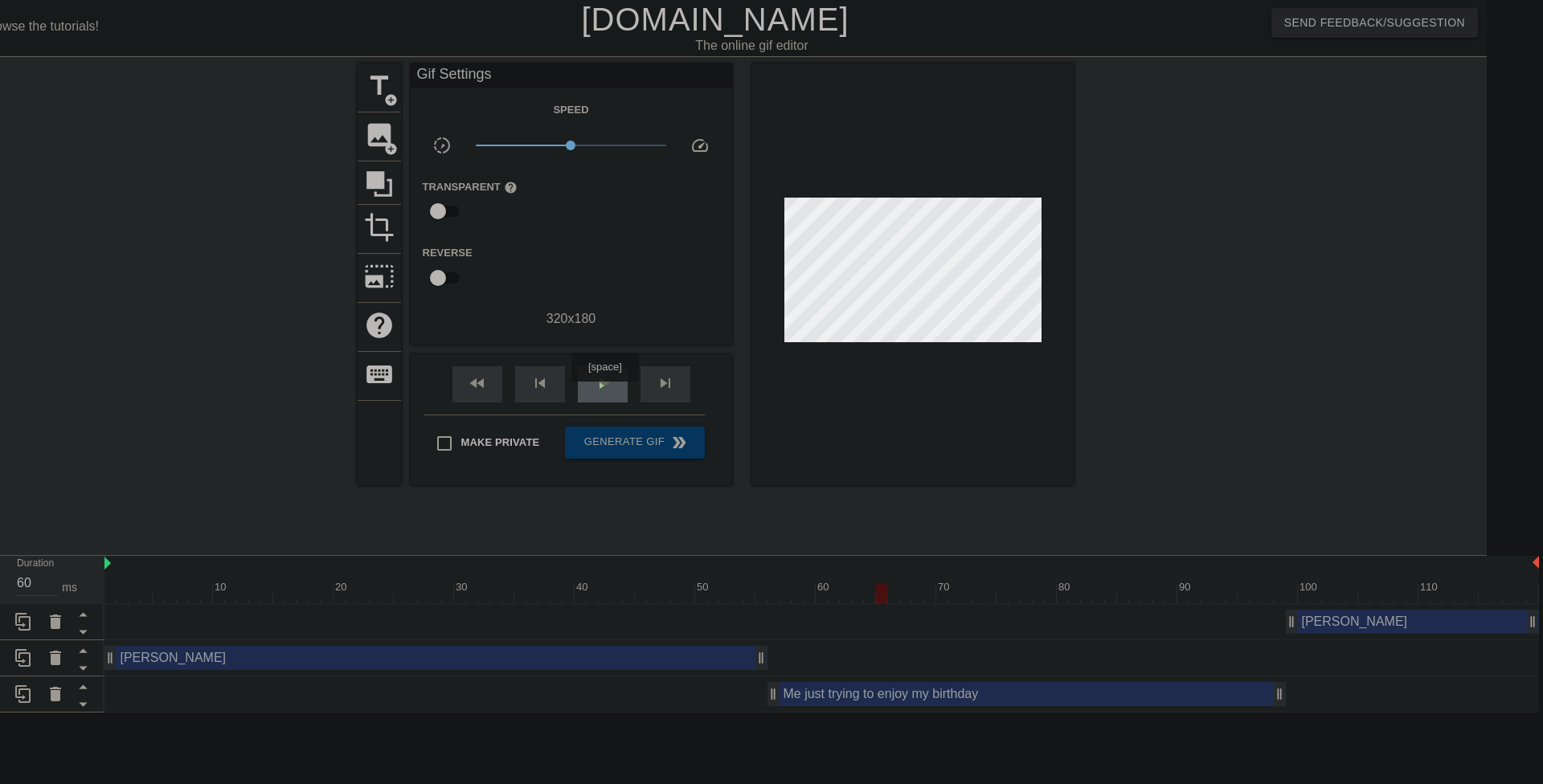
click at [604, 393] on div "play_arrow" at bounding box center [603, 384] width 50 height 36
type input "60"
click at [637, 447] on span "Generate Gif double_arrow" at bounding box center [634, 442] width 126 height 19
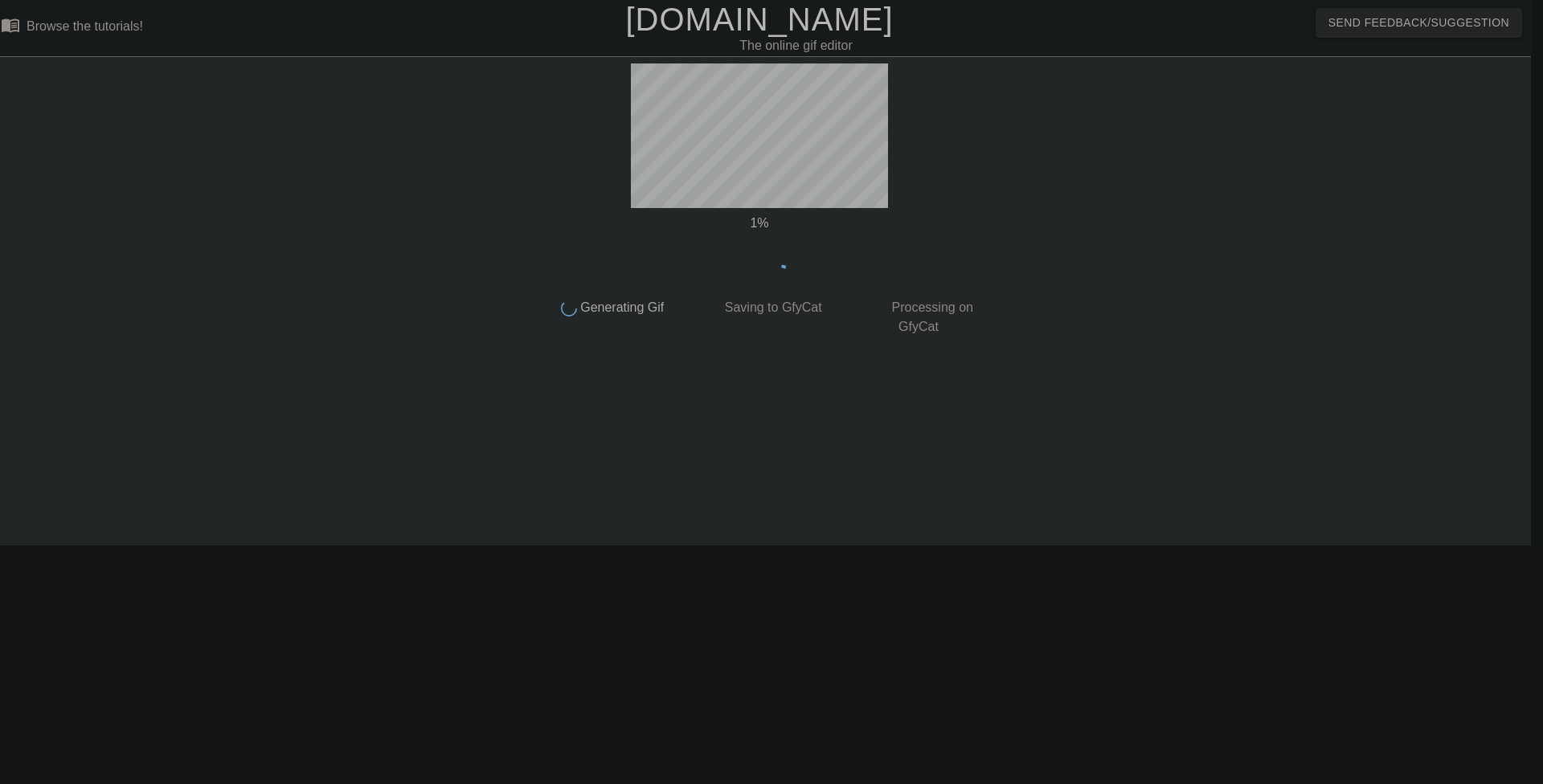
scroll to position [0, 12]
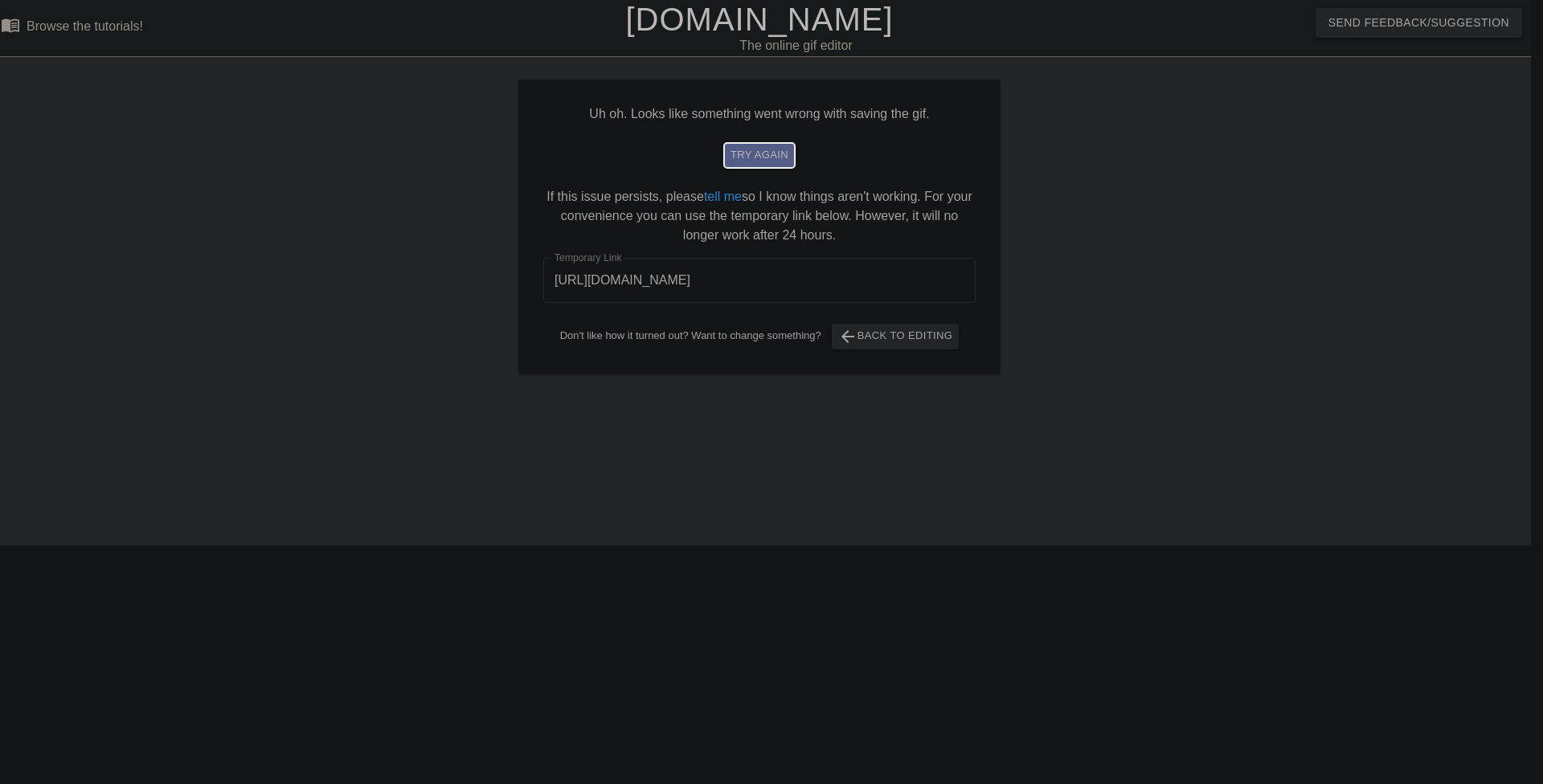
click at [783, 152] on span "try again" at bounding box center [759, 155] width 58 height 18
click at [640, 282] on input "[URL][DOMAIN_NAME]" at bounding box center [759, 281] width 433 height 45
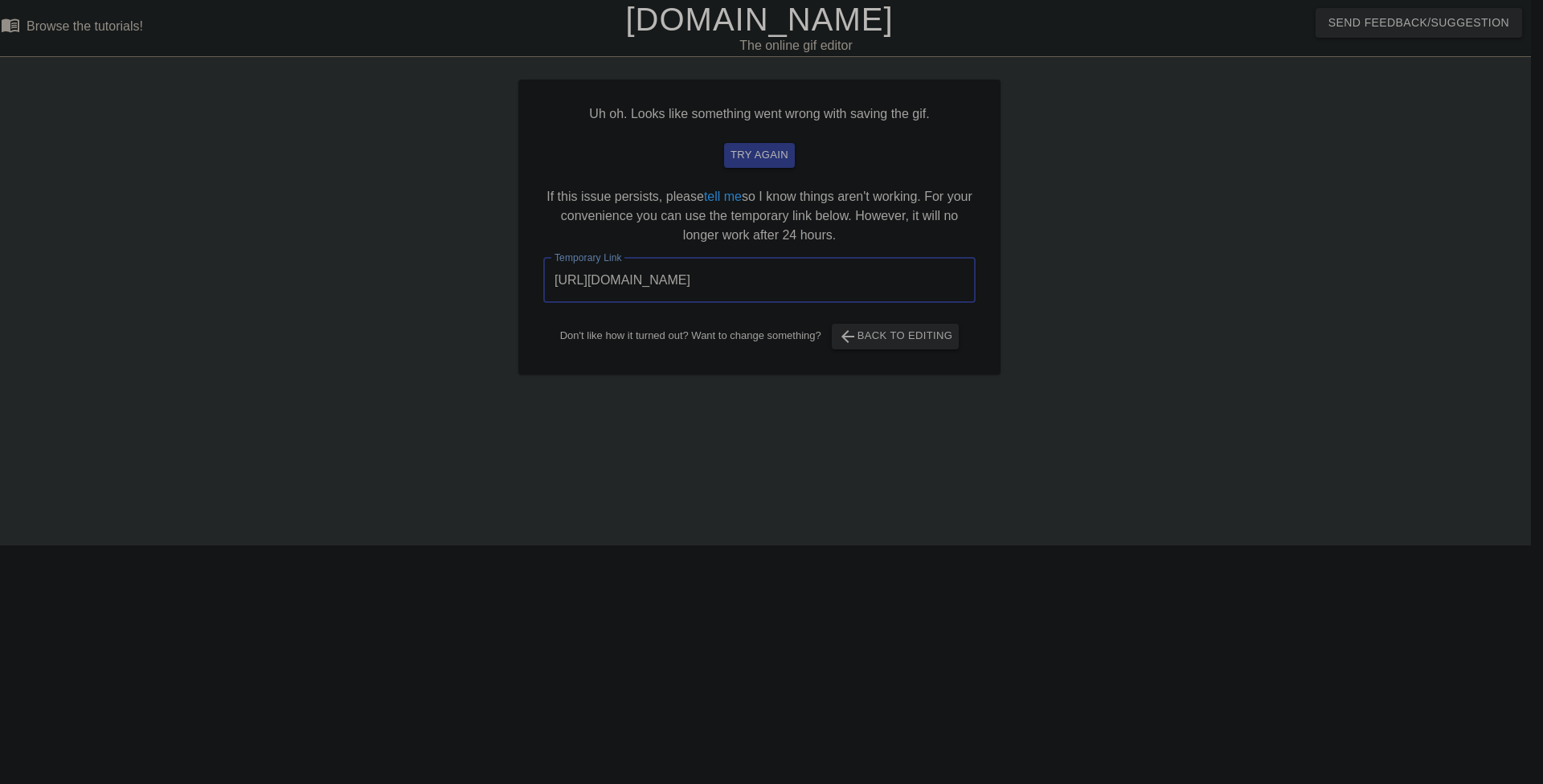
click at [640, 282] on input "[URL][DOMAIN_NAME]" at bounding box center [759, 281] width 433 height 45
